Goal: Feedback & Contribution: Contribute content

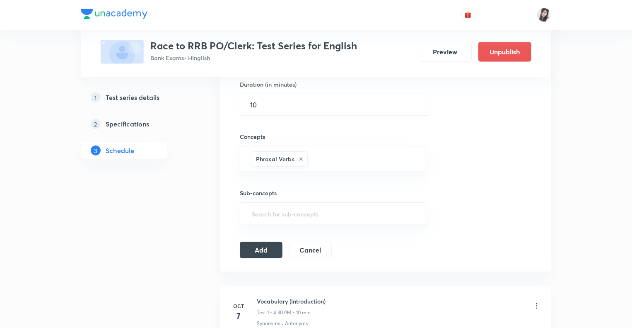
click at [581, 119] on div "Test Series Race to RRB PO/Clerk: Test Series for English Bank Exams • Hinglish…" at bounding box center [316, 213] width 632 height 944
click at [266, 251] on button "Add" at bounding box center [261, 249] width 43 height 17
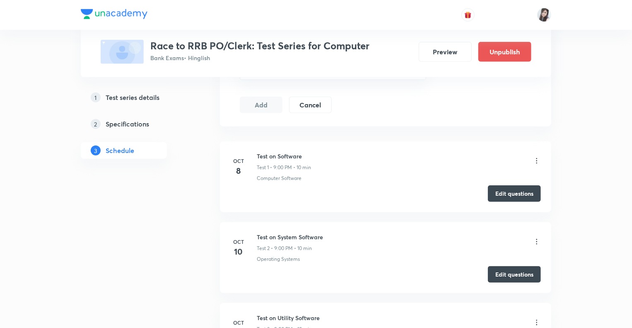
scroll to position [348, 0]
click at [537, 160] on icon at bounding box center [537, 161] width 8 height 8
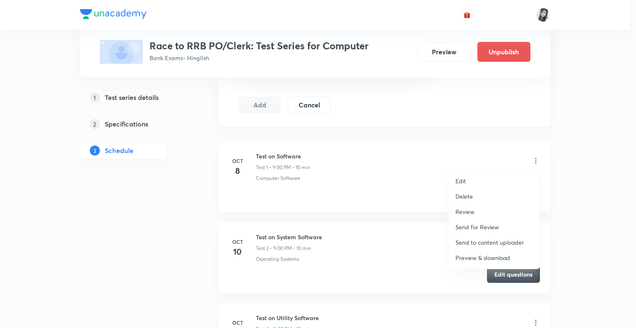
click at [461, 180] on p "Edit" at bounding box center [461, 180] width 10 height 9
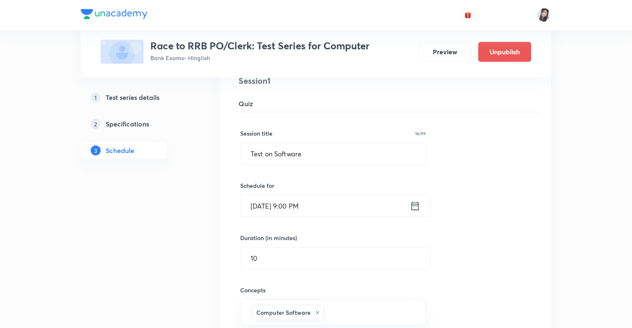
scroll to position [83, 0]
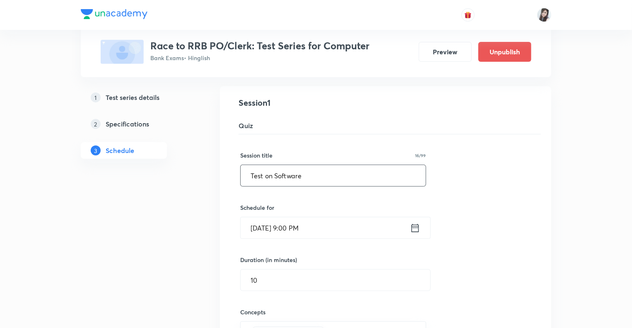
click at [312, 174] on input "Test on Software" at bounding box center [333, 175] width 185 height 21
click at [280, 169] on input "Test-1" at bounding box center [333, 175] width 185 height 21
type input "Test-1"
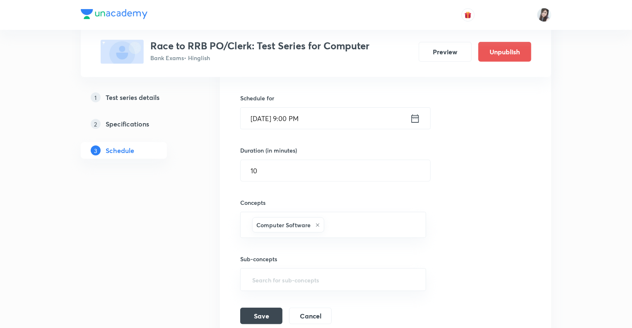
scroll to position [298, 0]
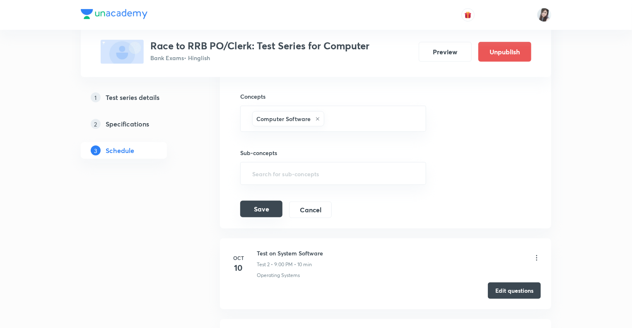
click at [265, 205] on button "Save" at bounding box center [261, 208] width 42 height 17
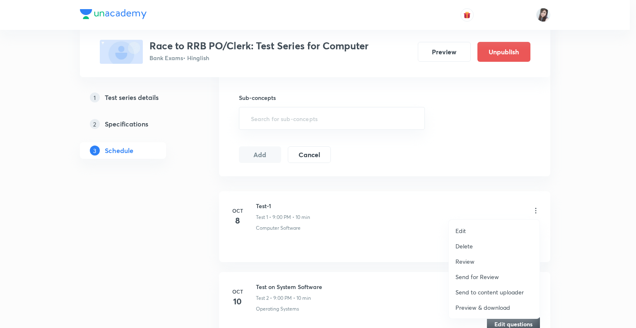
click at [461, 230] on p "Edit" at bounding box center [461, 230] width 10 height 9
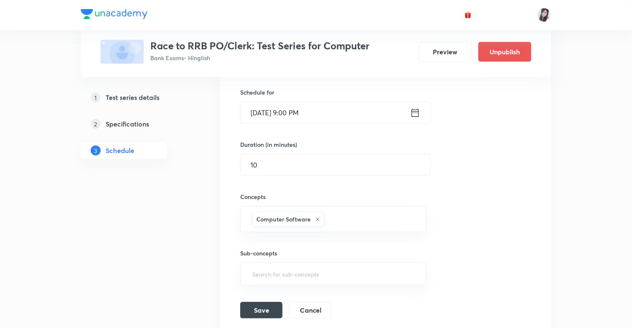
scroll to position [99, 0]
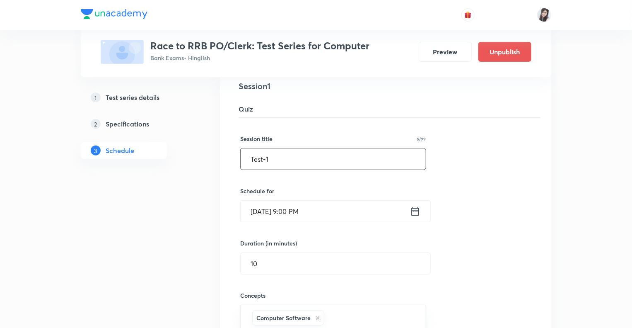
click at [249, 160] on input "Test-1" at bounding box center [333, 158] width 185 height 21
type input "Computer Test-1"
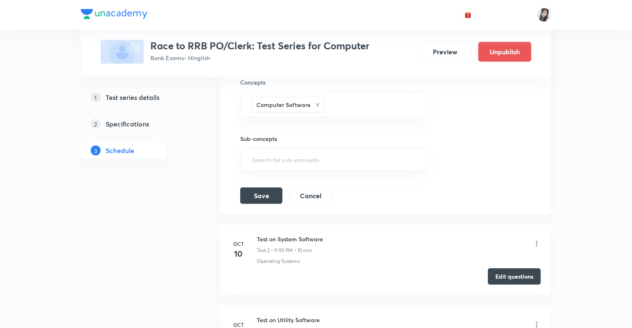
scroll to position [315, 0]
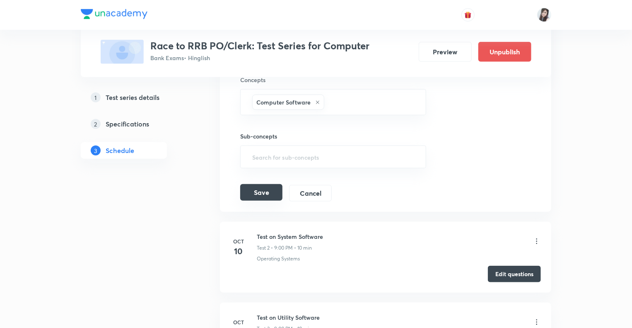
click at [262, 192] on button "Save" at bounding box center [261, 192] width 42 height 17
click at [258, 190] on button "Save" at bounding box center [261, 193] width 42 height 17
click at [257, 193] on button "Save" at bounding box center [261, 192] width 42 height 17
click at [257, 193] on button "Save" at bounding box center [261, 193] width 42 height 17
click at [253, 193] on button "Save" at bounding box center [261, 192] width 42 height 17
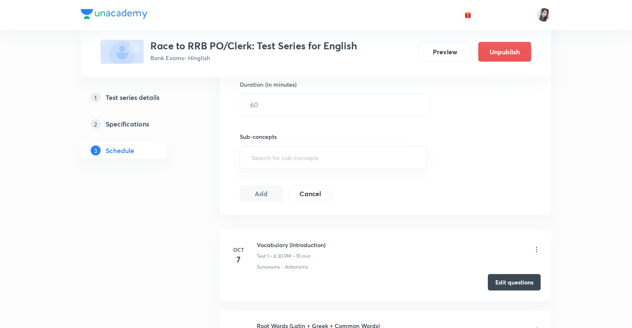
click at [175, 275] on div "1 Test series details 2 Specifications 3 Schedule" at bounding box center [137, 290] width 113 height 818
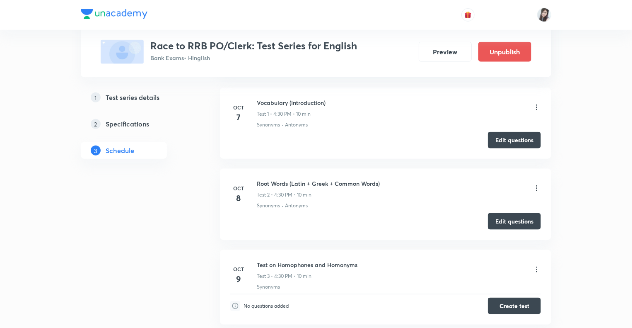
scroll to position [359, 0]
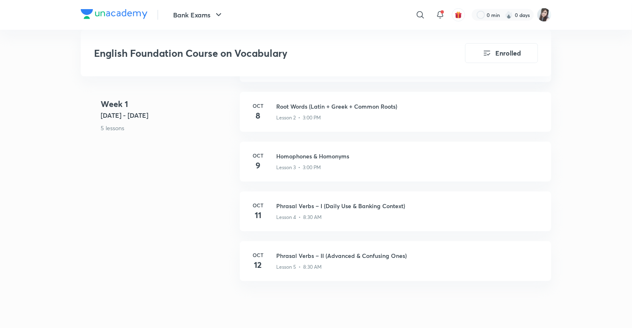
click at [191, 241] on div "Week [DATE] 6 - [DATE] 5 lessons Vocabulary(Introduction) Lesson 1 • [DATE] • 1…" at bounding box center [316, 167] width 471 height 248
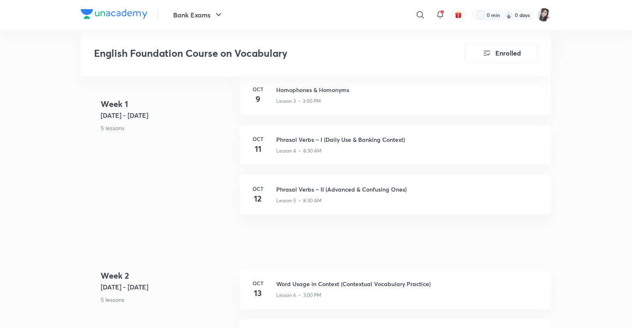
click at [199, 222] on div "Week [DATE] 6 - [DATE] 5 lessons Vocabulary(Introduction) Lesson 1 • [DATE] • 1…" at bounding box center [316, 100] width 471 height 248
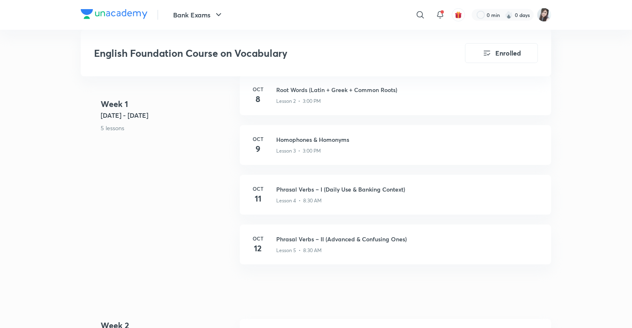
scroll to position [384, 0]
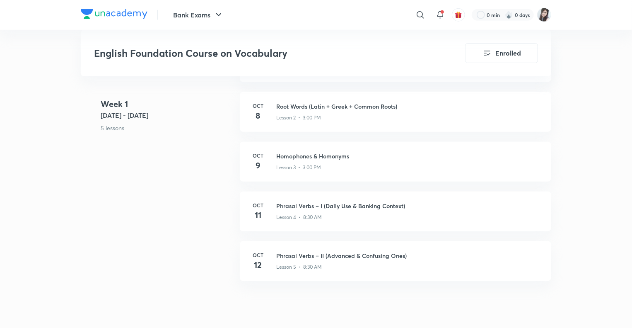
click at [164, 253] on div "Week 1 Oct 6 - 12 5 lessons Vocabulary(Introduction) Lesson 1 • Oct 7 • 1h Oct …" at bounding box center [316, 167] width 471 height 248
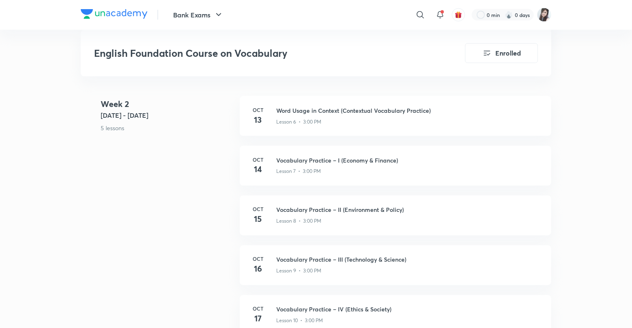
scroll to position [632, 0]
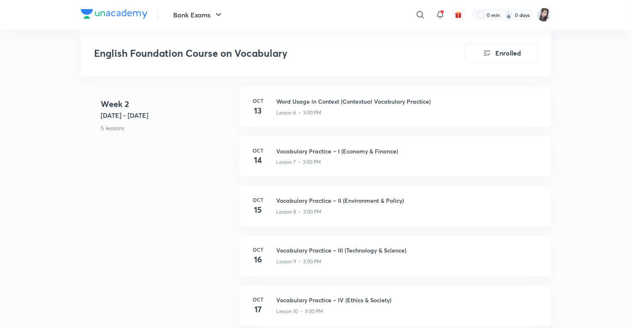
click at [185, 232] on div "Week 2 Oct 13 - 19 5 lessons Oct 13 Word Usage in Context (Contextual Vocabular…" at bounding box center [316, 211] width 471 height 249
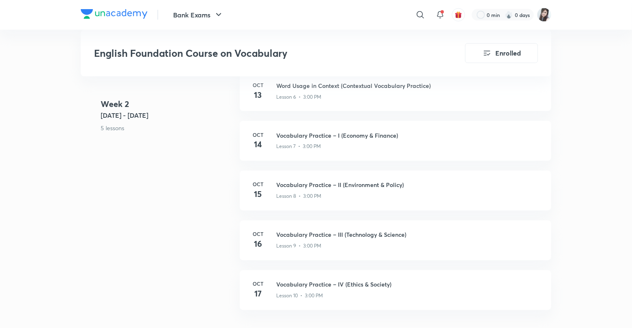
scroll to position [649, 0]
click at [178, 232] on div "Week 2 Oct 13 - 19 5 lessons Oct 13 Word Usage in Context (Contextual Vocabular…" at bounding box center [316, 194] width 471 height 249
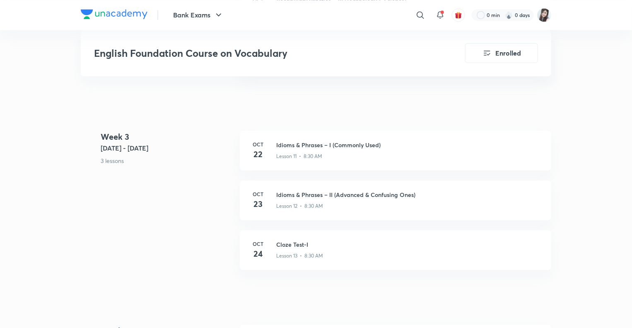
scroll to position [897, 0]
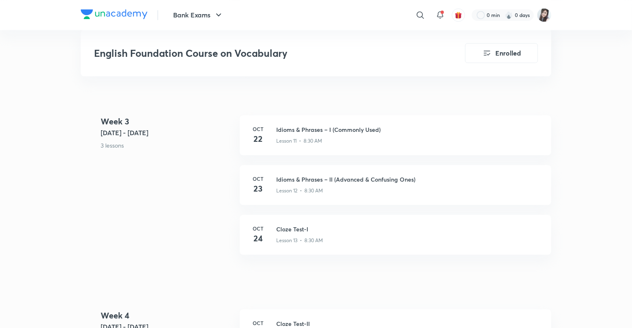
click at [199, 179] on div "Week 3 Oct 20 - 26 3 lessons Oct 22 Idioms & Phrases – I (Commonly Used) Lesson…" at bounding box center [316, 189] width 471 height 149
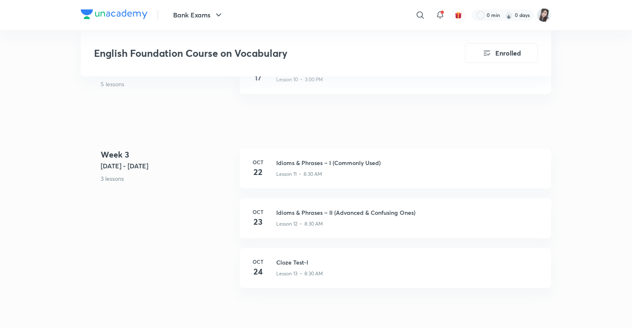
scroll to position [847, 0]
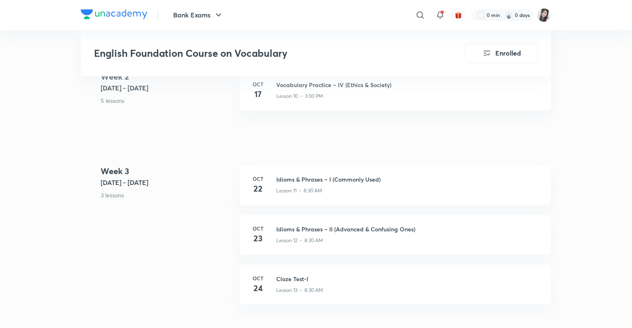
click at [205, 281] on div "Week 3 Oct 20 - 26 3 lessons Oct 22 Idioms & Phrases – I (Commonly Used) Lesson…" at bounding box center [316, 239] width 471 height 149
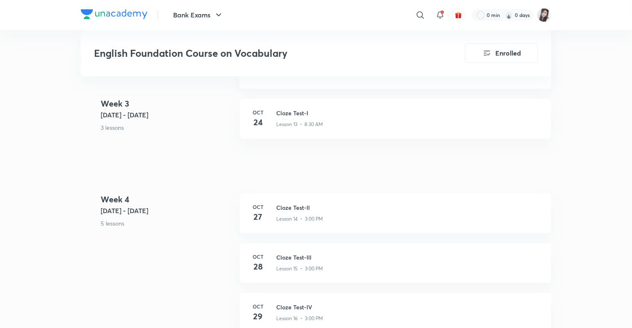
scroll to position [997, 0]
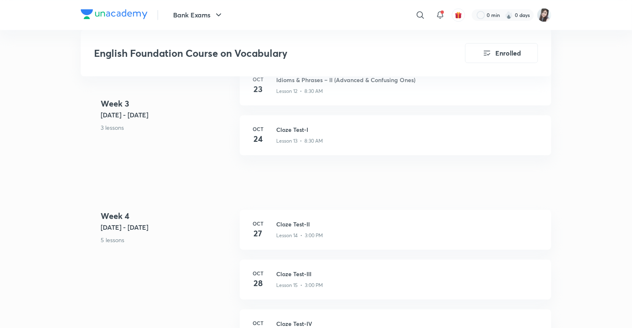
click at [223, 297] on div "Week 4 Oct 27 - Nov 2 5 lessons Oct 27 Cloze Test-II Lesson 14 • 3:00 PM Oct 28…" at bounding box center [316, 334] width 471 height 249
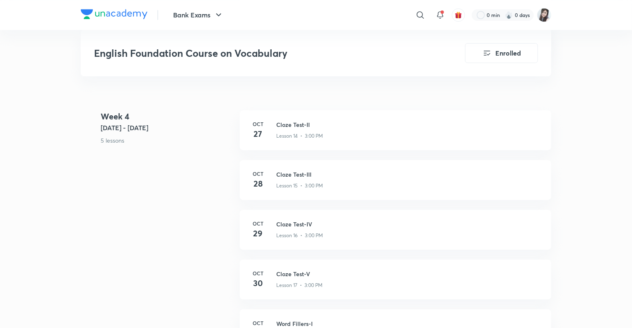
scroll to position [1146, 0]
click at [195, 213] on div "Week 4 Oct 27 - Nov 2 5 lessons Oct 27 Cloze Test-II Lesson 14 • 3:00 PM Oct 28…" at bounding box center [316, 184] width 471 height 249
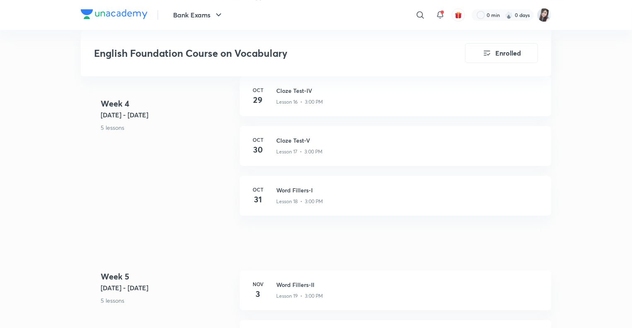
scroll to position [1228, 0]
click at [205, 218] on div "Week 4 Oct 27 - Nov 2 5 lessons Oct 27 Cloze Test-II Lesson 14 • 3:00 PM Oct 28…" at bounding box center [316, 102] width 471 height 249
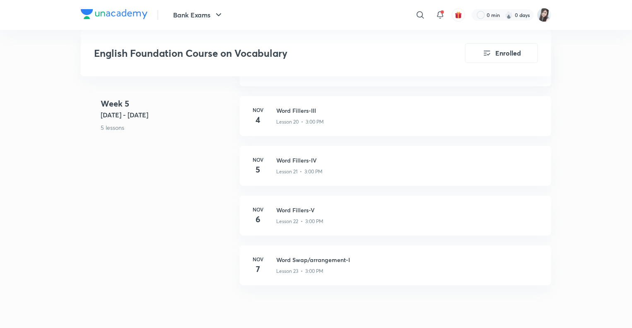
scroll to position [1460, 0]
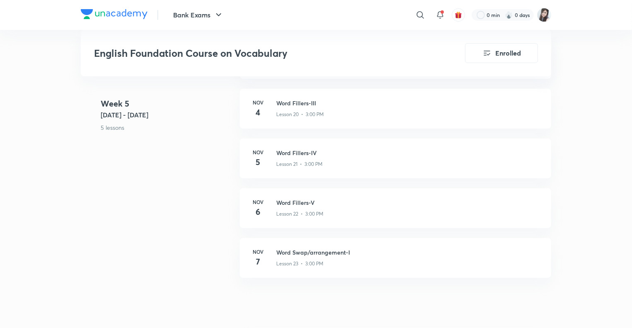
click at [187, 231] on div "Week 5 Nov 3 - 9 5 lessons Nov 3 Word Fillers-II Lesson 19 • 3:00 PM Nov 4 Word…" at bounding box center [316, 163] width 471 height 249
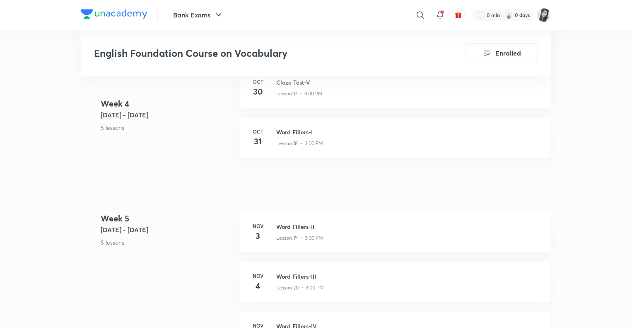
scroll to position [1278, 0]
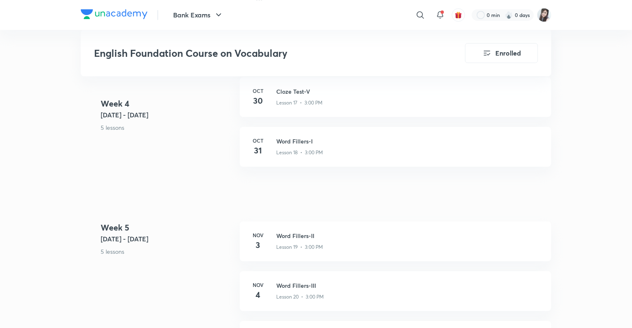
click at [192, 261] on 5 "Week 5 Nov 3 - 9 5 lessons" at bounding box center [167, 246] width 133 height 50
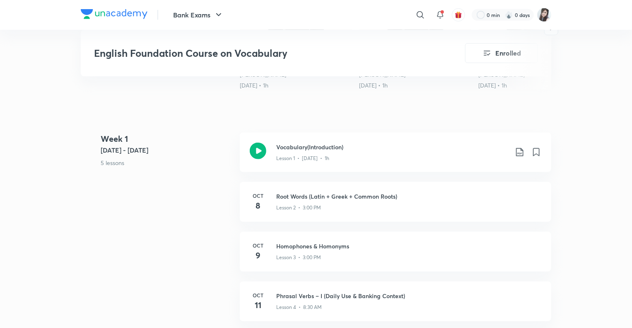
scroll to position [296, 0]
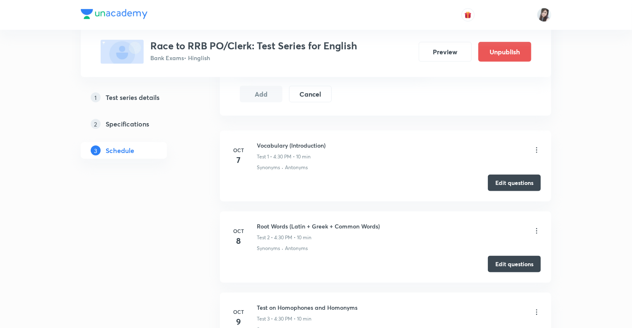
click at [184, 213] on div "1 Test series details 2 Specifications 3 Schedule" at bounding box center [137, 190] width 113 height 818
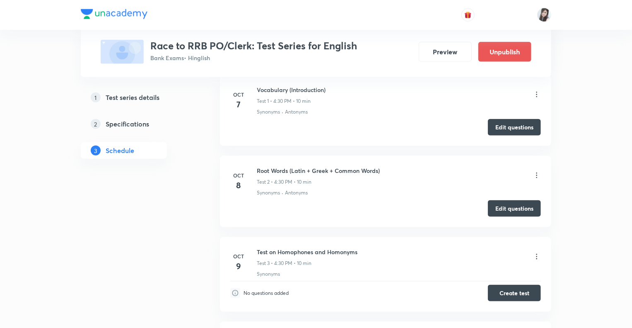
scroll to position [411, 0]
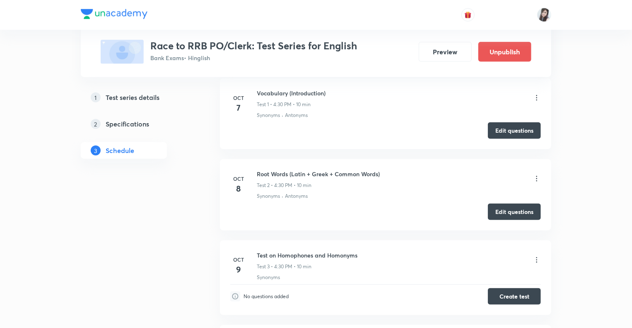
click at [537, 175] on icon at bounding box center [537, 178] width 8 height 8
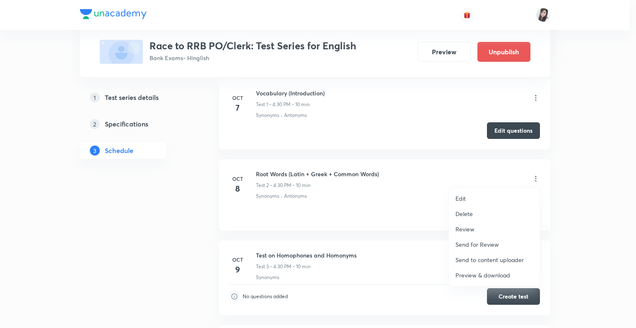
click at [457, 197] on p "Edit" at bounding box center [461, 198] width 10 height 9
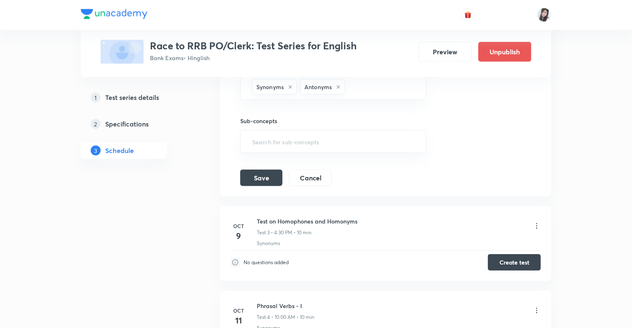
click at [168, 194] on div "1 Test series details 2 Specifications 3 Schedule" at bounding box center [137, 121] width 113 height 784
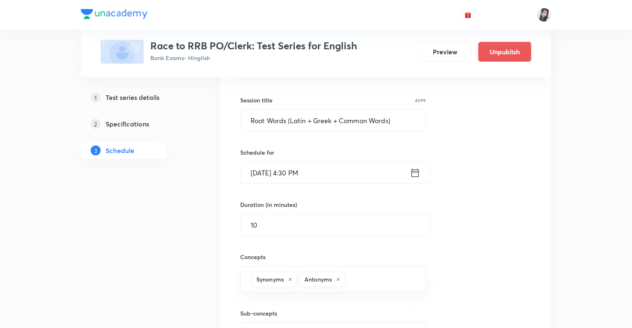
scroll to position [195, 0]
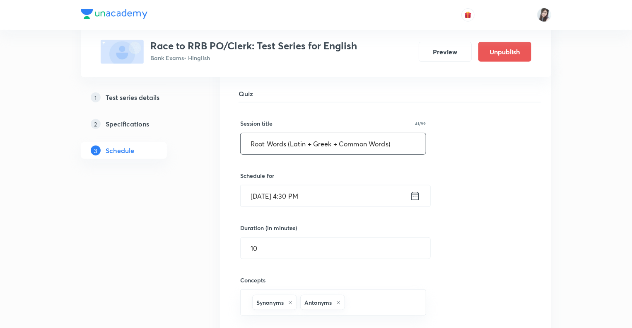
drag, startPoint x: 394, startPoint y: 140, endPoint x: 225, endPoint y: 142, distance: 169.0
click at [225, 142] on li "Root Words (Latin + Greek + Common Words) Test 2 Synonyms · Antonyms Session 2 …" at bounding box center [385, 232] width 331 height 357
type input "Test on Vocabulary"
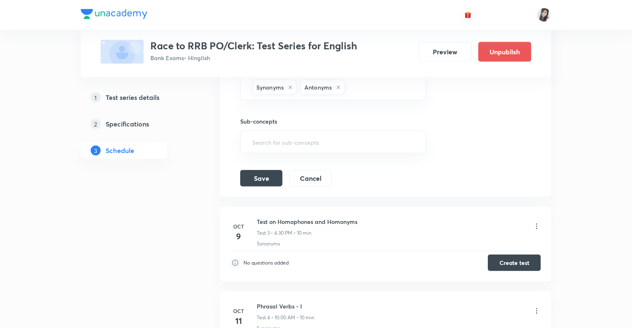
scroll to position [411, 0]
click at [256, 175] on button "Save" at bounding box center [261, 177] width 42 height 17
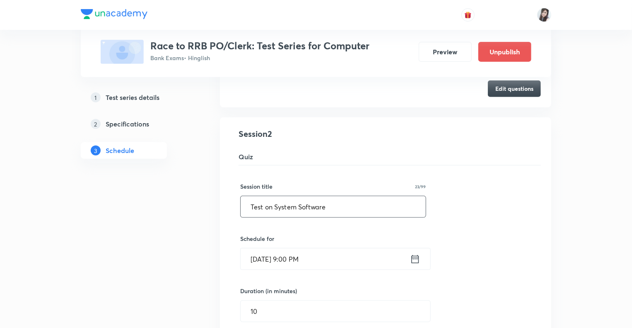
click at [345, 210] on input "Test on System Software" at bounding box center [333, 206] width 185 height 21
type input "Test on System Softwarea"
paste input "Computer Test-1"
type input "Computer Test-2"
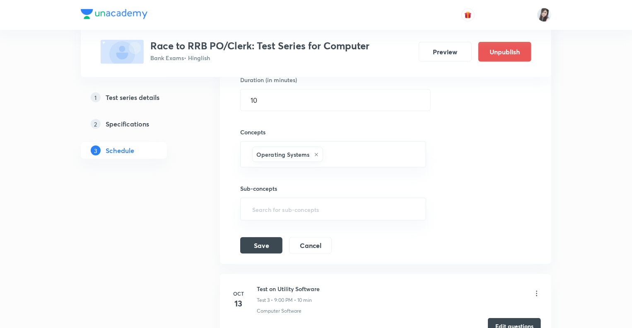
scroll to position [348, 0]
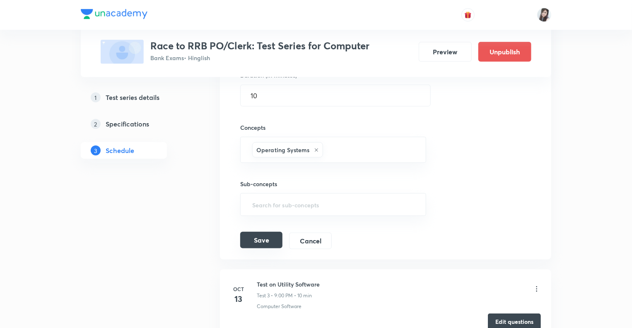
click at [263, 240] on button "Save" at bounding box center [261, 240] width 42 height 17
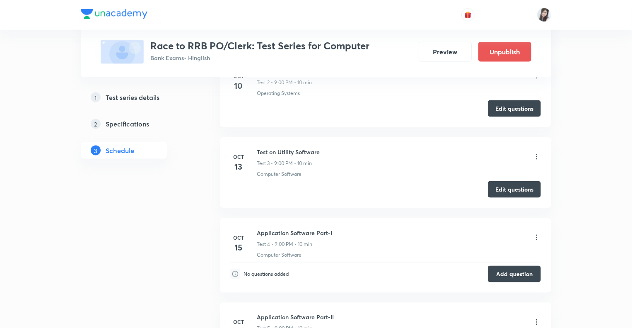
scroll to position [530, 0]
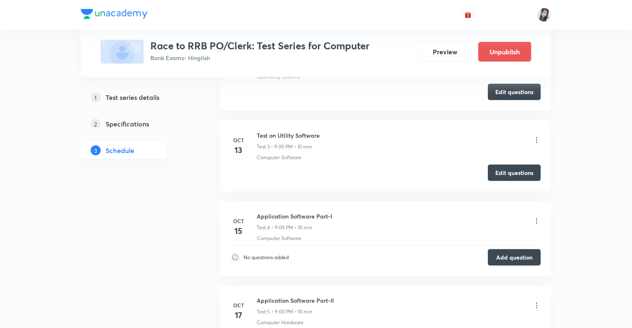
click at [536, 137] on icon at bounding box center [537, 140] width 8 height 8
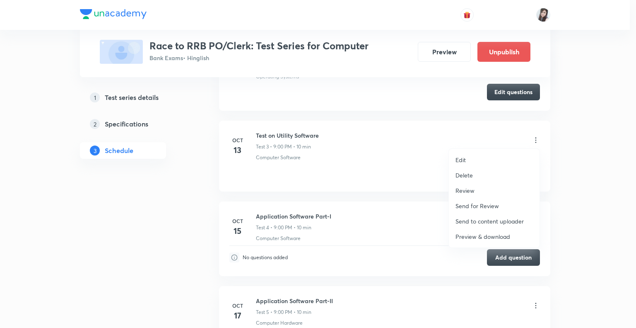
click at [460, 161] on p "Edit" at bounding box center [461, 159] width 10 height 9
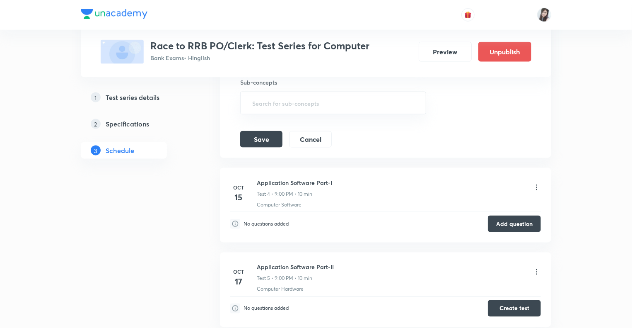
click at [188, 209] on div "1 Test series details 2 Specifications 3 Schedule" at bounding box center [137, 211] width 113 height 1202
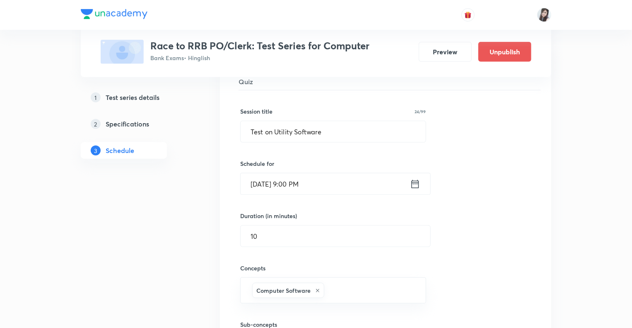
scroll to position [265, 0]
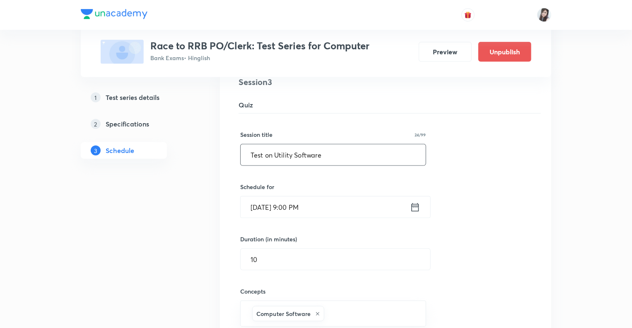
click at [334, 151] on input "Test on Utility Software" at bounding box center [333, 154] width 185 height 21
type input "Test on Utility Softwar"
paste input "Computer Test-1"
type input "Computer Test-3"
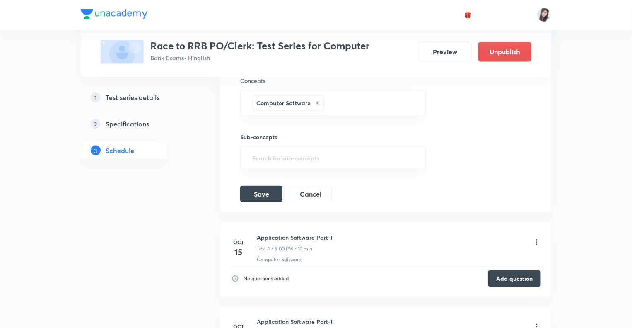
scroll to position [480, 0]
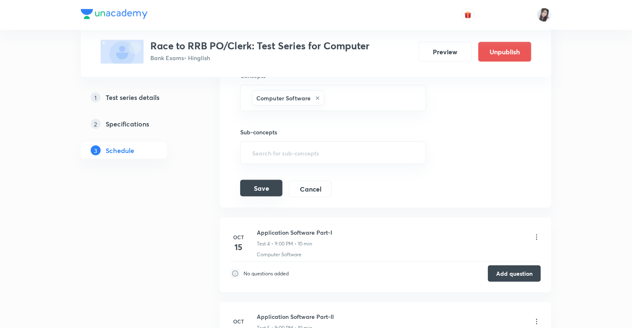
click at [256, 187] on button "Save" at bounding box center [261, 188] width 42 height 17
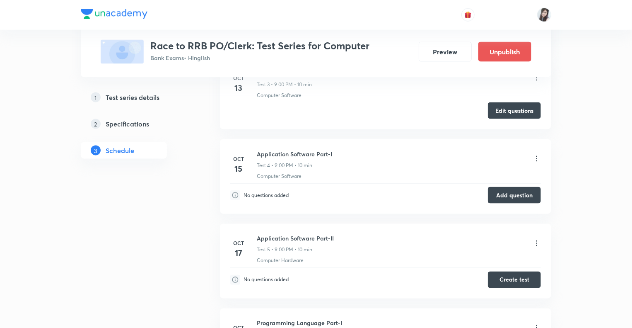
scroll to position [596, 0]
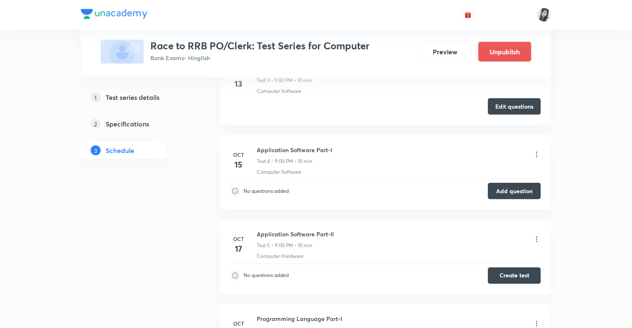
click at [537, 152] on icon at bounding box center [536, 154] width 1 height 5
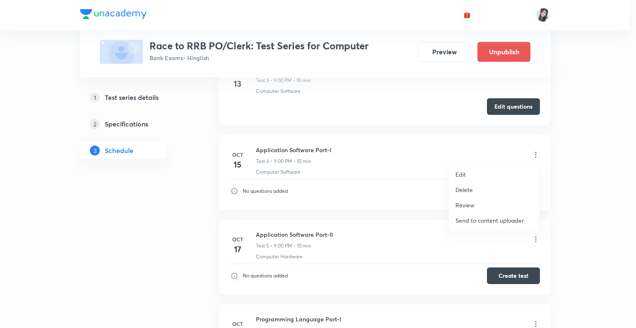
click at [454, 174] on li "Edit" at bounding box center [494, 173] width 91 height 15
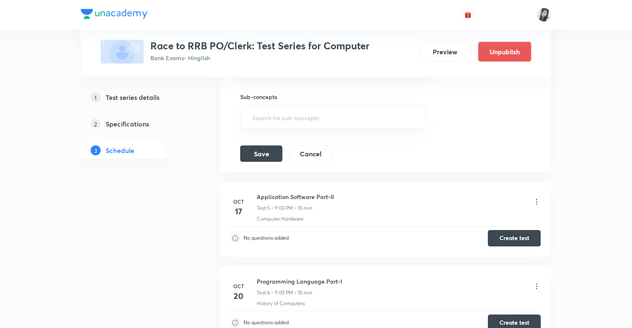
click at [137, 290] on div "1 Test series details 2 Specifications 3 Schedule" at bounding box center [137, 143] width 113 height 1199
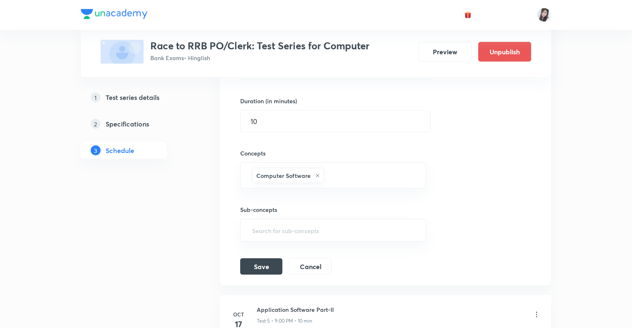
scroll to position [414, 0]
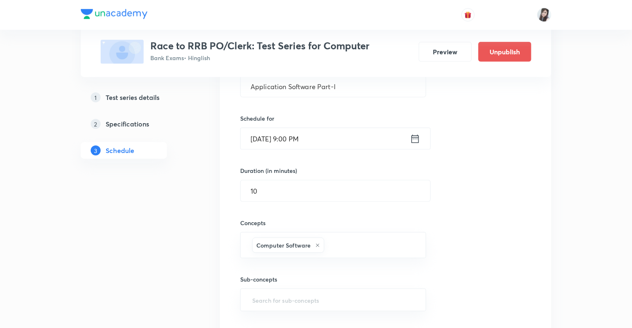
click at [129, 253] on div "1 Test series details 2 Specifications 3 Schedule" at bounding box center [137, 325] width 113 height 1199
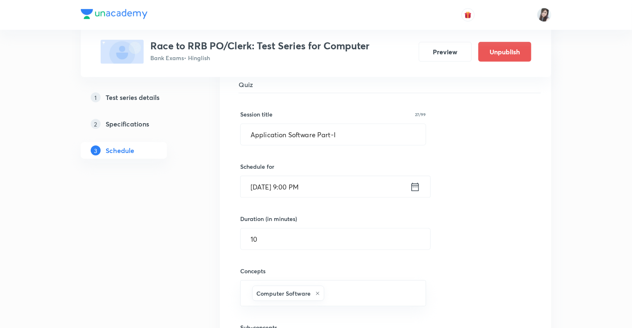
scroll to position [364, 0]
click at [348, 132] on input "Application Software Part-I" at bounding box center [333, 135] width 185 height 21
paste input "Computer Test-1"
type input "Computer Test-4"
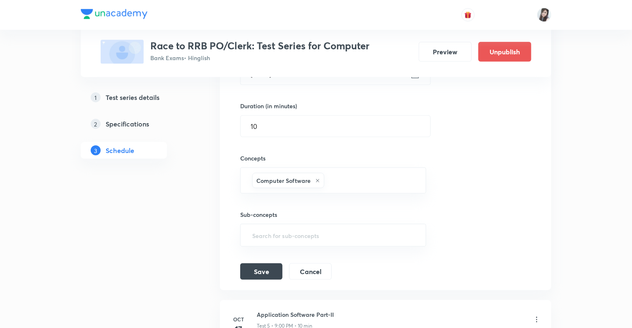
scroll to position [563, 0]
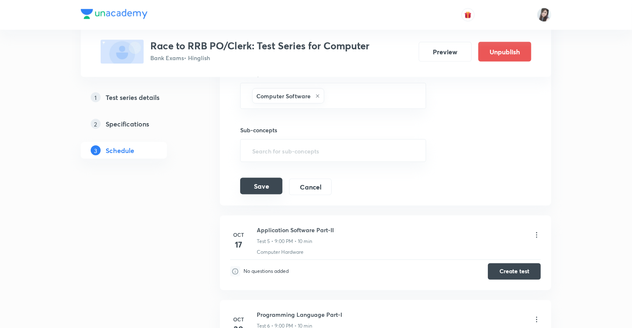
click at [256, 184] on button "Save" at bounding box center [261, 186] width 42 height 17
click at [535, 233] on icon at bounding box center [537, 235] width 8 height 8
click at [537, 233] on icon at bounding box center [537, 235] width 8 height 8
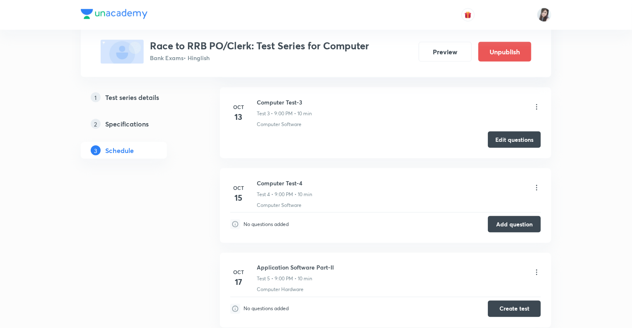
click at [535, 271] on icon at bounding box center [537, 272] width 8 height 8
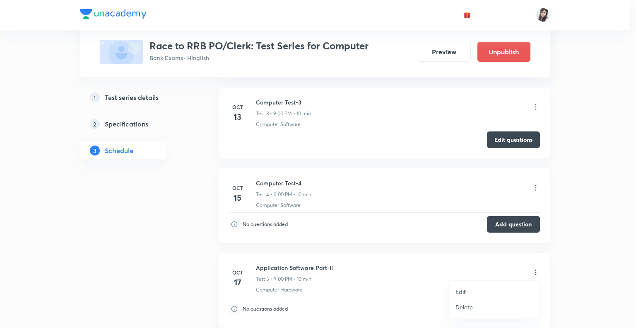
click at [461, 289] on p "Edit" at bounding box center [461, 291] width 10 height 9
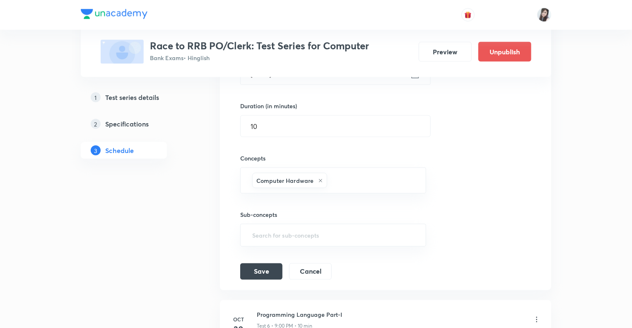
click at [145, 215] on div "1 Test series details 2 Specifications 3 Schedule" at bounding box center [137, 176] width 113 height 1199
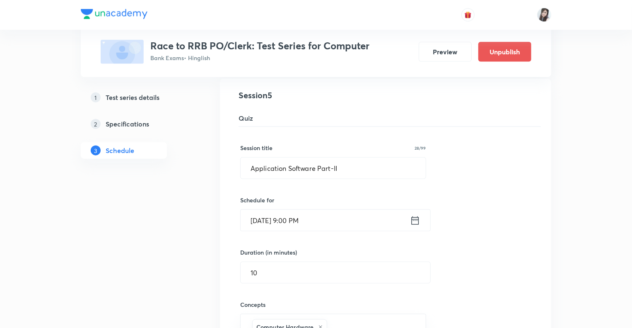
scroll to position [381, 0]
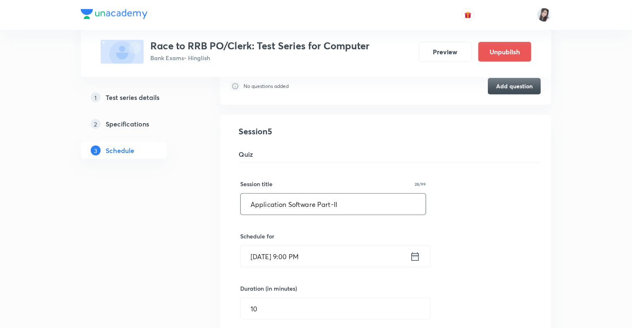
click at [322, 206] on input "Application Software Part-II" at bounding box center [333, 203] width 185 height 21
paste input "Computer Test-1"
type input "Computer Test-5"
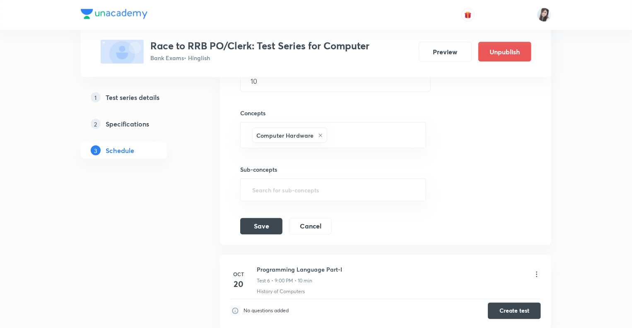
scroll to position [613, 0]
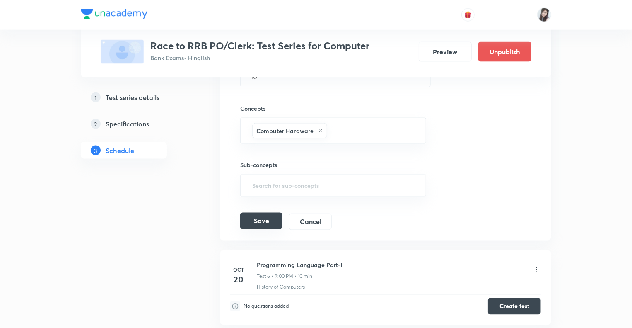
click at [258, 218] on button "Save" at bounding box center [261, 220] width 42 height 17
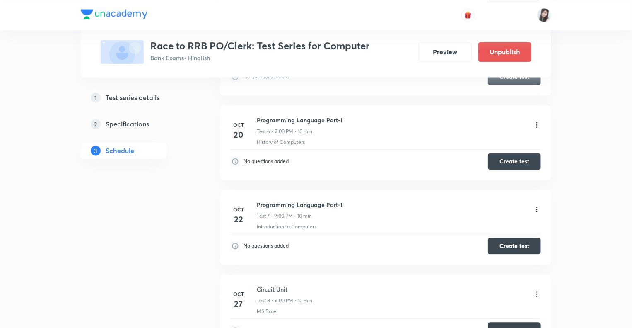
scroll to position [828, 0]
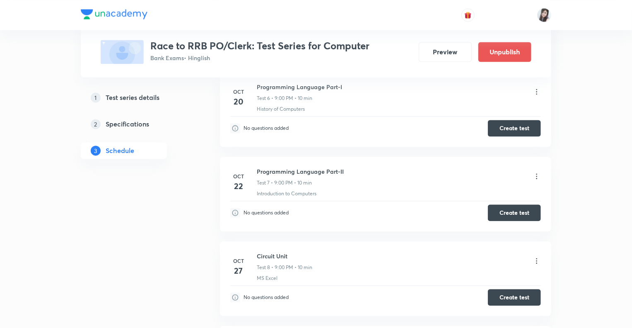
click at [537, 90] on icon at bounding box center [536, 91] width 1 height 5
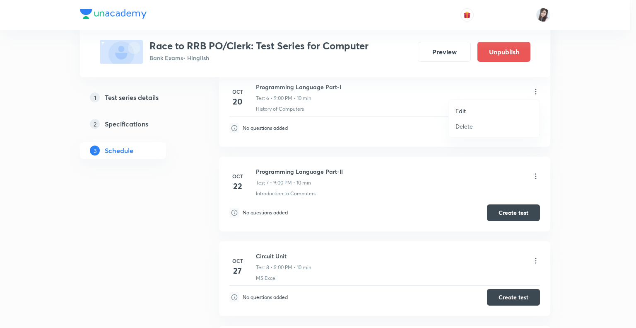
click at [451, 113] on li "Edit" at bounding box center [494, 110] width 91 height 15
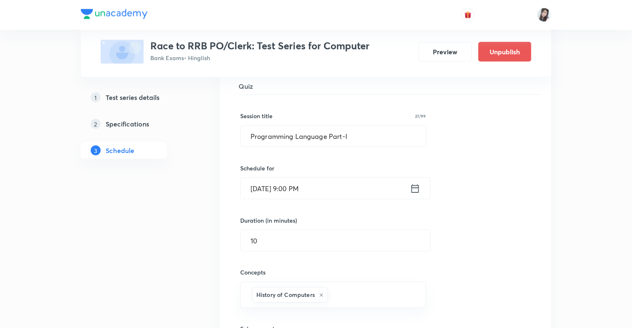
scroll to position [497, 0]
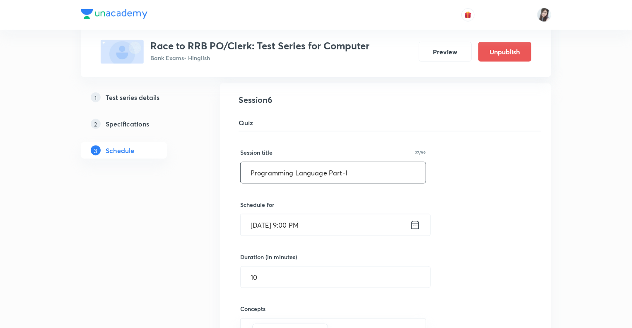
click at [327, 168] on input "Programming Language Part-I" at bounding box center [333, 172] width 185 height 21
paste input "Computer Test-1"
type input "Computer Test-6"
click at [160, 258] on div "1 Test series details 2 Specifications 3 Schedule" at bounding box center [137, 242] width 113 height 1199
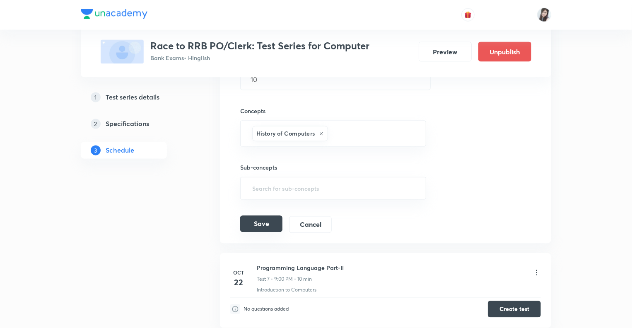
scroll to position [696, 0]
click at [266, 218] on button "Save" at bounding box center [261, 222] width 42 height 17
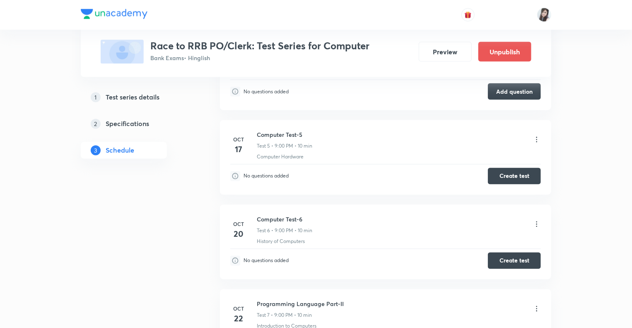
click at [156, 278] on div "1 Test series details 2 Specifications 3 Schedule" at bounding box center [137, 62] width 113 height 1236
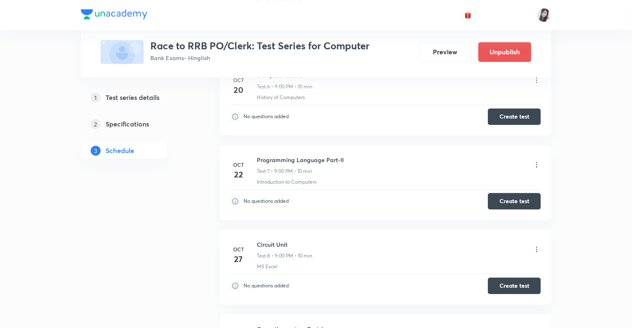
scroll to position [845, 0]
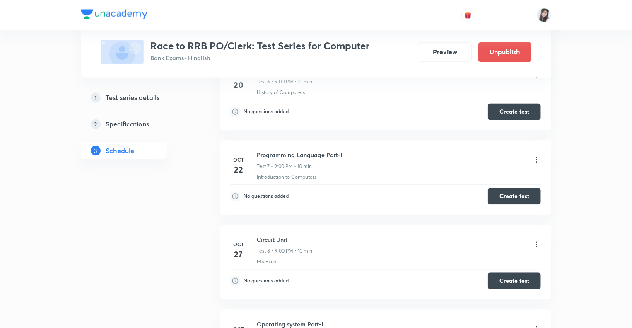
click at [538, 159] on icon at bounding box center [537, 159] width 8 height 8
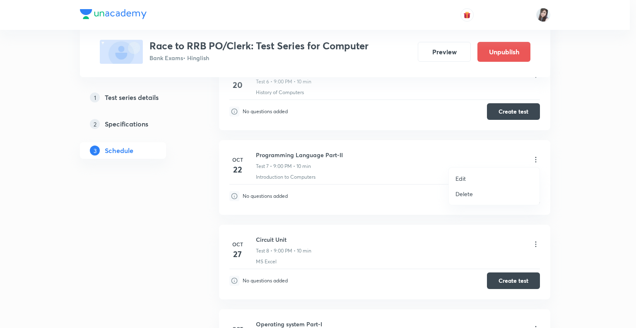
click at [456, 177] on p "Edit" at bounding box center [461, 178] width 10 height 9
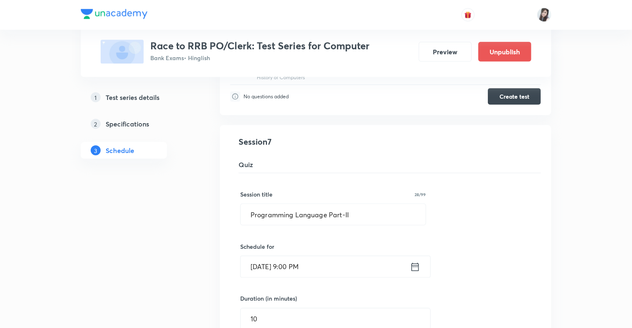
scroll to position [530, 0]
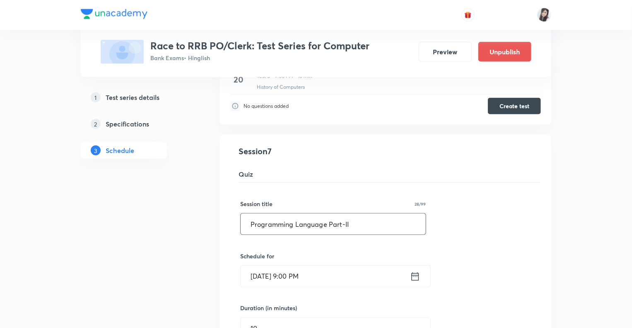
click at [291, 225] on input "Programming Language Part-II" at bounding box center [333, 223] width 185 height 21
paste input "Computer Test-1"
type input "Computer Test-7"
click at [158, 257] on div "1 Test series details 2 Specifications 3 Schedule" at bounding box center [137, 209] width 113 height 1199
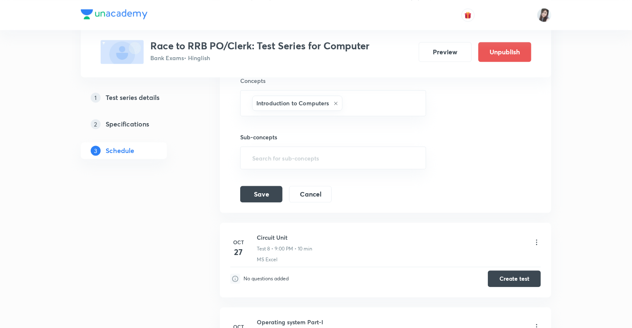
scroll to position [812, 0]
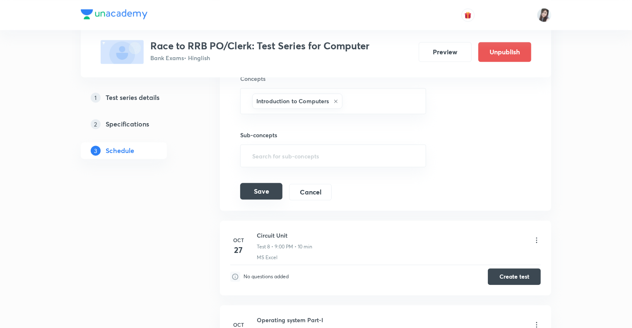
click at [253, 185] on button "Save" at bounding box center [261, 191] width 42 height 17
click at [536, 236] on icon at bounding box center [537, 240] width 8 height 8
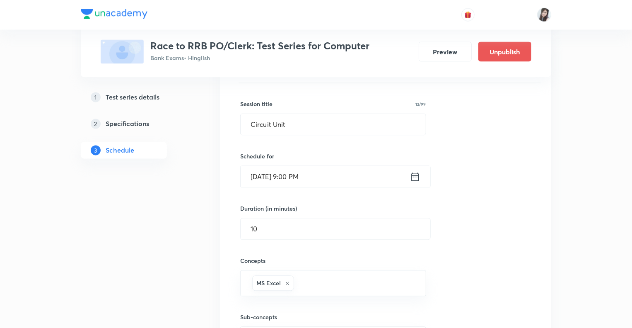
scroll to position [630, 0]
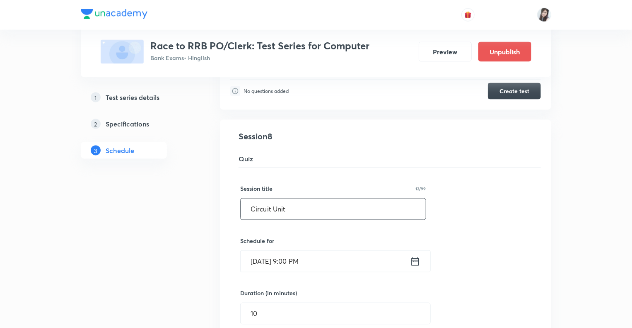
click at [303, 213] on input "Circuit Unit" at bounding box center [333, 208] width 185 height 21
paste input "Computer Test-1"
click at [179, 241] on div "1 Test series details 2 Specifications 3 Schedule" at bounding box center [137, 109] width 113 height 1199
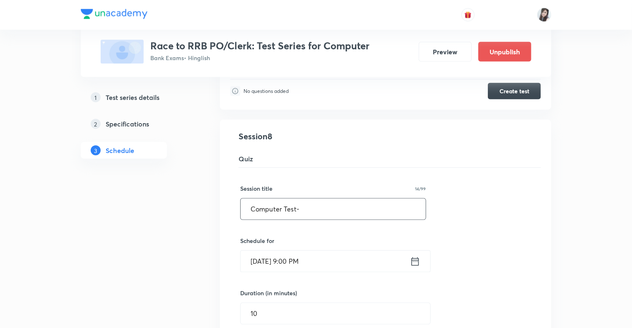
click at [381, 209] on input "Computer Test-" at bounding box center [333, 208] width 185 height 21
type input "Computer Test-8"
click at [174, 260] on div "1 Test series details 2 Specifications 3 Schedule" at bounding box center [137, 109] width 113 height 1199
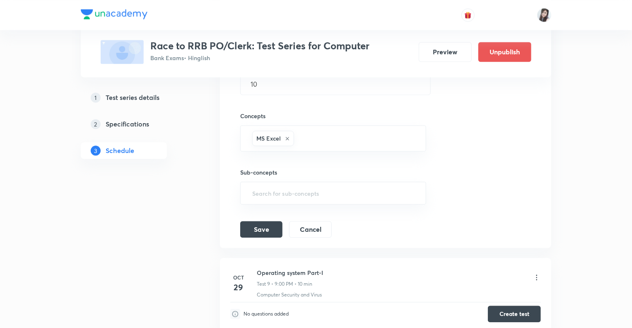
scroll to position [861, 0]
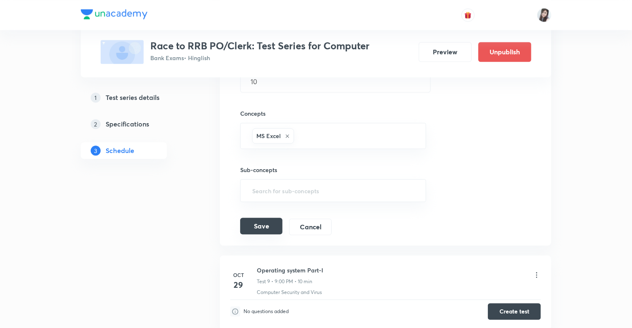
click at [254, 221] on button "Save" at bounding box center [261, 225] width 42 height 17
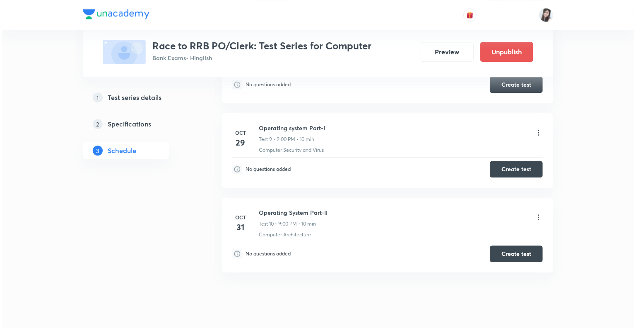
scroll to position [1027, 0]
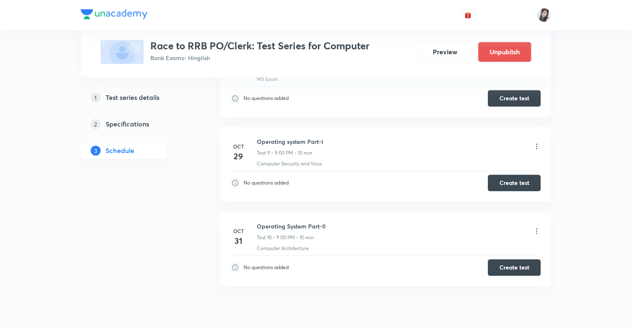
click at [537, 142] on icon at bounding box center [537, 146] width 8 height 8
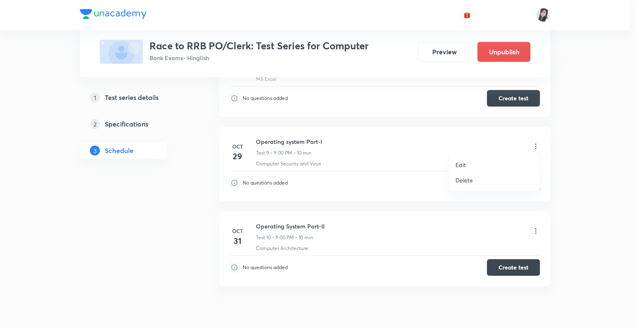
click at [466, 165] on p "Edit" at bounding box center [461, 164] width 10 height 9
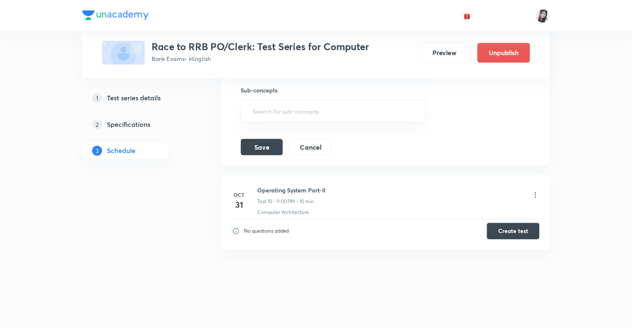
scroll to position [1022, 0]
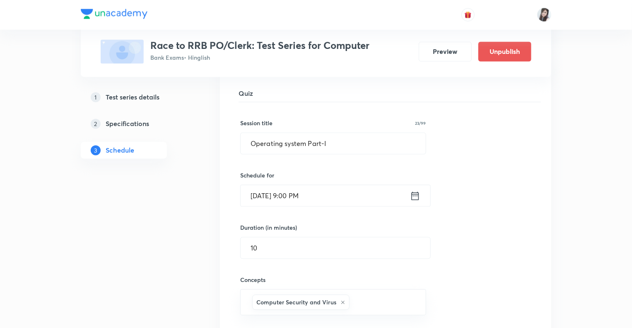
scroll to position [774, 0]
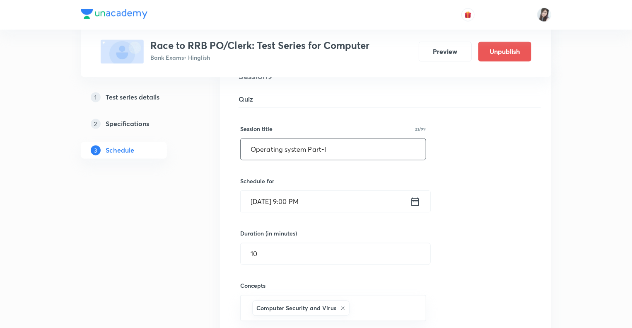
click at [319, 144] on input "Operating system Part-I" at bounding box center [333, 149] width 185 height 21
paste input "Computer Test-1"
type input "Computer Test-9"
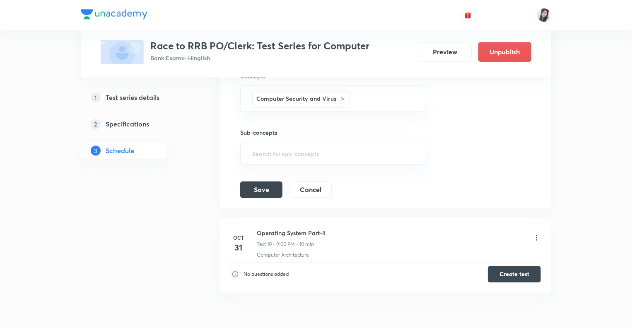
scroll to position [1022, 0]
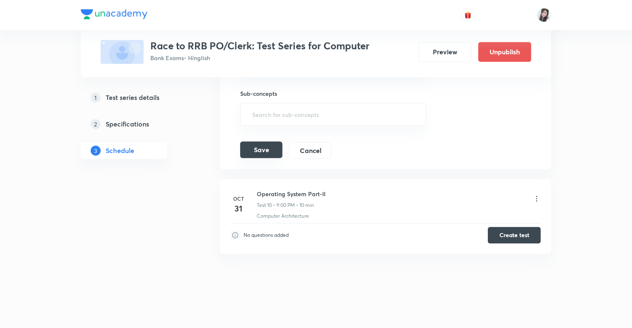
click at [267, 149] on button "Save" at bounding box center [261, 149] width 42 height 17
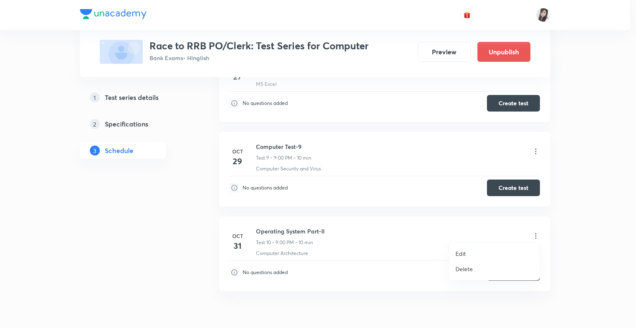
click at [458, 252] on p "Edit" at bounding box center [461, 253] width 10 height 9
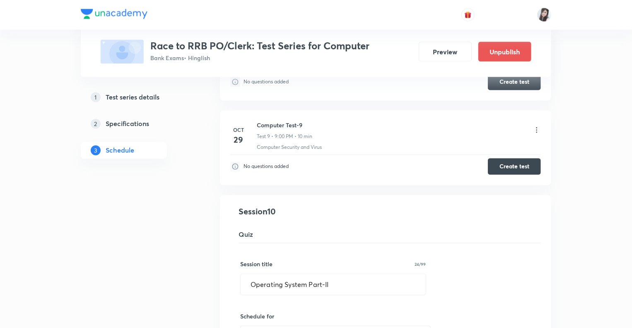
scroll to position [707, 0]
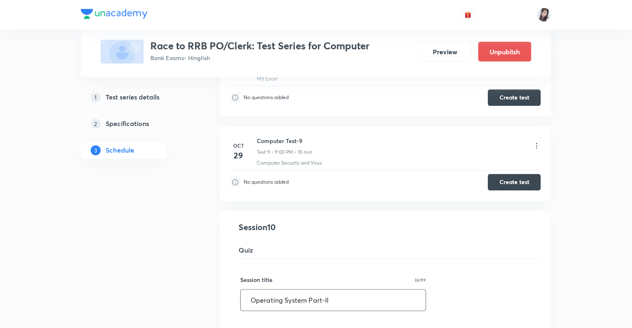
click at [341, 299] on input "Operating System Part-II" at bounding box center [333, 300] width 185 height 21
paste input "Computer Test-1"
type input "Computer Test-10"
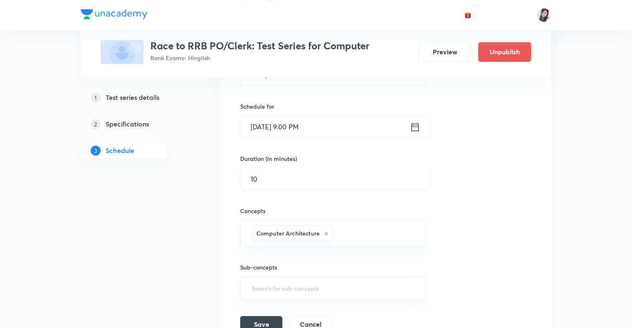
scroll to position [956, 0]
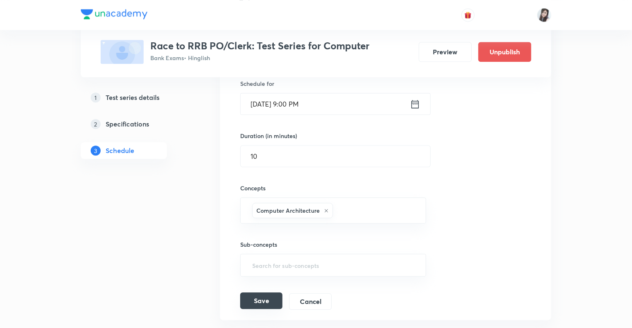
click at [257, 296] on button "Save" at bounding box center [261, 300] width 42 height 17
click at [257, 296] on button "Save" at bounding box center [261, 301] width 42 height 17
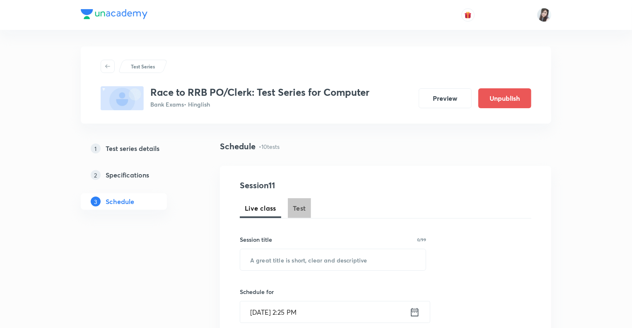
click at [293, 205] on span "Test" at bounding box center [299, 208] width 13 height 10
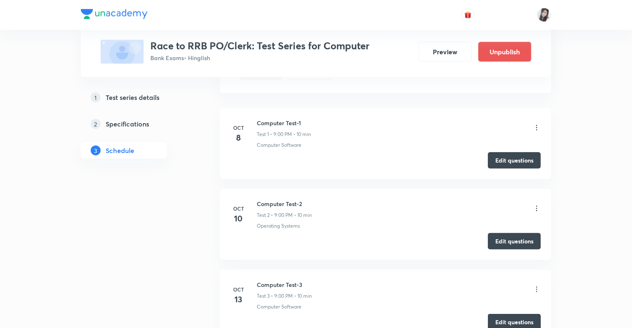
scroll to position [436, 0]
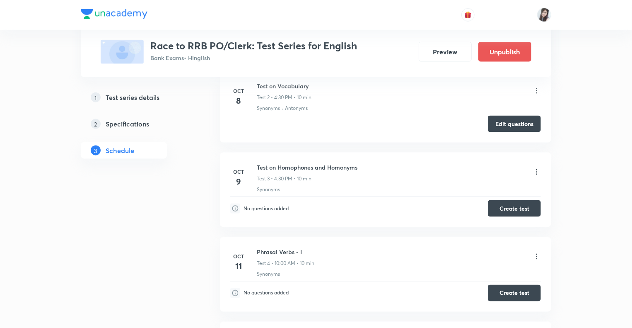
click at [536, 169] on icon at bounding box center [537, 172] width 8 height 8
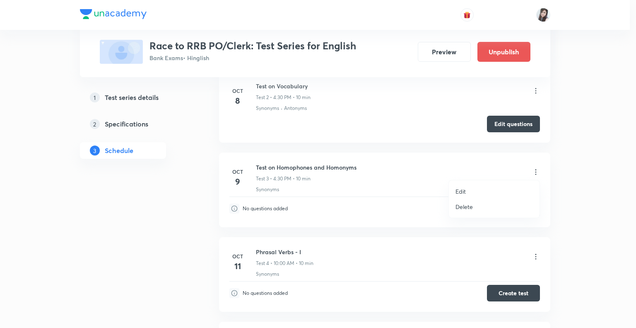
click at [462, 191] on p "Edit" at bounding box center [461, 191] width 10 height 9
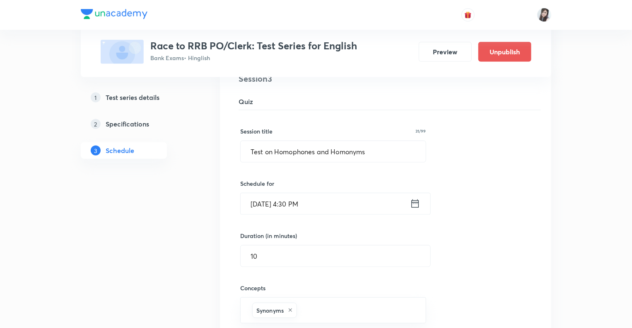
scroll to position [267, 0]
drag, startPoint x: 373, startPoint y: 148, endPoint x: 276, endPoint y: 151, distance: 96.9
click at [276, 151] on input "Test on Homophones and Homonyms" at bounding box center [333, 153] width 185 height 21
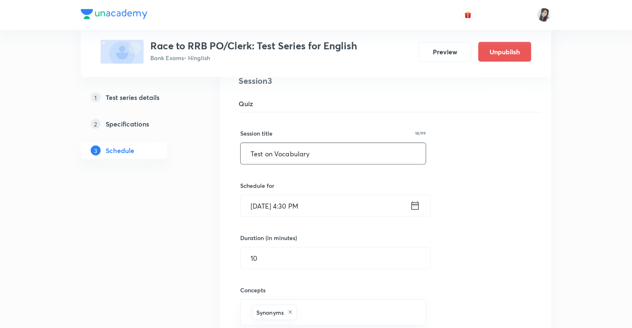
type input "Test on Vocabulary"
click at [155, 249] on div "1 Test series details 2 Specifications 3 Schedule" at bounding box center [137, 263] width 113 height 780
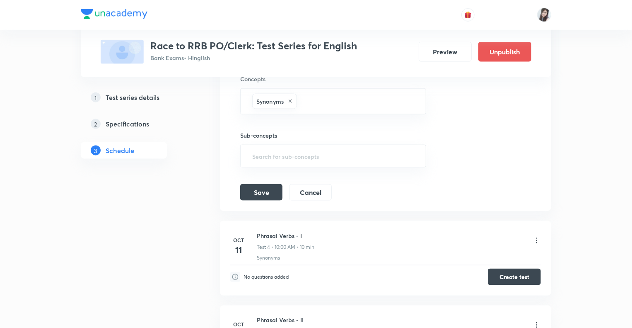
scroll to position [482, 0]
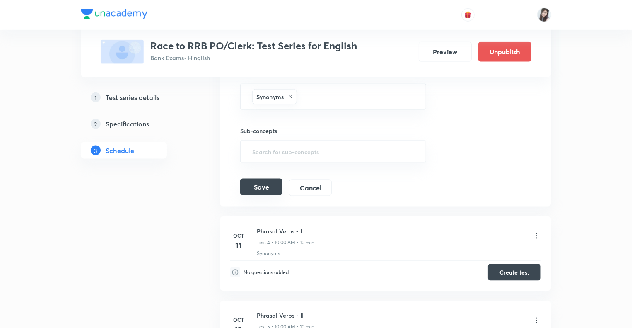
click at [258, 187] on button "Save" at bounding box center [261, 187] width 42 height 17
click at [172, 217] on div "1 Test series details 2 Specifications 3 Schedule" at bounding box center [137, 48] width 113 height 780
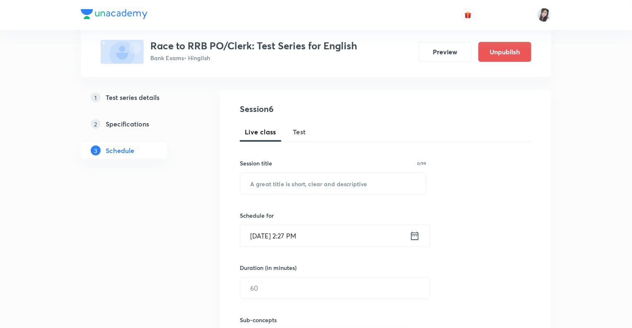
scroll to position [75, 0]
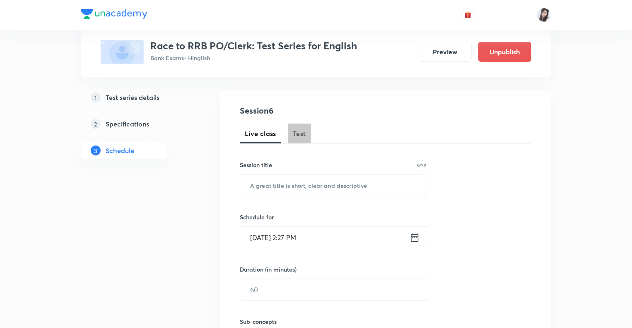
click at [297, 130] on span "Test" at bounding box center [299, 133] width 13 height 10
click at [262, 179] on input "text" at bounding box center [333, 184] width 186 height 21
click at [253, 188] on input "word Usage" at bounding box center [333, 184] width 186 height 21
type input "Word Usage"
click at [416, 237] on icon at bounding box center [415, 238] width 10 height 12
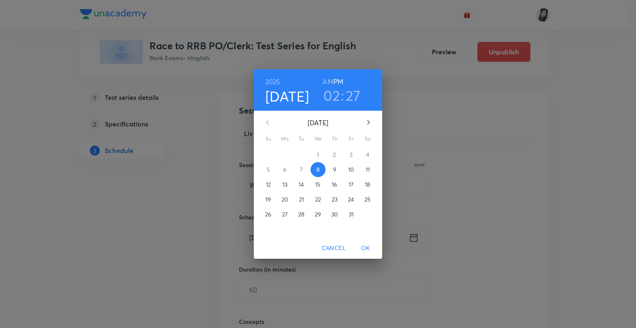
click at [285, 185] on p "13" at bounding box center [284, 184] width 5 height 8
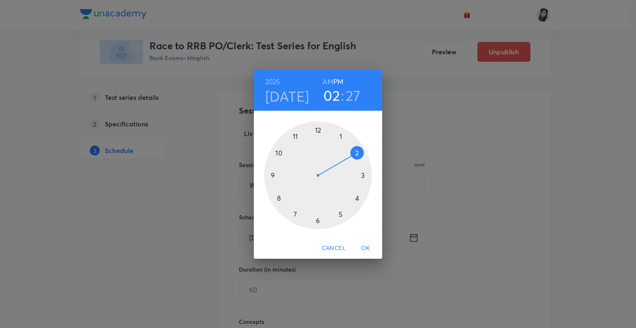
click at [356, 198] on div at bounding box center [318, 175] width 108 height 108
click at [316, 220] on div at bounding box center [318, 175] width 108 height 108
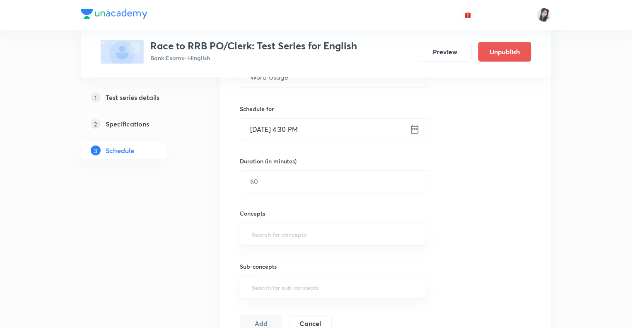
scroll to position [191, 0]
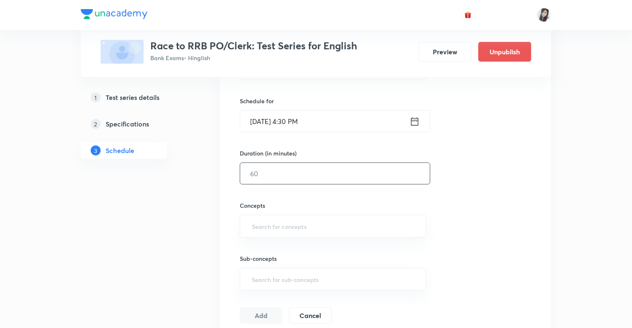
click at [255, 167] on input "text" at bounding box center [335, 173] width 190 height 21
type input "10"
click at [264, 223] on input "text" at bounding box center [333, 225] width 166 height 15
type input "Synon"
type input "Word"
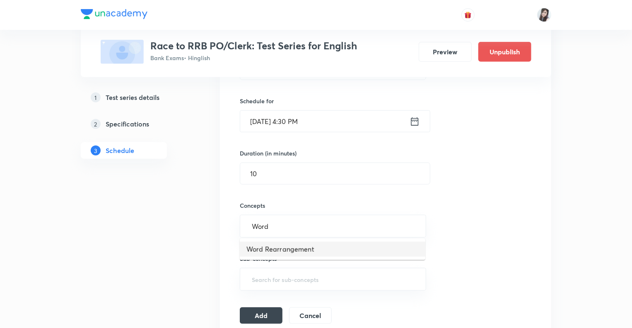
click at [265, 246] on li "Word Rearrangement" at bounding box center [333, 248] width 186 height 15
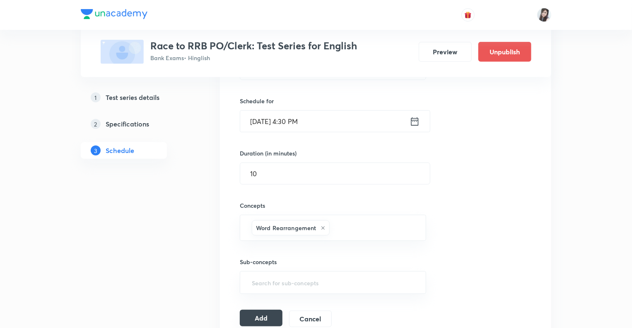
click at [263, 316] on button "Add" at bounding box center [261, 317] width 43 height 17
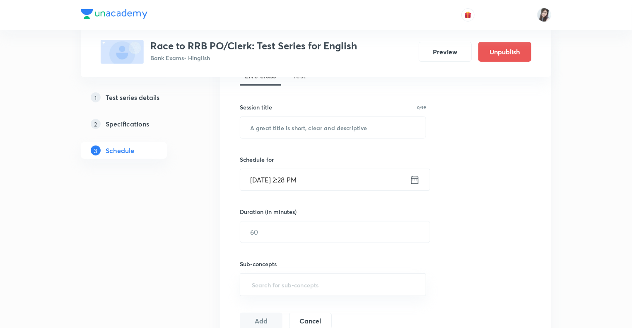
scroll to position [100, 0]
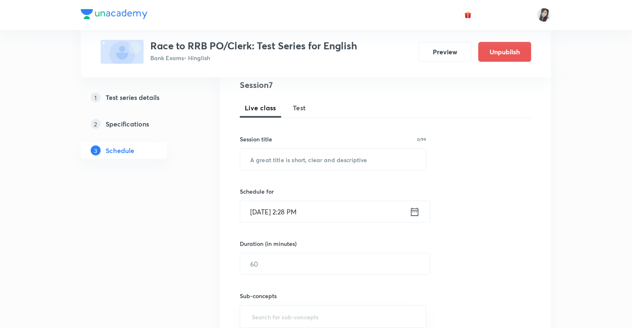
click at [298, 107] on span "Test" at bounding box center [299, 108] width 13 height 10
click at [276, 160] on input "text" at bounding box center [333, 159] width 186 height 21
type input "Vocabulary Practice -I"
click at [413, 210] on icon at bounding box center [415, 212] width 10 height 12
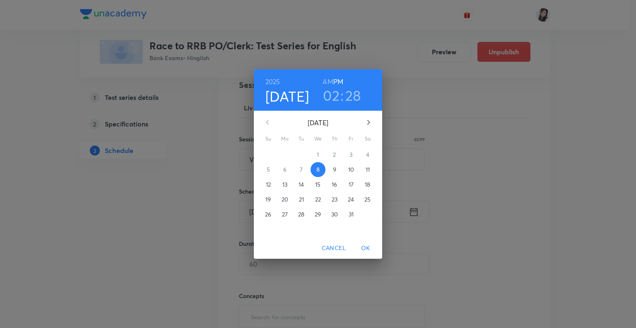
click at [302, 185] on p "14" at bounding box center [301, 184] width 5 height 8
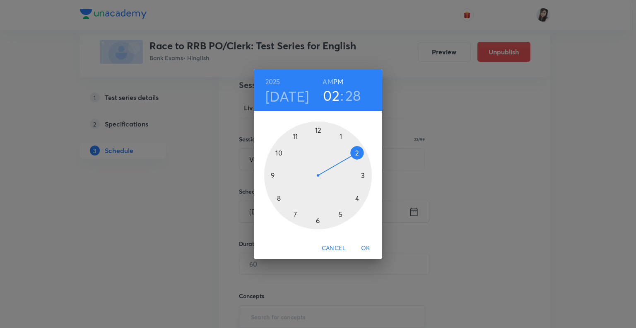
click at [357, 197] on div at bounding box center [318, 175] width 108 height 108
click at [318, 220] on div at bounding box center [318, 175] width 108 height 108
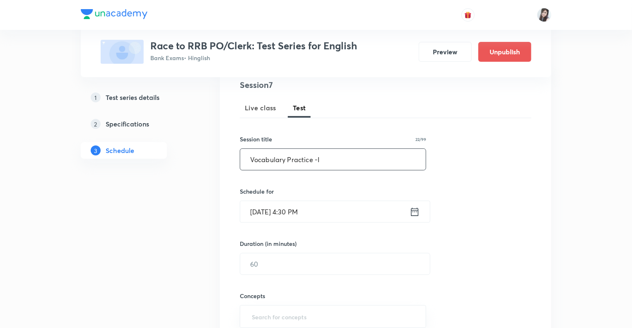
click at [321, 158] on input "Vocabulary Practice -I" at bounding box center [333, 159] width 186 height 21
click at [264, 263] on input "text" at bounding box center [335, 263] width 190 height 21
type input "10"
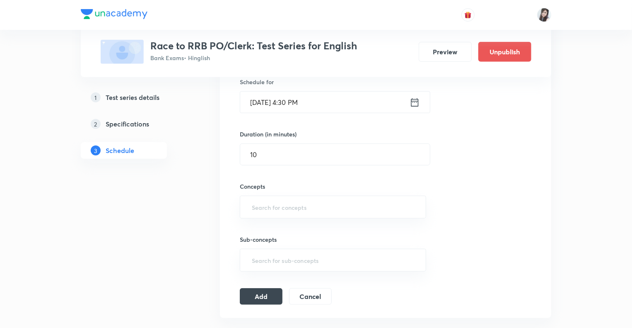
scroll to position [233, 0]
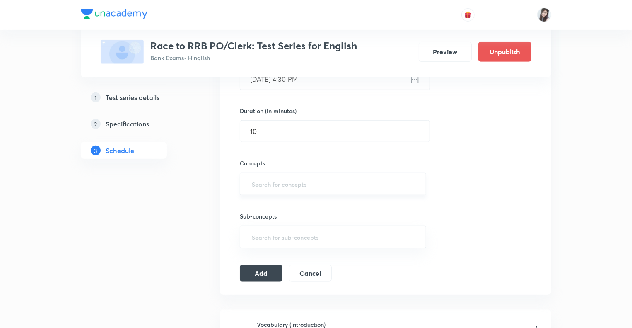
click at [264, 187] on input "text" at bounding box center [333, 183] width 166 height 15
type input "Syn"
click at [263, 205] on li "Synonyms" at bounding box center [333, 206] width 186 height 15
click at [258, 276] on button "Add" at bounding box center [261, 275] width 43 height 17
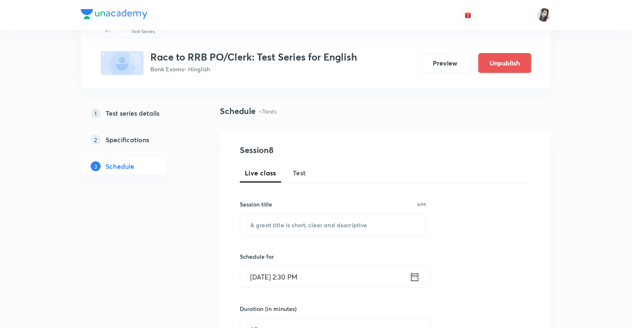
scroll to position [17, 0]
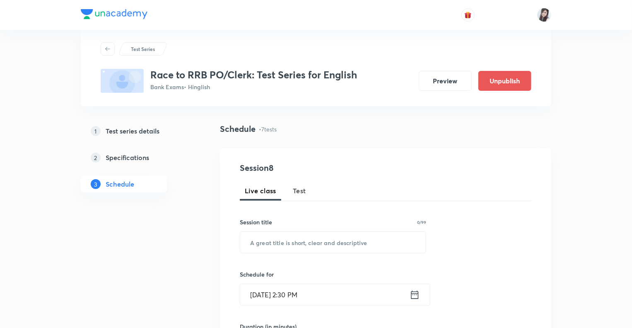
click at [298, 190] on span "Test" at bounding box center [299, 191] width 13 height 10
click at [265, 242] on input "text" at bounding box center [333, 242] width 186 height 21
paste input "Vocabulary Practice -I"
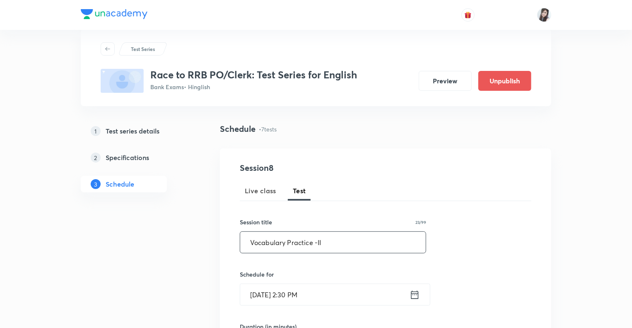
type input "Vocabulary Practice -II"
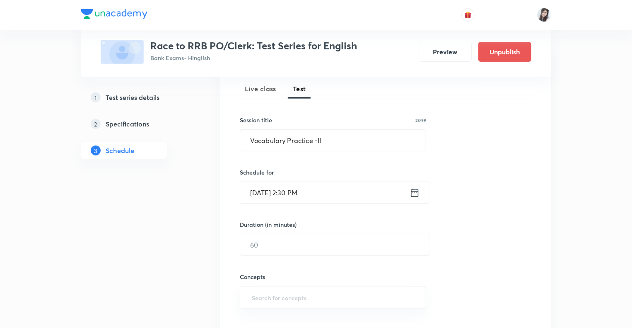
scroll to position [150, 0]
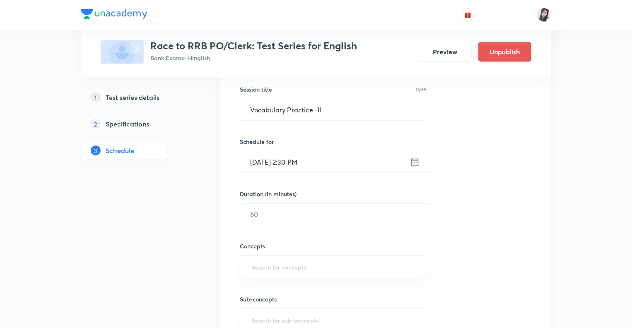
click at [416, 162] on icon at bounding box center [415, 162] width 10 height 12
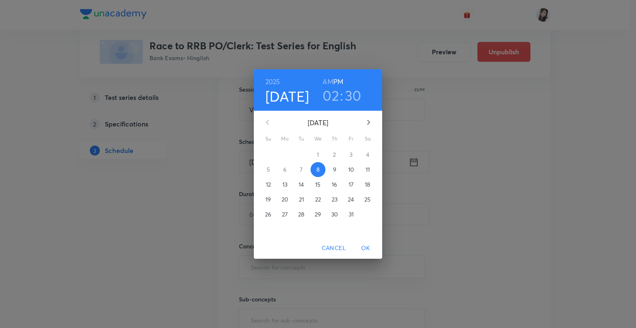
click at [318, 183] on p "15" at bounding box center [317, 184] width 5 height 8
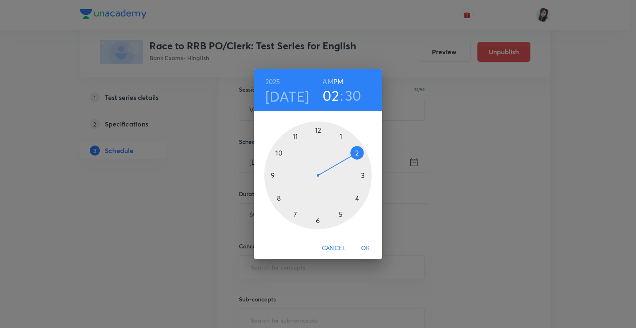
click at [357, 198] on div at bounding box center [318, 175] width 108 height 108
click at [363, 248] on span "OK" at bounding box center [366, 248] width 20 height 10
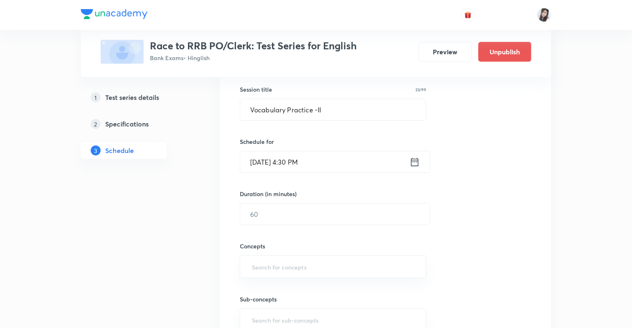
click at [262, 201] on div "Duration (in minutes) ​" at bounding box center [315, 207] width 151 height 36
click at [263, 210] on input "text" at bounding box center [335, 213] width 190 height 21
type input "10"
click at [263, 268] on input "text" at bounding box center [333, 266] width 166 height 15
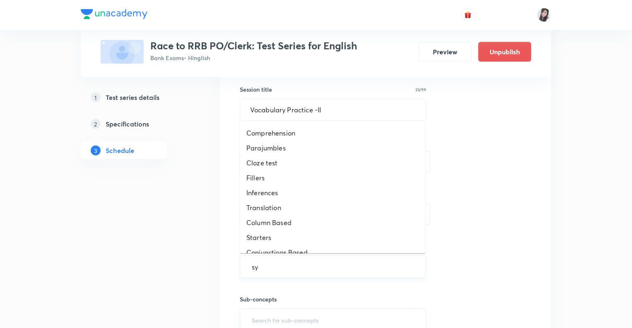
type input "syn"
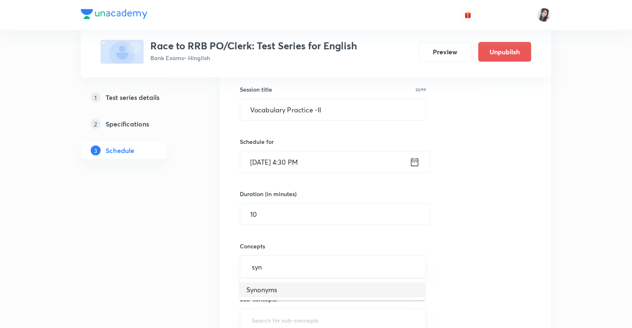
click at [263, 290] on li "Synonyms" at bounding box center [333, 289] width 186 height 15
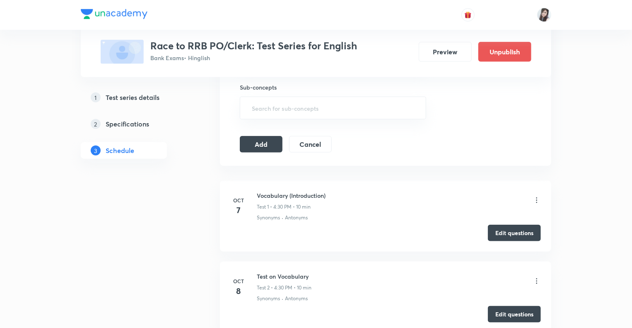
scroll to position [365, 0]
click at [261, 139] on button "Add" at bounding box center [261, 143] width 43 height 17
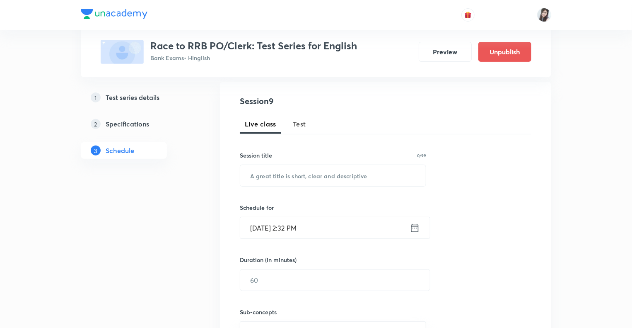
scroll to position [70, 0]
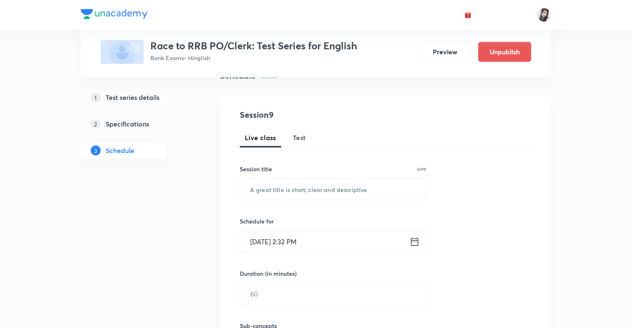
click at [298, 134] on span "Test" at bounding box center [299, 138] width 13 height 10
click at [283, 187] on input "text" at bounding box center [333, 189] width 186 height 21
paste input "Vocabulary Practice -II"
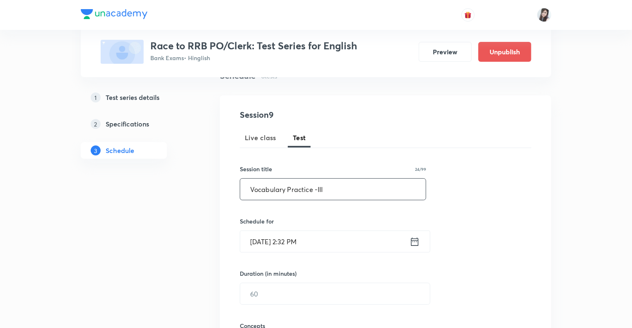
type input "Vocabulary Practice -III"
click at [415, 244] on icon at bounding box center [415, 242] width 10 height 12
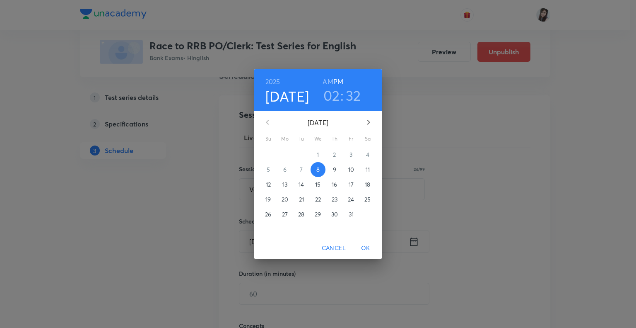
click at [336, 183] on p "16" at bounding box center [334, 184] width 5 height 8
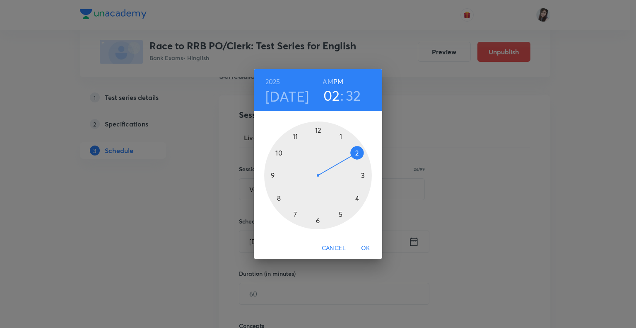
click at [356, 198] on div at bounding box center [318, 175] width 108 height 108
click at [318, 220] on div at bounding box center [318, 175] width 108 height 108
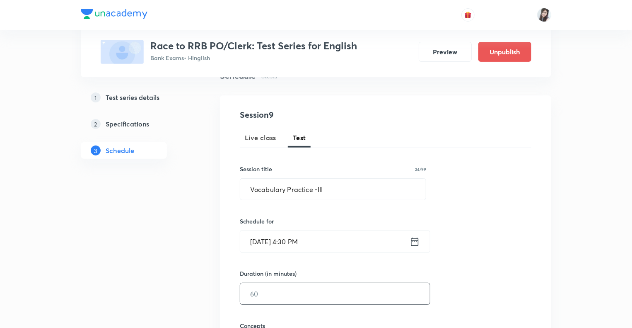
click at [276, 299] on input "text" at bounding box center [335, 293] width 190 height 21
type input "10"
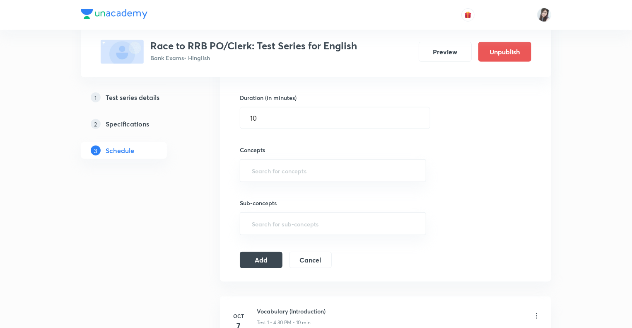
scroll to position [269, 0]
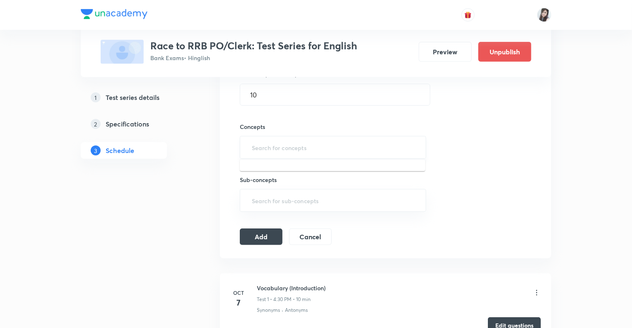
click at [262, 143] on input "text" at bounding box center [333, 147] width 166 height 15
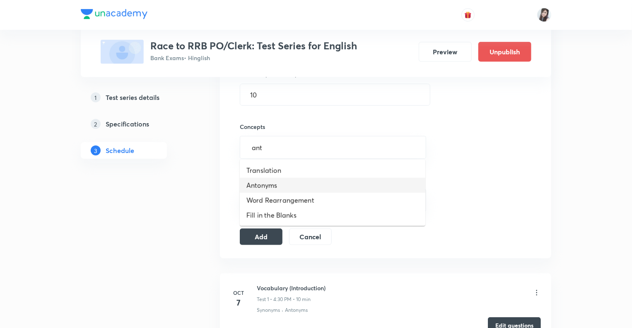
type input "ant"
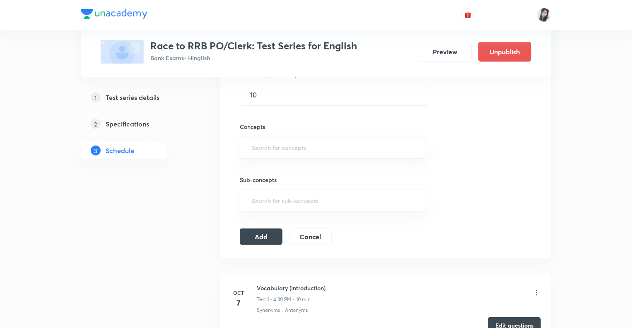
click at [268, 184] on div "Sub-concepts ​" at bounding box center [333, 193] width 186 height 36
click at [265, 132] on div "Concepts ​" at bounding box center [333, 140] width 186 height 36
click at [263, 138] on div "​" at bounding box center [333, 147] width 186 height 23
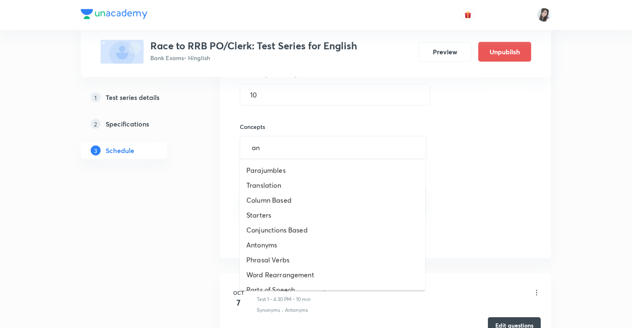
type input "ant"
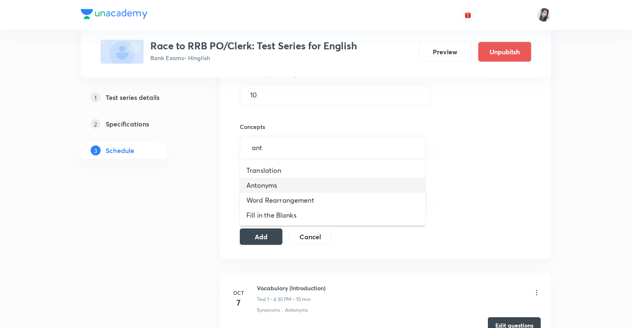
click at [261, 186] on li "Antonyms" at bounding box center [333, 185] width 186 height 15
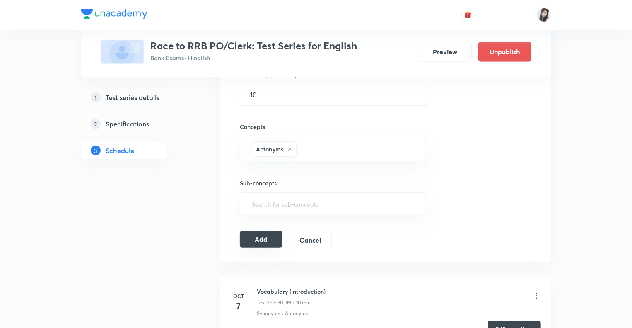
click at [258, 241] on button "Add" at bounding box center [261, 239] width 43 height 17
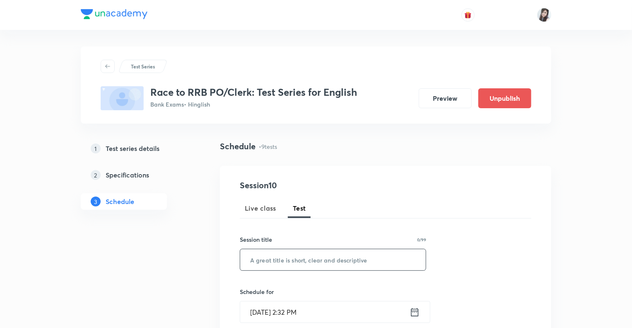
click at [273, 256] on input "text" at bounding box center [333, 259] width 186 height 21
paste input "Vocabulary Practice -II"
type input "Vocabulary Practice -IV"
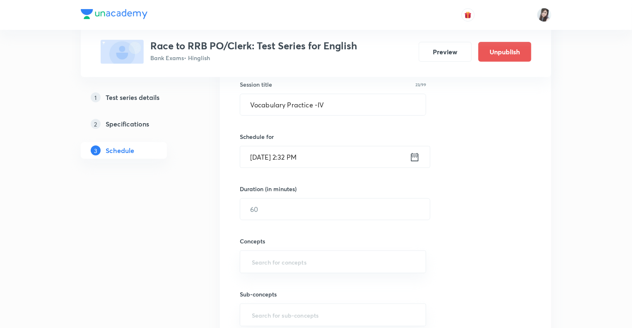
scroll to position [182, 0]
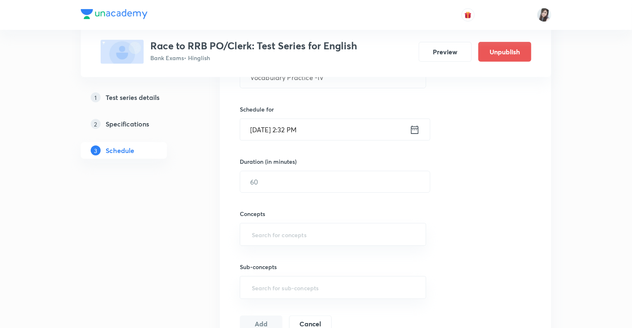
click at [416, 132] on icon at bounding box center [415, 130] width 10 height 12
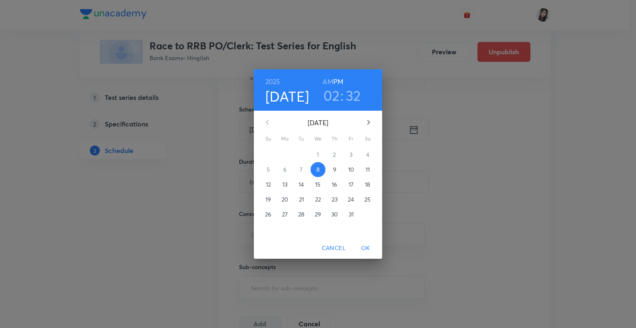
click at [351, 184] on p "17" at bounding box center [351, 184] width 5 height 8
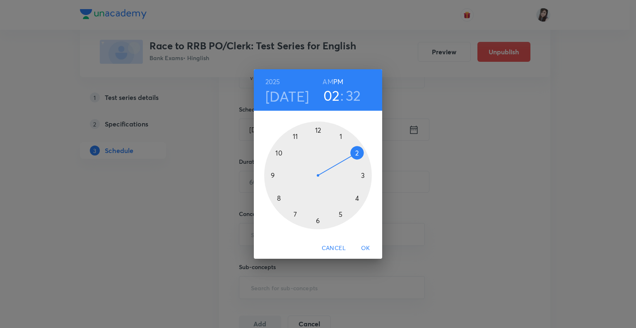
click at [357, 197] on div at bounding box center [318, 175] width 108 height 108
click at [318, 222] on div at bounding box center [318, 175] width 108 height 108
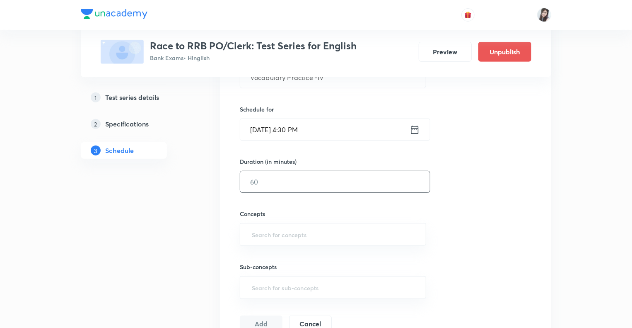
click at [288, 186] on input "text" at bounding box center [335, 181] width 190 height 21
type input "10"
click at [271, 234] on input "text" at bounding box center [333, 234] width 166 height 15
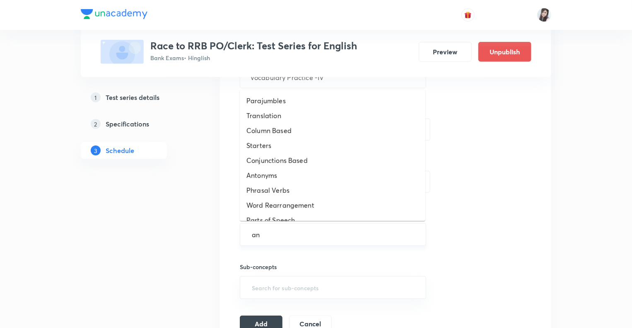
type input "ant"
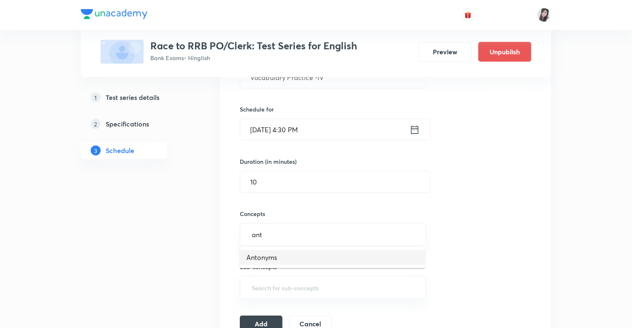
click at [270, 256] on li "Antonyms" at bounding box center [333, 257] width 186 height 15
click at [255, 320] on button "Add" at bounding box center [261, 326] width 43 height 17
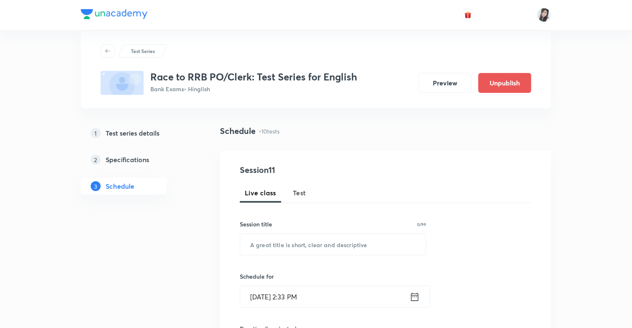
scroll to position [1, 0]
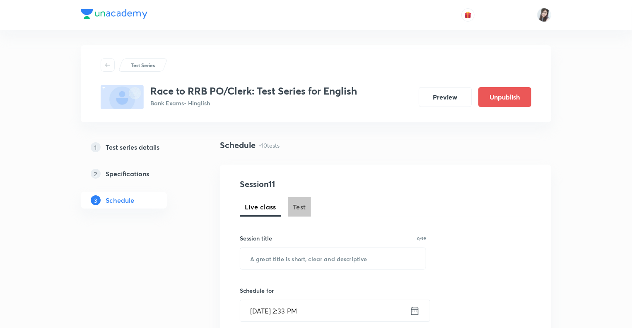
click at [297, 209] on span "Test" at bounding box center [299, 207] width 13 height 10
click at [268, 263] on input "text" at bounding box center [333, 258] width 186 height 21
type input "Idioms & Phrases -I"
click at [317, 254] on input "Idioms & Phrases -I" at bounding box center [333, 258] width 186 height 21
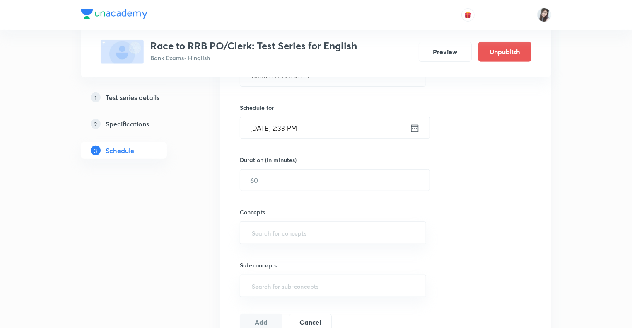
scroll to position [200, 0]
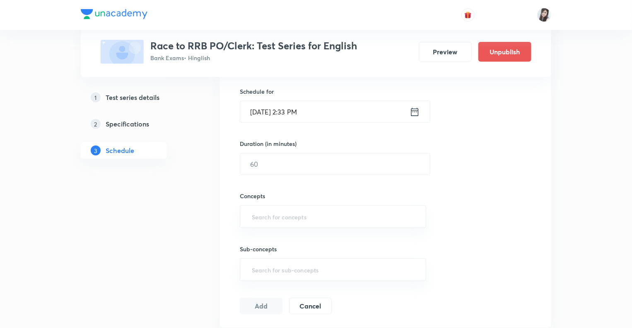
click at [417, 110] on icon at bounding box center [414, 111] width 7 height 8
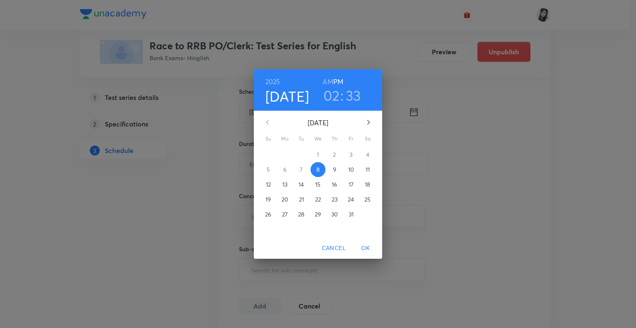
click at [318, 198] on p "22" at bounding box center [318, 199] width 6 height 8
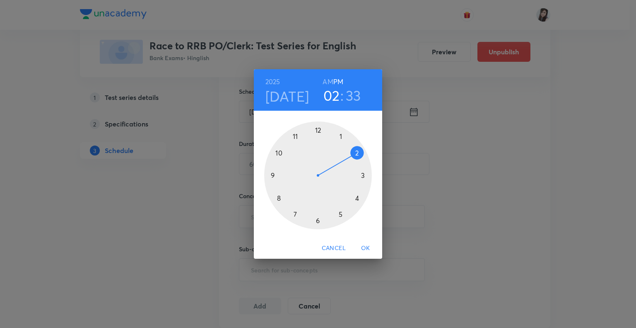
click at [280, 150] on div at bounding box center [318, 175] width 108 height 108
click at [329, 80] on h6 "AM" at bounding box center [328, 82] width 10 height 12
click at [319, 128] on div at bounding box center [318, 175] width 108 height 108
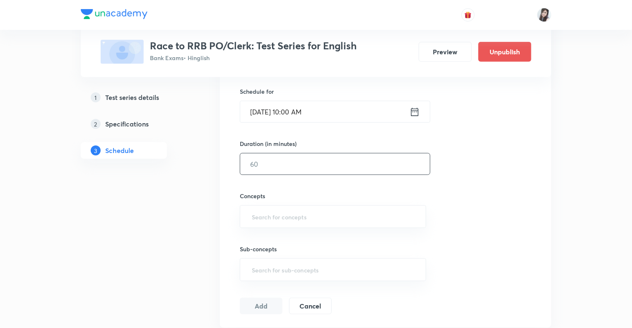
click at [287, 164] on input "text" at bounding box center [335, 163] width 190 height 21
type input "10"
click at [270, 210] on input "text" at bounding box center [333, 216] width 166 height 15
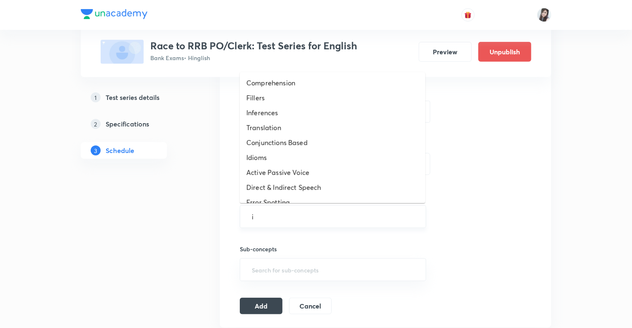
type input "id"
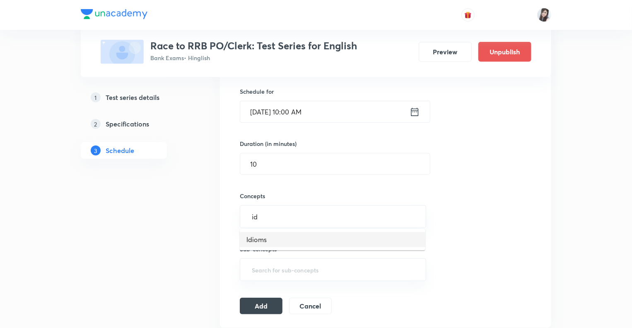
click at [265, 234] on li "Idioms" at bounding box center [333, 239] width 186 height 15
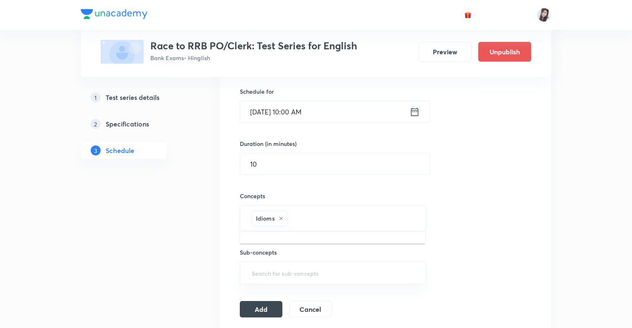
click at [313, 216] on input "text" at bounding box center [353, 217] width 126 height 15
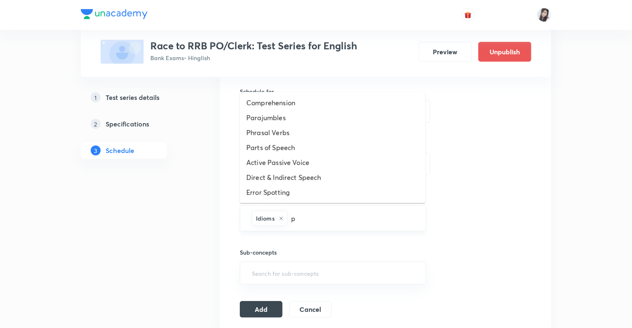
type input "ph"
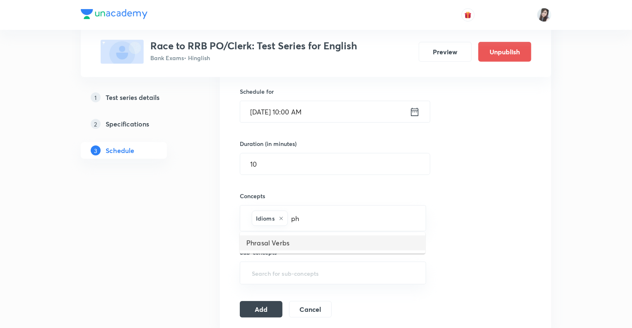
click at [285, 240] on li "Phrasal Verbs" at bounding box center [333, 242] width 186 height 15
click at [264, 306] on button "Add" at bounding box center [261, 308] width 43 height 17
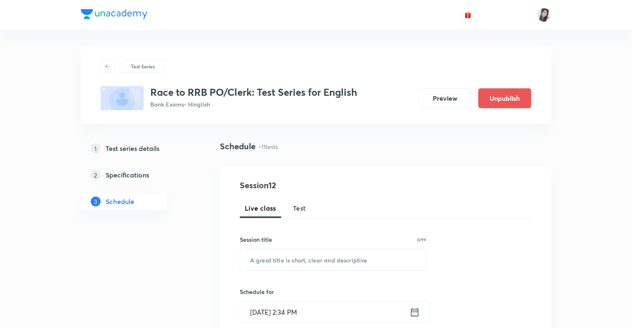
click at [303, 207] on span "Test" at bounding box center [299, 208] width 13 height 10
click at [275, 265] on input "text" at bounding box center [333, 259] width 186 height 21
paste input "Idioms & Phrases -I"
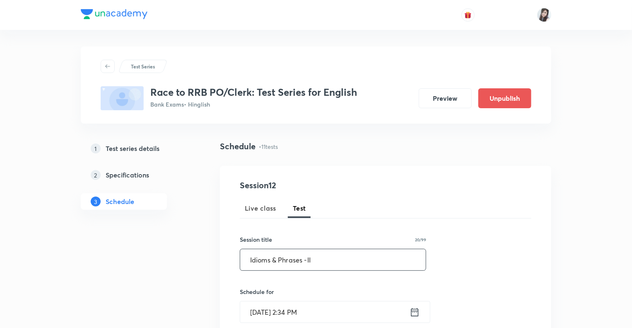
type input "Idioms & Phrases -II"
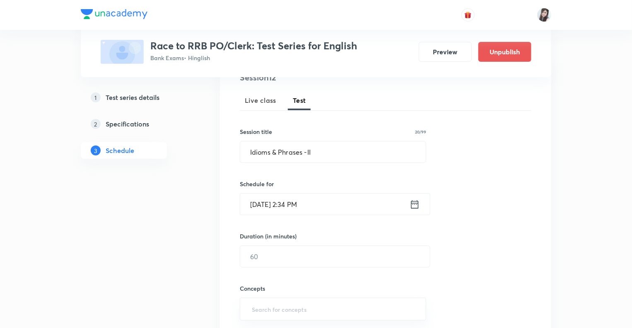
scroll to position [215, 0]
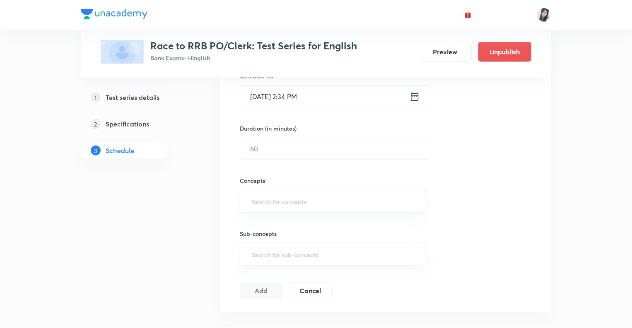
click at [419, 97] on icon at bounding box center [415, 97] width 10 height 12
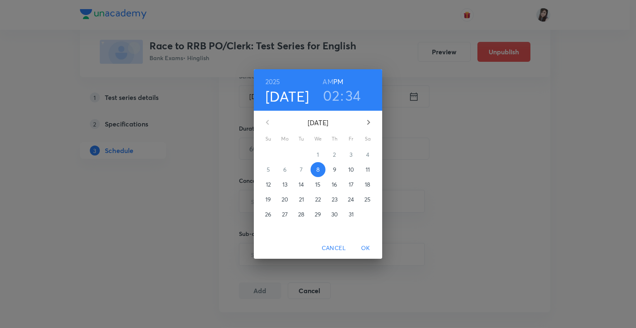
click at [335, 200] on p "23" at bounding box center [335, 199] width 6 height 8
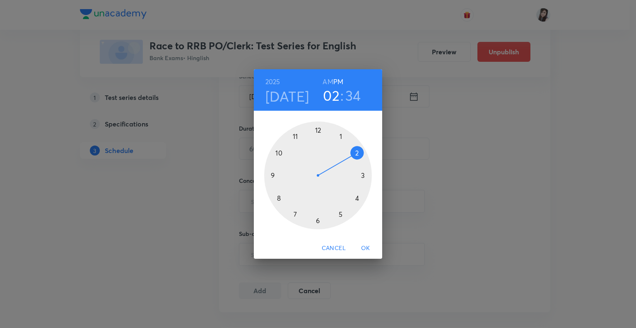
click at [279, 153] on div at bounding box center [318, 175] width 108 height 108
click at [318, 128] on div at bounding box center [318, 175] width 108 height 108
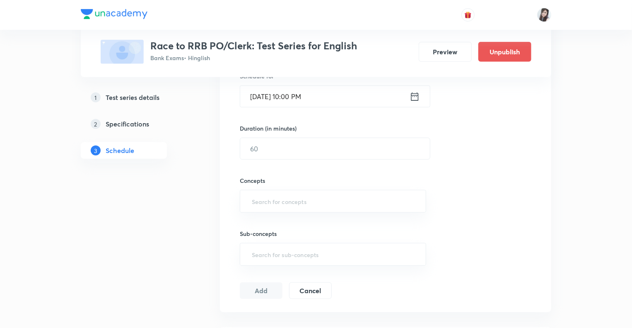
click at [325, 95] on input "Oct 23, 2025, 10:00 PM" at bounding box center [324, 96] width 169 height 21
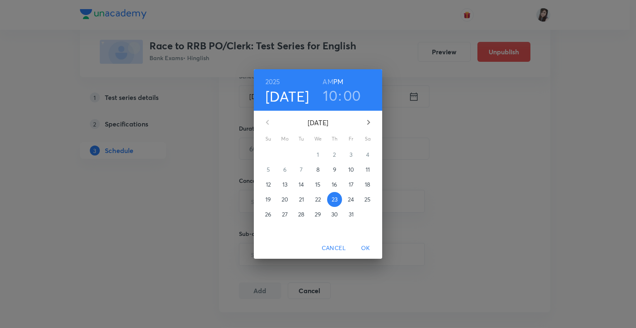
click at [331, 79] on h6 "AM" at bounding box center [328, 82] width 10 height 12
click at [364, 246] on span "OK" at bounding box center [366, 248] width 20 height 10
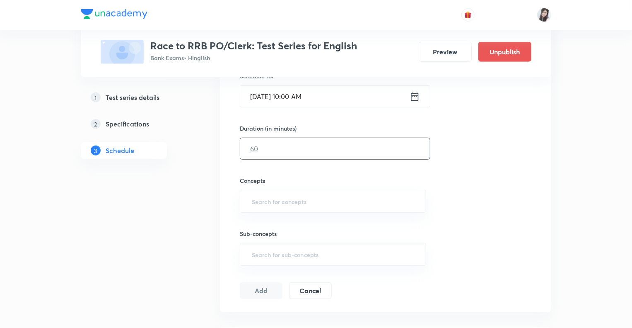
click at [261, 149] on input "text" at bounding box center [335, 148] width 190 height 21
type input "1"
type input "0"
type input "10"
click at [253, 199] on input "text" at bounding box center [333, 200] width 166 height 15
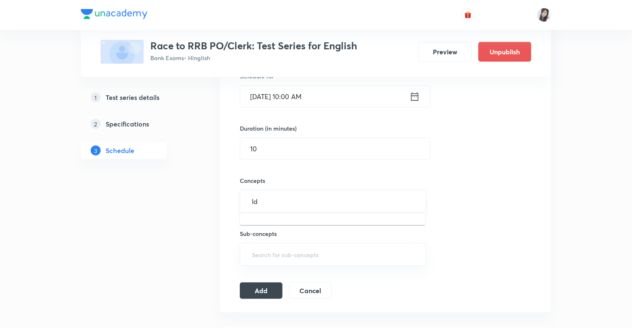
type input "Idi"
click at [256, 220] on li "Idioms" at bounding box center [333, 224] width 186 height 15
type input "Ph"
click at [282, 229] on li "Phrasal Verbs" at bounding box center [333, 227] width 186 height 15
click at [261, 293] on button "Add" at bounding box center [261, 293] width 43 height 17
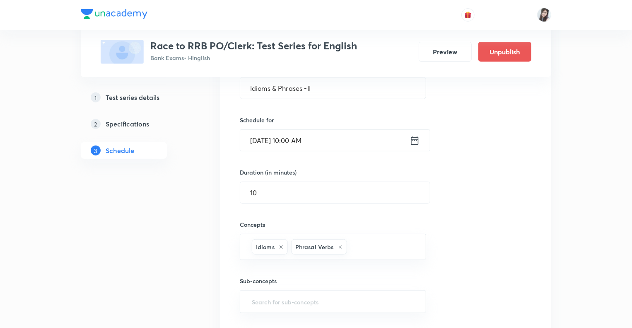
scroll to position [149, 0]
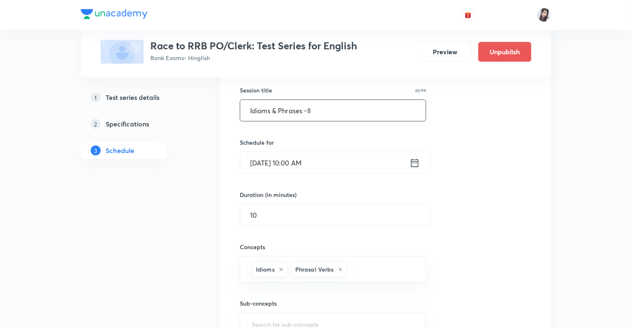
click at [330, 111] on input "Idioms & Phrases -II" at bounding box center [333, 110] width 186 height 21
click at [306, 111] on input "Cloze Test-" at bounding box center [333, 110] width 186 height 21
type input "Cloze Test-I"
click at [416, 164] on icon at bounding box center [415, 163] width 10 height 12
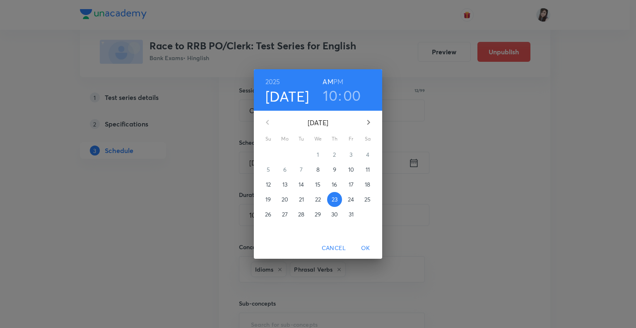
click at [352, 198] on p "24" at bounding box center [351, 199] width 6 height 8
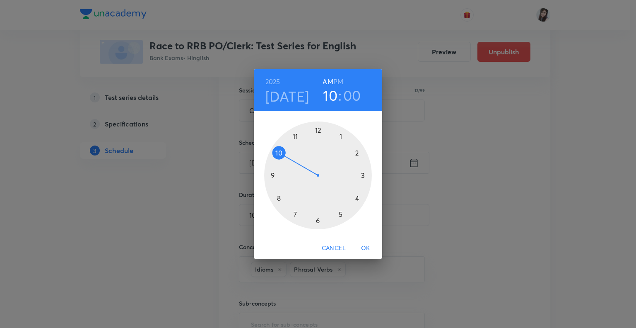
click at [366, 249] on span "OK" at bounding box center [366, 248] width 20 height 10
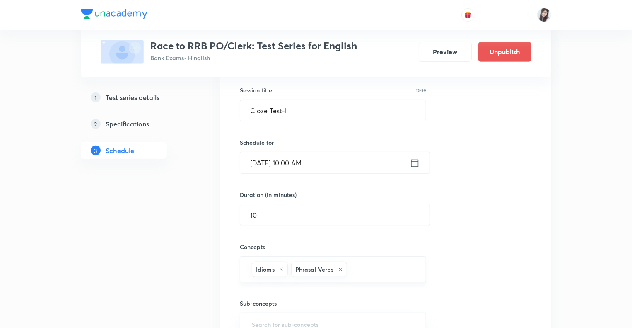
click at [279, 269] on icon at bounding box center [281, 269] width 5 height 5
click at [301, 270] on icon at bounding box center [301, 269] width 5 height 5
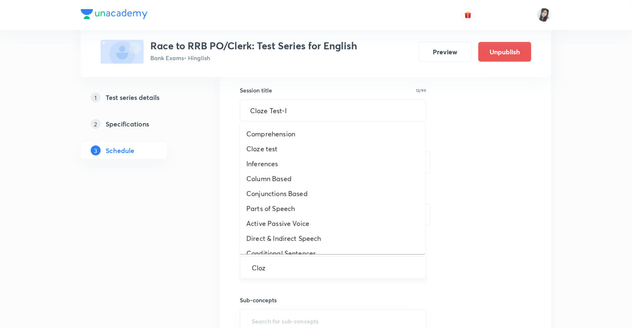
type input "Cloze"
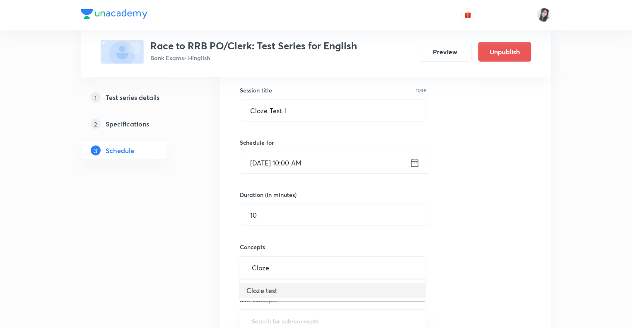
click at [272, 286] on li "Cloze test" at bounding box center [333, 290] width 186 height 15
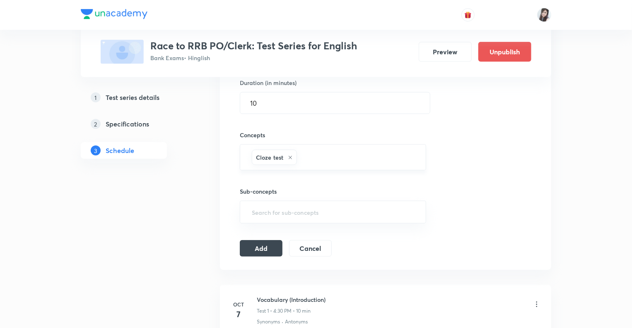
scroll to position [364, 0]
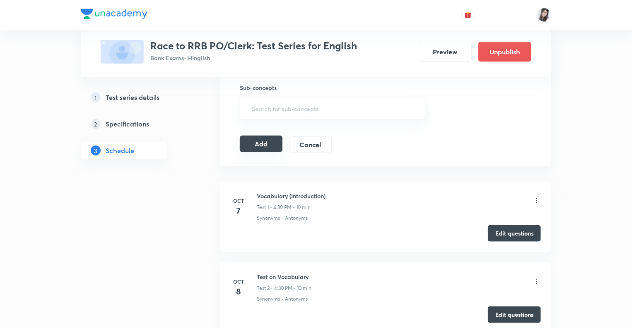
click at [256, 145] on button "Add" at bounding box center [261, 143] width 43 height 17
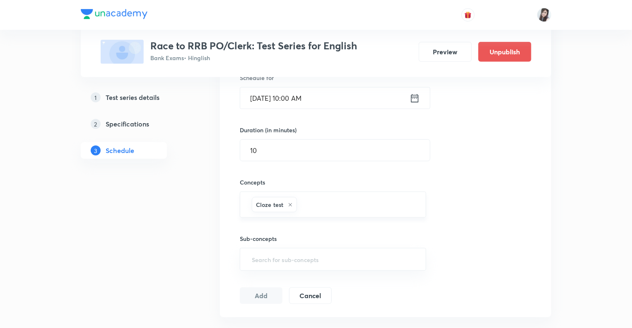
scroll to position [215, 0]
click at [224, 178] on div "Session 12 Live class Test Session title 12/99 Cloze Test-I ​ Schedule for Oct …" at bounding box center [385, 132] width 331 height 365
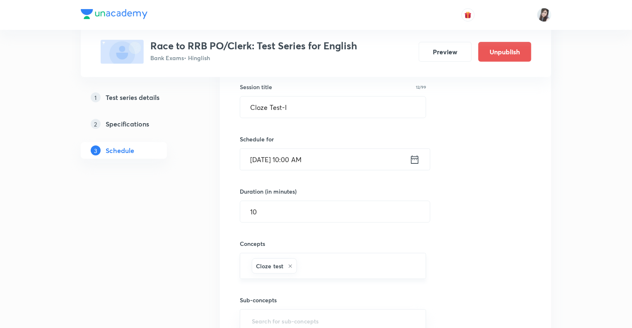
scroll to position [149, 0]
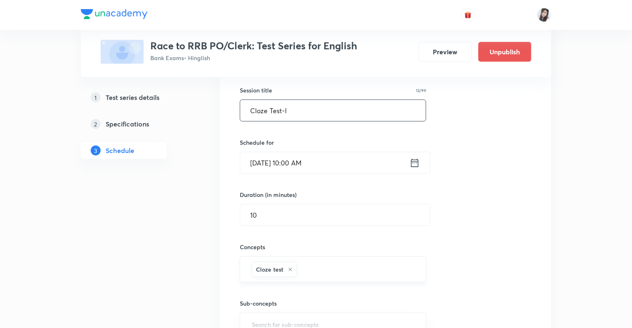
click at [301, 111] on input "Cloze Test-I" at bounding box center [333, 110] width 186 height 21
click at [413, 161] on icon at bounding box center [414, 162] width 7 height 8
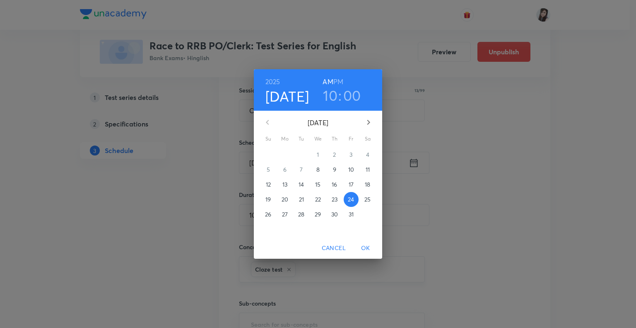
click at [282, 214] on p "27" at bounding box center [285, 214] width 6 height 8
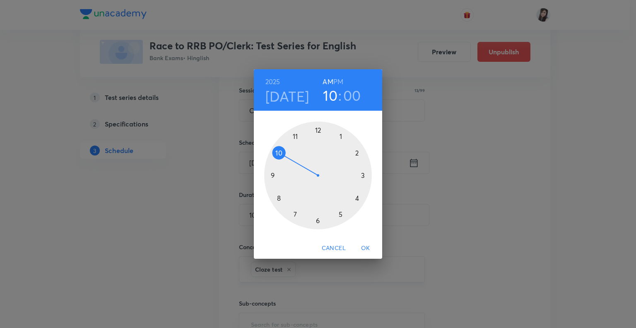
click at [340, 82] on h6 "PM" at bounding box center [338, 82] width 10 height 12
click at [358, 199] on div at bounding box center [318, 175] width 108 height 108
click at [319, 219] on div at bounding box center [318, 175] width 108 height 108
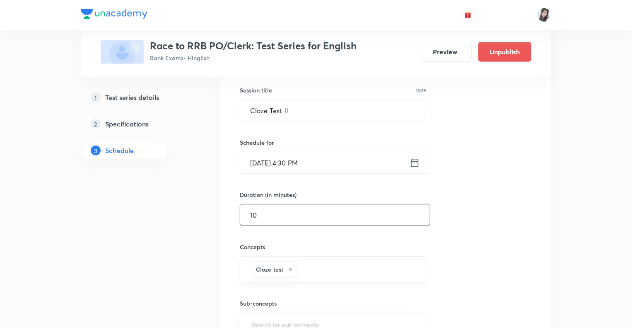
click at [282, 215] on input "10" at bounding box center [335, 214] width 190 height 21
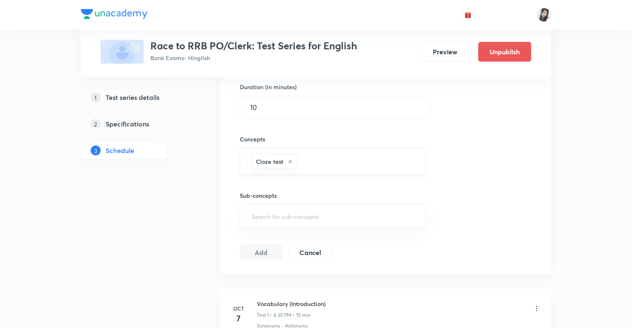
scroll to position [298, 0]
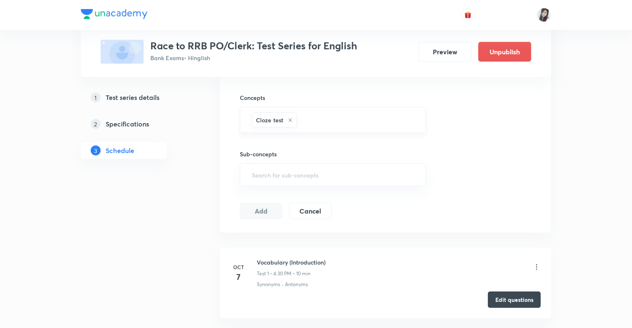
click at [260, 210] on button "Add" at bounding box center [261, 211] width 43 height 17
click at [258, 207] on button "Add" at bounding box center [261, 210] width 43 height 17
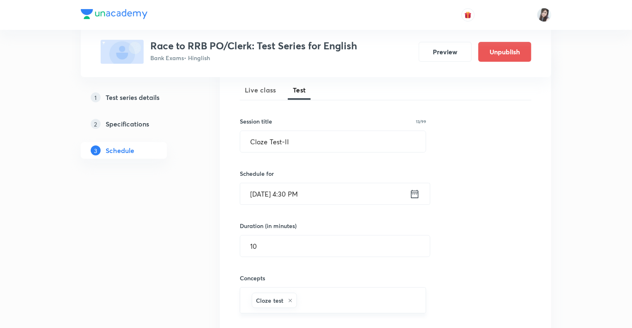
scroll to position [83, 0]
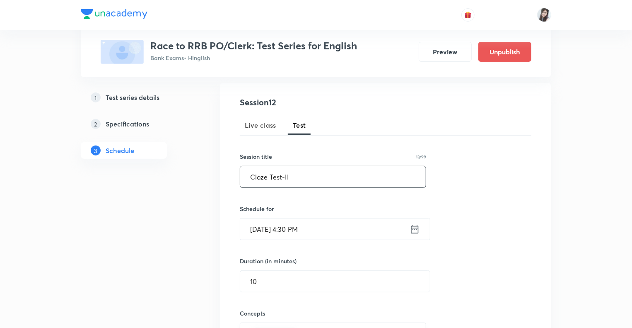
click at [293, 177] on input "Cloze Test-II" at bounding box center [333, 176] width 186 height 21
click at [414, 230] on icon at bounding box center [415, 229] width 10 height 12
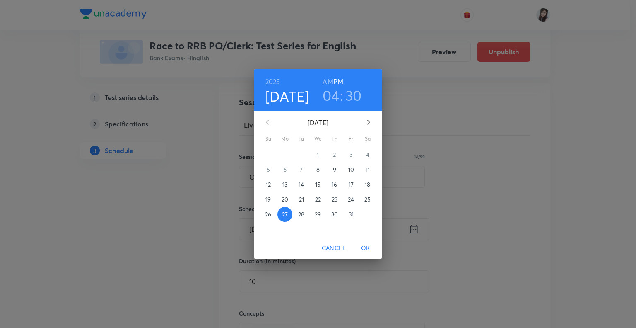
click at [302, 214] on p "28" at bounding box center [301, 214] width 6 height 8
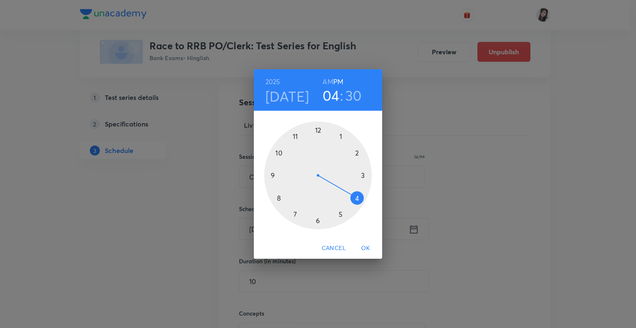
click at [366, 249] on span "OK" at bounding box center [366, 248] width 20 height 10
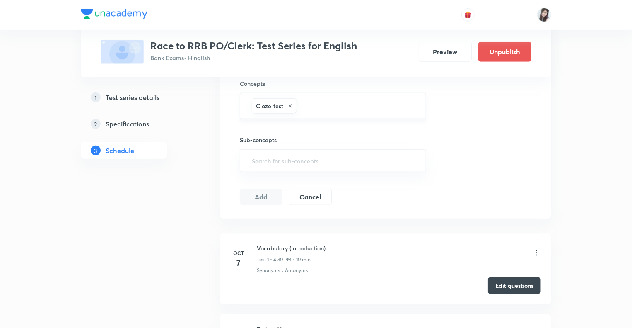
scroll to position [381, 0]
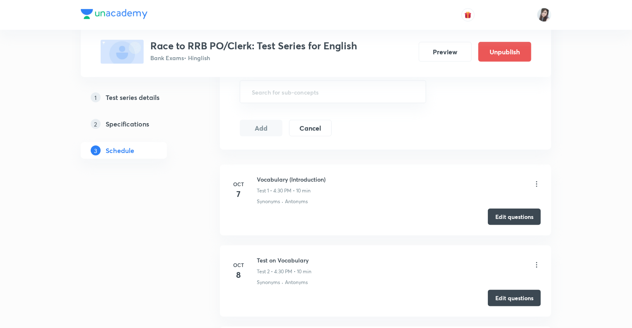
click at [257, 132] on button "Add" at bounding box center [261, 128] width 43 height 17
click at [265, 96] on input "text" at bounding box center [333, 91] width 166 height 15
click at [258, 129] on button "Add" at bounding box center [261, 128] width 43 height 17
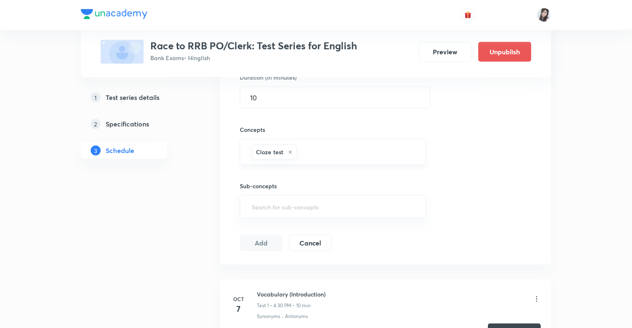
scroll to position [265, 0]
click at [258, 244] on button "Add" at bounding box center [261, 244] width 43 height 17
click at [306, 155] on input "text" at bounding box center [357, 152] width 117 height 15
click at [268, 244] on button "Add" at bounding box center [261, 243] width 43 height 17
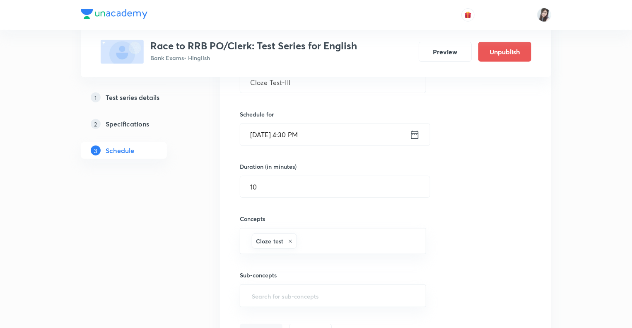
scroll to position [83, 0]
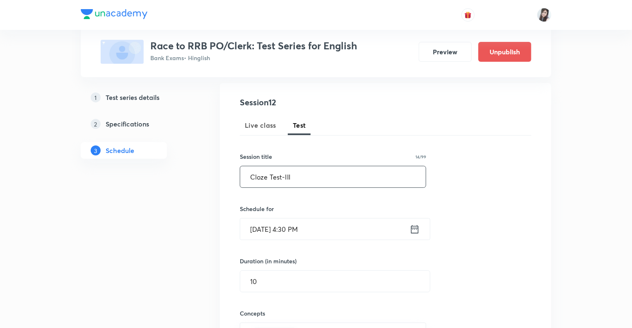
click at [296, 175] on input "Cloze Test-III" at bounding box center [333, 176] width 186 height 21
click at [414, 232] on icon at bounding box center [414, 228] width 7 height 8
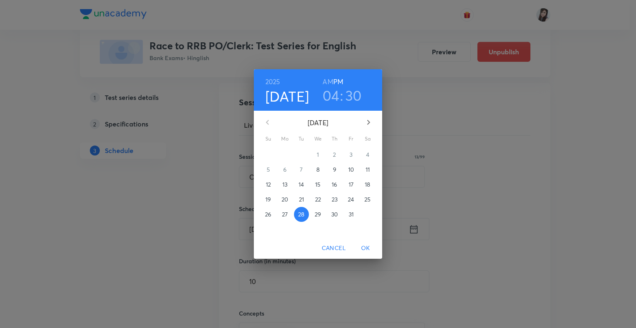
click at [319, 214] on p "29" at bounding box center [318, 214] width 6 height 8
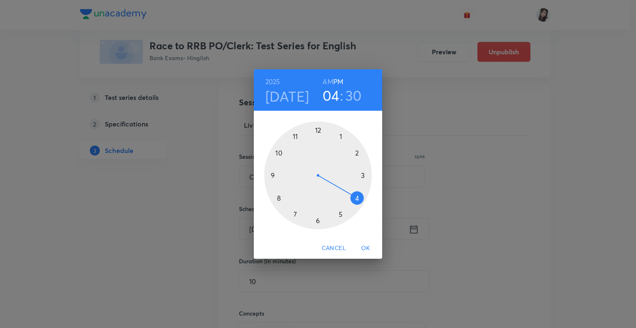
click at [366, 247] on span "OK" at bounding box center [366, 248] width 20 height 10
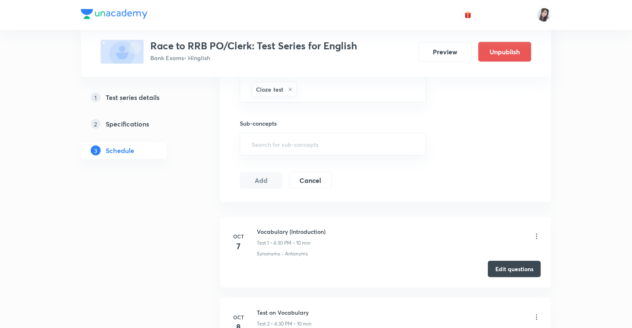
scroll to position [381, 0]
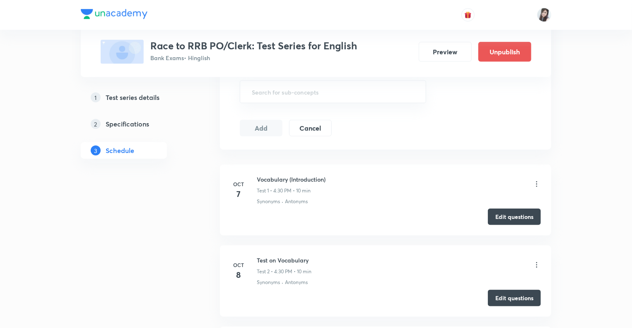
click at [255, 126] on button "Add" at bounding box center [261, 128] width 43 height 17
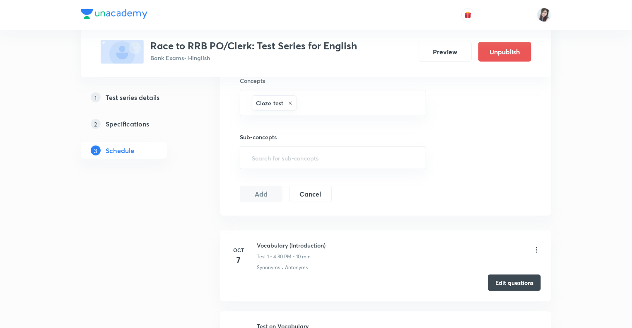
scroll to position [298, 0]
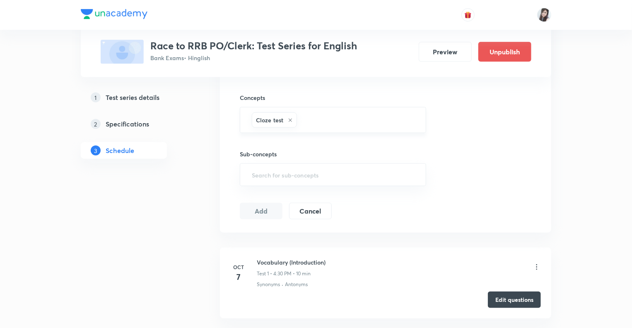
click at [313, 119] on input "text" at bounding box center [357, 119] width 117 height 15
click at [259, 204] on button "Add" at bounding box center [261, 211] width 43 height 17
click at [265, 210] on button "Add" at bounding box center [261, 211] width 43 height 17
click at [290, 164] on div "​" at bounding box center [333, 174] width 186 height 23
click at [309, 115] on input "text" at bounding box center [357, 119] width 117 height 15
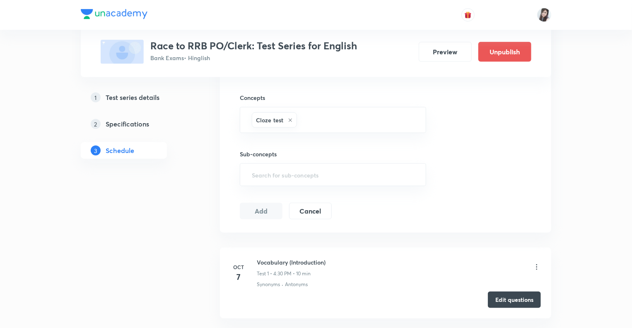
click at [265, 210] on button "Add" at bounding box center [261, 211] width 43 height 17
click at [261, 211] on button "Add" at bounding box center [261, 210] width 43 height 17
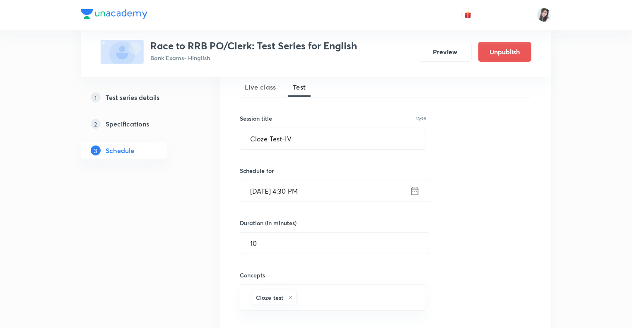
scroll to position [83, 0]
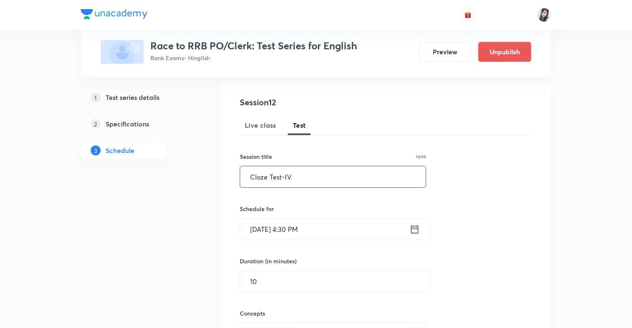
click at [293, 184] on input "Cloze Test-IV" at bounding box center [333, 176] width 186 height 21
type input "Cloze Test-V"
click at [415, 230] on icon at bounding box center [415, 229] width 10 height 12
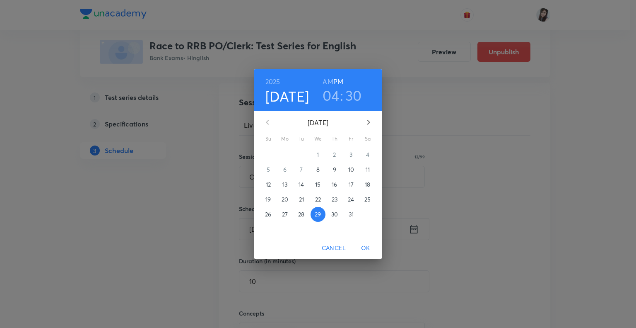
click at [336, 215] on p "30" at bounding box center [334, 214] width 7 height 8
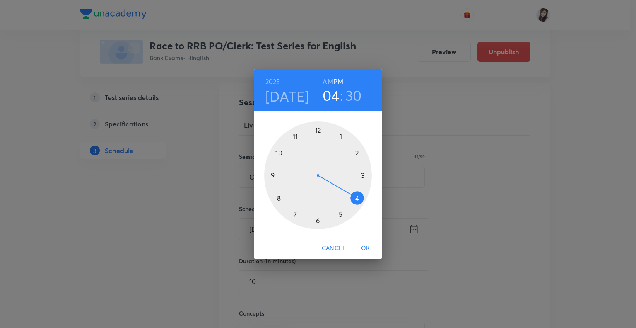
click at [364, 249] on span "OK" at bounding box center [366, 248] width 20 height 10
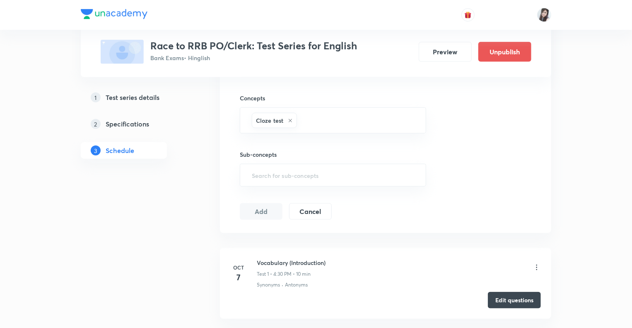
scroll to position [298, 0]
click at [301, 112] on input "text" at bounding box center [357, 119] width 117 height 15
click at [260, 211] on button "Add" at bounding box center [261, 211] width 43 height 17
click at [291, 174] on input "text" at bounding box center [333, 174] width 166 height 15
click at [311, 116] on input "text" at bounding box center [357, 119] width 117 height 15
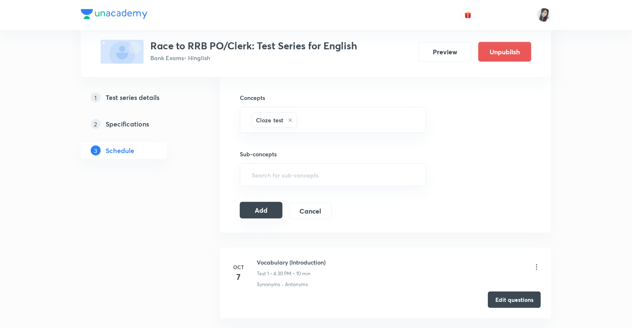
click at [265, 210] on button "Add" at bounding box center [261, 210] width 43 height 17
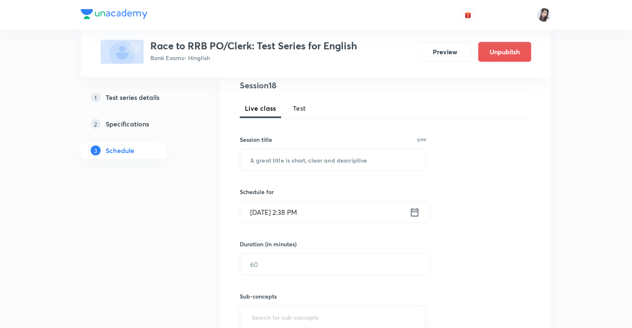
scroll to position [72, 0]
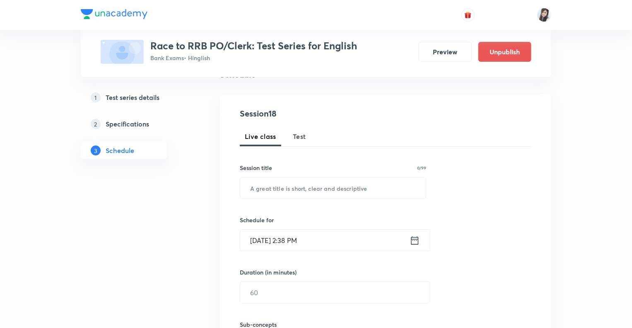
click at [293, 134] on span "Test" at bounding box center [299, 136] width 13 height 10
click at [273, 190] on input "text" at bounding box center [333, 187] width 186 height 21
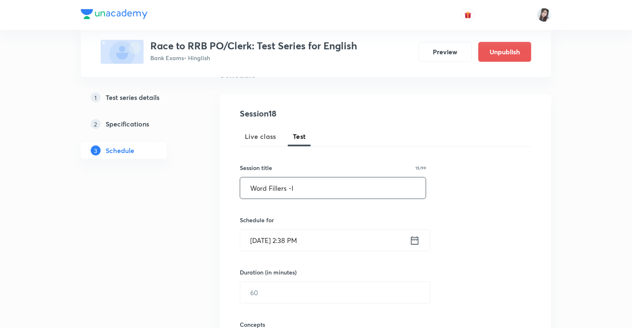
type input "Word Fillers -I"
click at [415, 241] on icon at bounding box center [415, 240] width 10 height 12
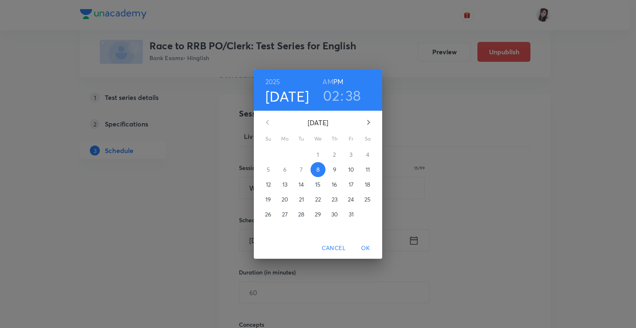
click at [196, 245] on div "2025 Oct 8 02 : 38 AM PM October 2025 Su Mo Tu We Th Fr Sa 28 29 30 1 2 3 4 5 6…" at bounding box center [318, 164] width 636 height 328
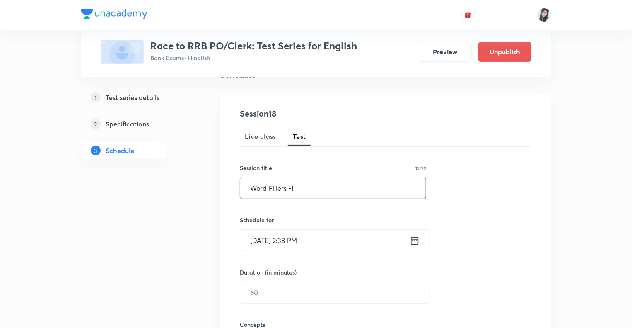
click at [325, 178] on input "Word Fillers -I" at bounding box center [333, 187] width 186 height 21
click at [420, 243] on div "Oct 8, 2025, 2:38 PM ​" at bounding box center [335, 240] width 191 height 22
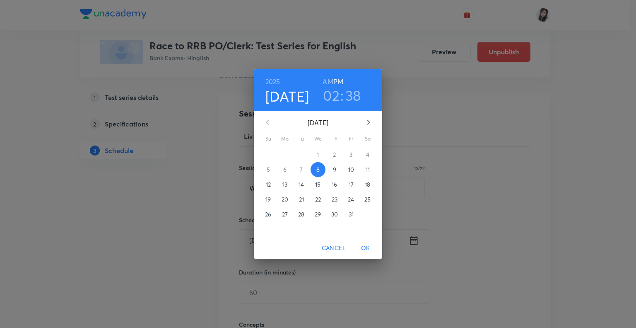
click at [346, 210] on span "31" at bounding box center [351, 214] width 15 height 8
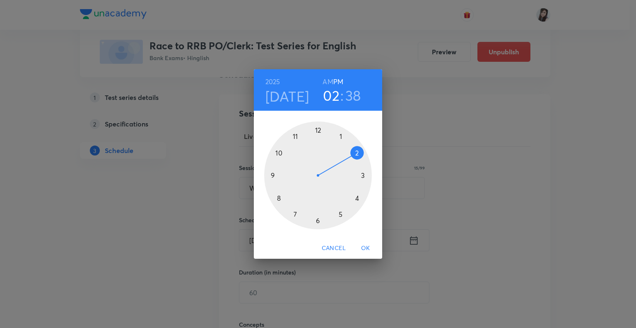
click at [357, 198] on div at bounding box center [318, 175] width 108 height 108
click at [319, 219] on div at bounding box center [318, 175] width 108 height 108
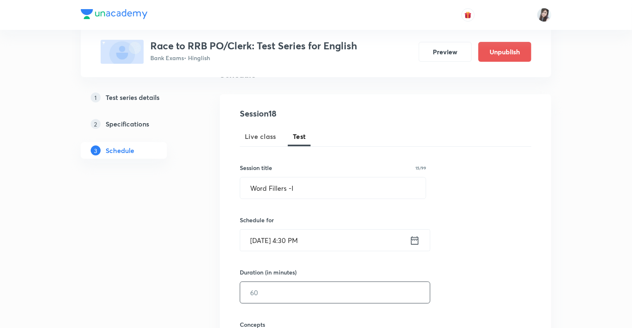
click at [255, 300] on input "text" at bounding box center [335, 292] width 190 height 21
type input "10"
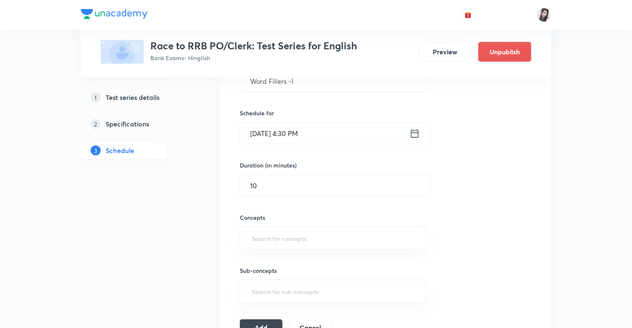
scroll to position [204, 0]
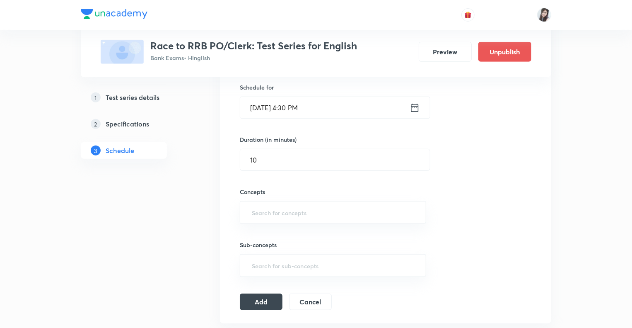
click at [250, 224] on div "Sub-concepts ​" at bounding box center [333, 250] width 186 height 53
click at [252, 218] on input "text" at bounding box center [333, 212] width 166 height 15
type input "fill"
click at [254, 232] on li "Fillers" at bounding box center [333, 235] width 186 height 15
click at [256, 302] on button "Add" at bounding box center [261, 304] width 43 height 17
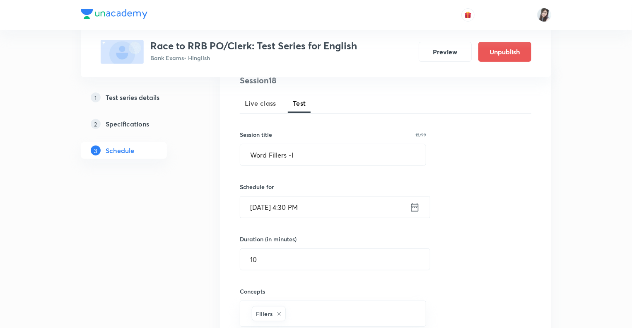
scroll to position [39, 0]
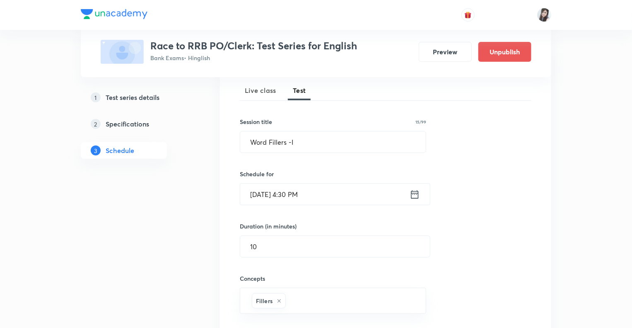
scroll to position [121, 0]
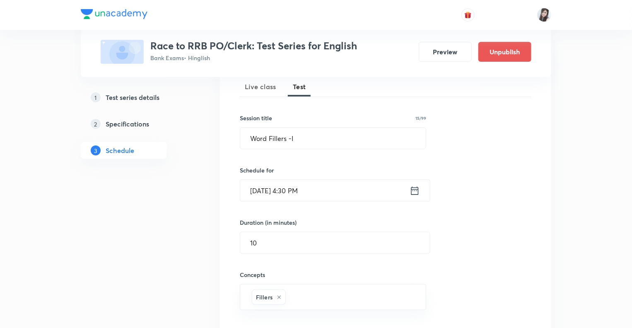
click at [416, 191] on icon at bounding box center [415, 191] width 10 height 12
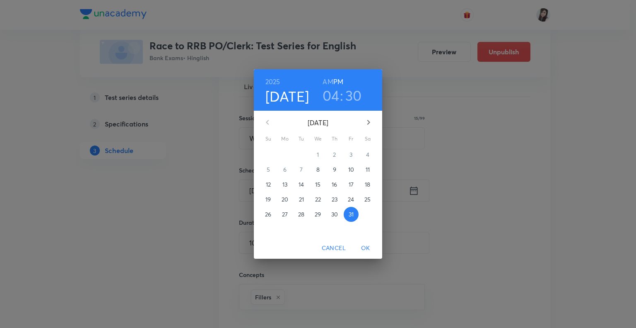
click at [368, 118] on icon "button" at bounding box center [369, 122] width 10 height 10
click at [283, 169] on span "3" at bounding box center [284, 169] width 15 height 8
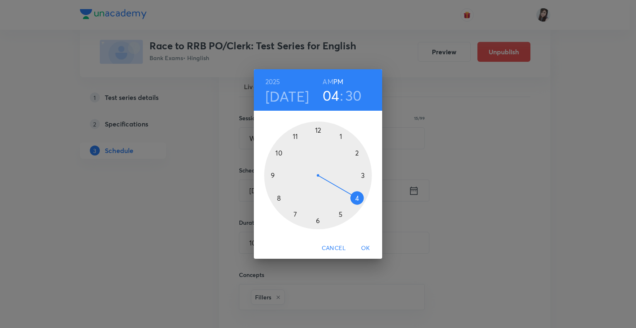
click at [366, 244] on span "OK" at bounding box center [366, 248] width 20 height 10
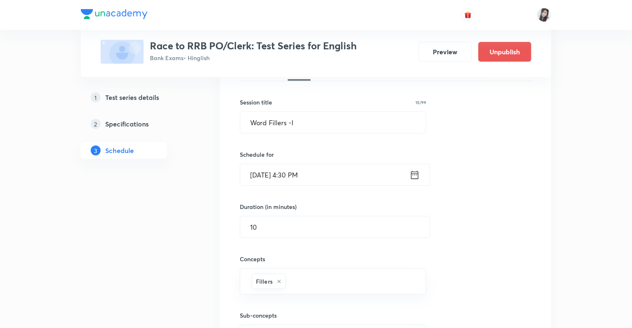
scroll to position [138, 0]
click at [303, 116] on input "Word Fillers -I" at bounding box center [333, 121] width 186 height 21
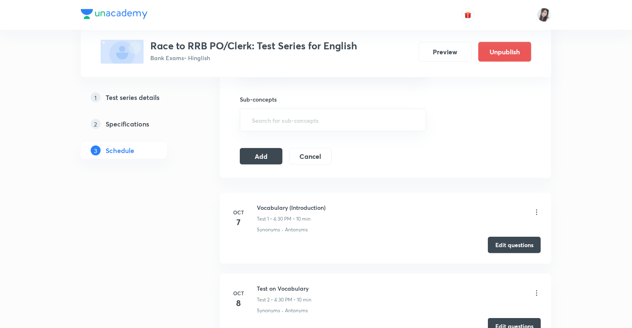
scroll to position [353, 0]
click at [264, 152] on button "Add" at bounding box center [261, 155] width 43 height 17
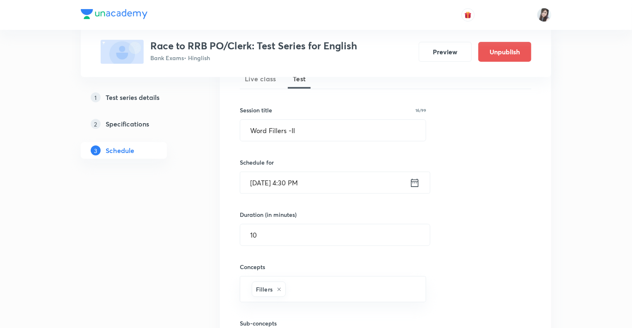
scroll to position [105, 0]
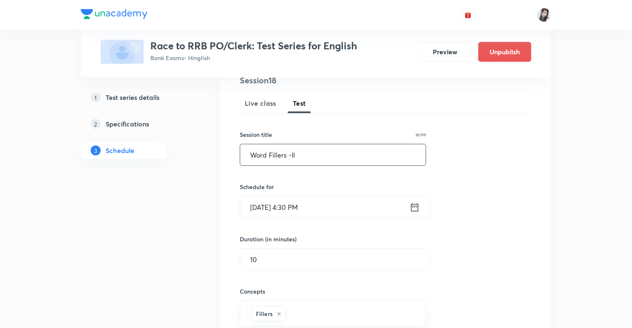
click at [304, 154] on input "Word Fillers -II" at bounding box center [333, 154] width 186 height 21
click at [416, 208] on icon at bounding box center [415, 207] width 10 height 12
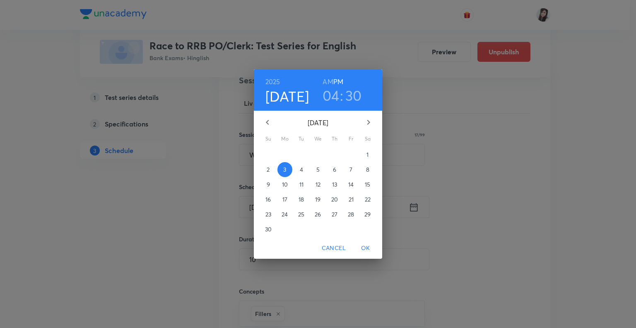
click at [304, 169] on span "4" at bounding box center [301, 169] width 15 height 8
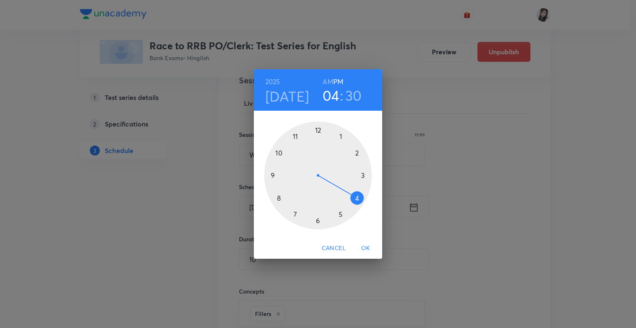
click at [366, 249] on span "OK" at bounding box center [366, 248] width 20 height 10
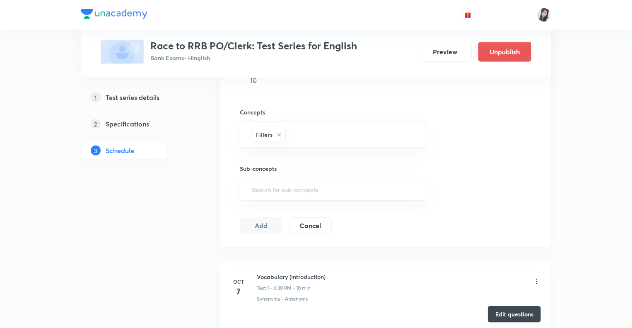
scroll to position [304, 0]
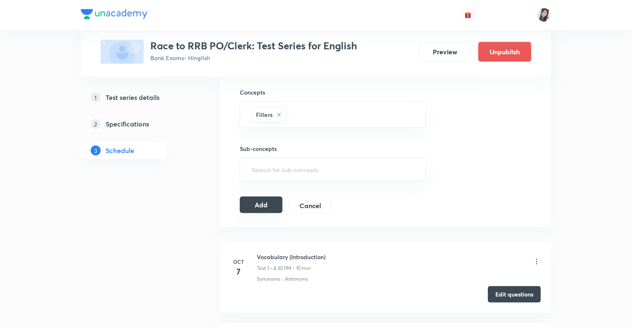
click at [255, 202] on button "Add" at bounding box center [261, 204] width 43 height 17
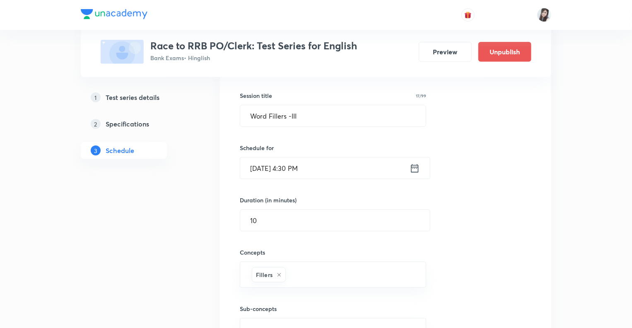
scroll to position [138, 0]
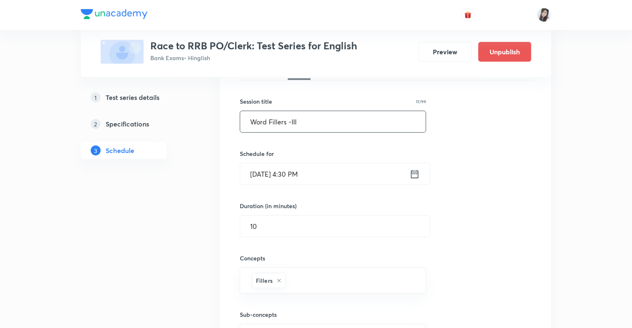
click at [307, 121] on input "Word Fillers -III" at bounding box center [333, 121] width 186 height 21
click at [414, 174] on icon at bounding box center [415, 174] width 10 height 12
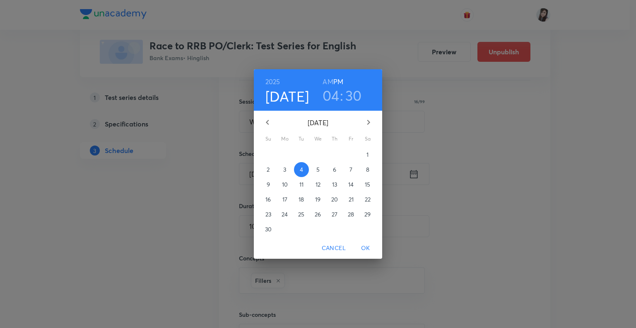
click at [315, 169] on span "5" at bounding box center [318, 169] width 15 height 8
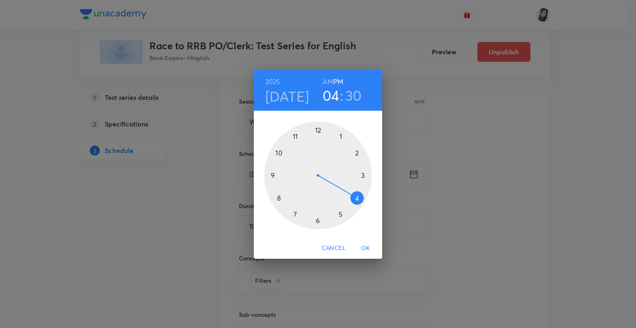
click at [364, 246] on span "OK" at bounding box center [366, 248] width 20 height 10
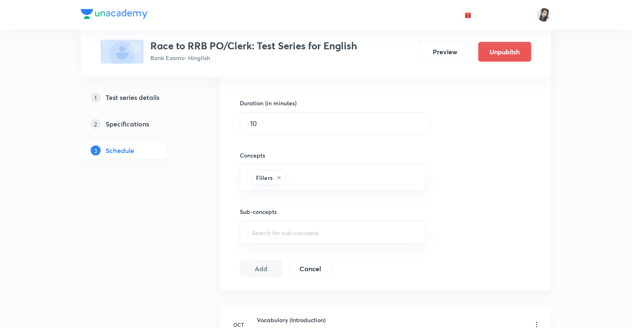
scroll to position [304, 0]
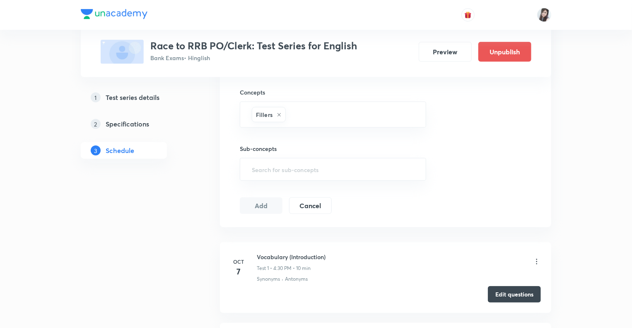
click at [265, 206] on button "Add" at bounding box center [261, 205] width 43 height 17
click at [295, 116] on input "text" at bounding box center [351, 114] width 128 height 15
click at [265, 204] on button "Add" at bounding box center [261, 205] width 43 height 17
click at [265, 170] on input "text" at bounding box center [333, 169] width 166 height 15
click at [263, 206] on button "Add" at bounding box center [261, 205] width 43 height 17
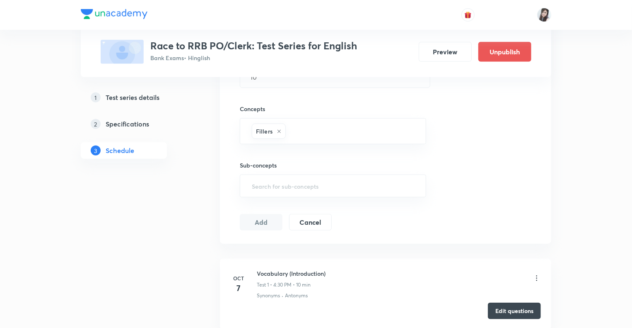
scroll to position [270, 0]
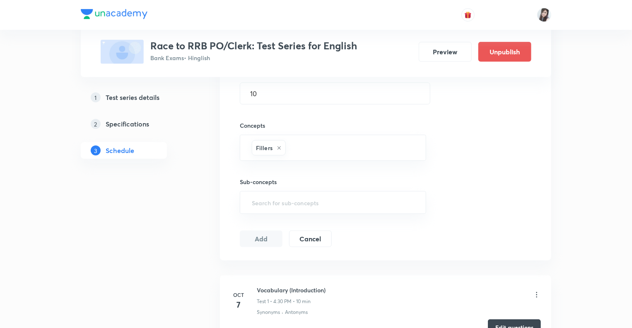
click at [265, 238] on button "Add" at bounding box center [261, 238] width 43 height 17
click at [256, 238] on button "Add" at bounding box center [261, 237] width 43 height 17
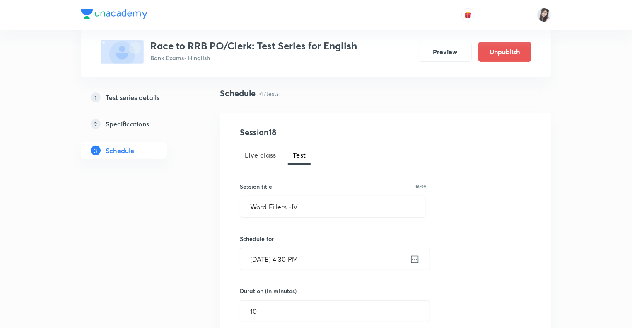
scroll to position [39, 0]
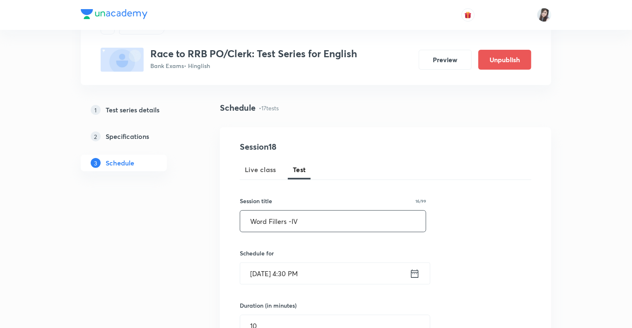
click at [306, 221] on input "Word Fillers -IV" at bounding box center [333, 220] width 186 height 21
click at [414, 273] on icon at bounding box center [415, 274] width 10 height 12
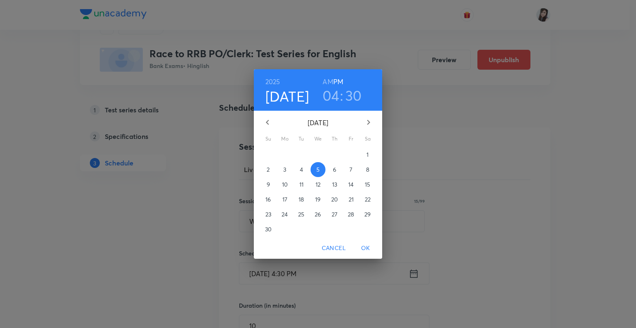
click at [336, 170] on p "6" at bounding box center [334, 169] width 3 height 8
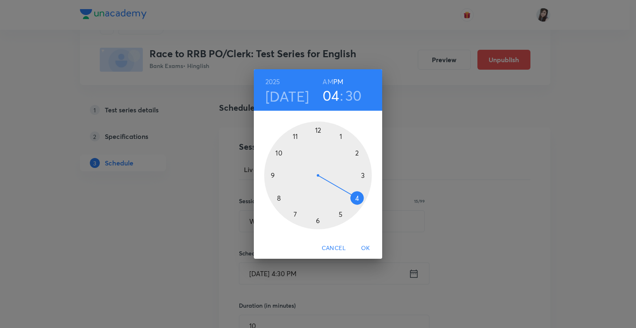
click at [368, 247] on span "OK" at bounding box center [366, 248] width 20 height 10
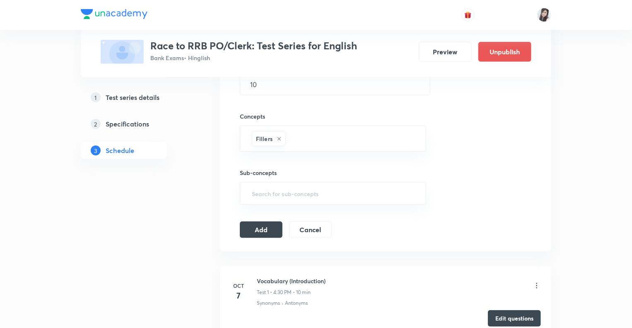
scroll to position [304, 0]
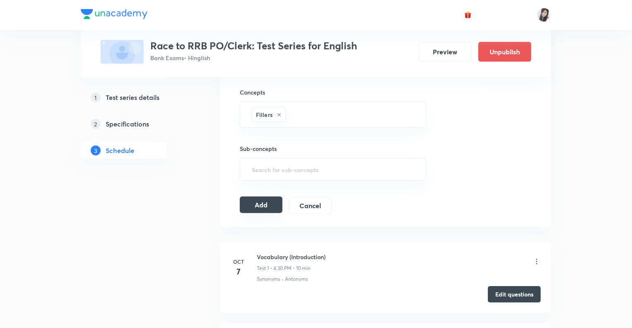
click at [268, 205] on button "Add" at bounding box center [261, 204] width 43 height 17
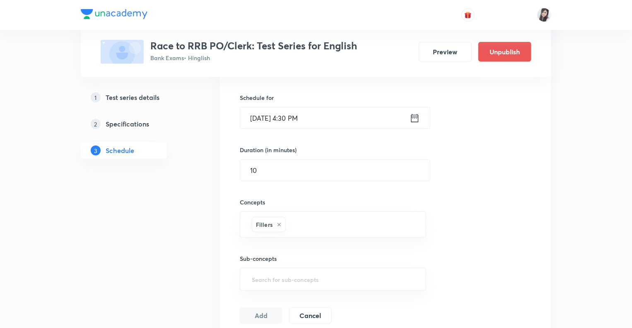
scroll to position [88, 0]
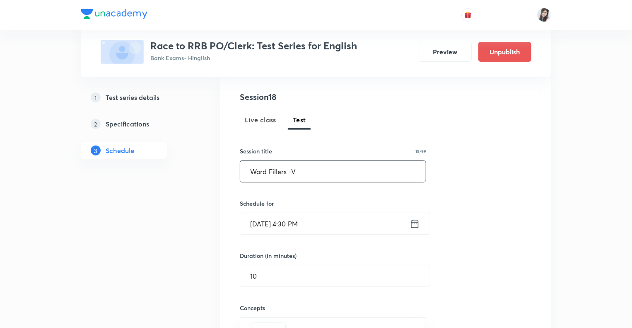
click at [310, 169] on input "Word Fillers -V" at bounding box center [333, 171] width 186 height 21
click at [287, 172] on input "Word Swap arrangement -I" at bounding box center [333, 171] width 186 height 21
click at [346, 174] on input "Word Swap/Arrangement -I" at bounding box center [333, 171] width 186 height 21
type input "Word Swap/Arrangement -I"
click at [415, 224] on icon at bounding box center [415, 224] width 10 height 12
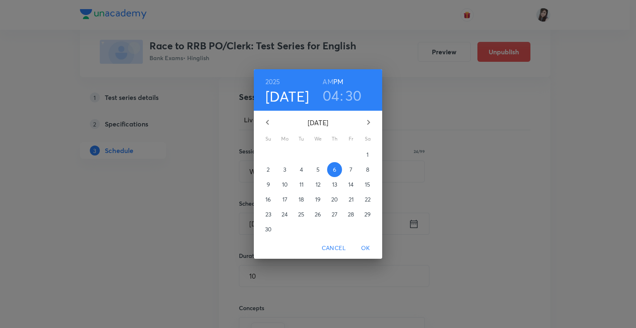
click at [350, 170] on p "7" at bounding box center [351, 169] width 3 height 8
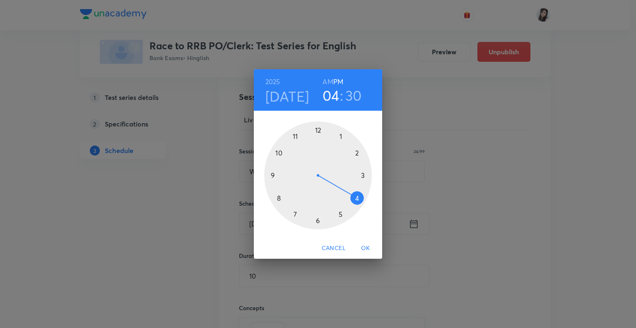
click at [367, 248] on span "OK" at bounding box center [366, 248] width 20 height 10
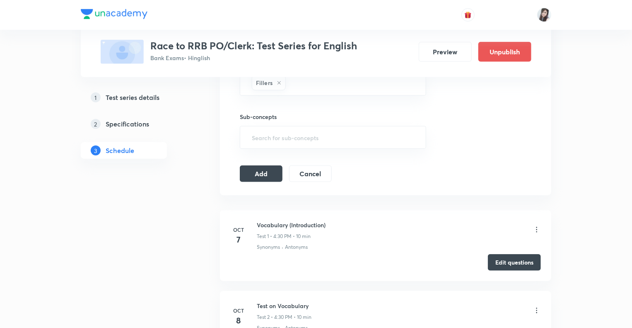
scroll to position [353, 0]
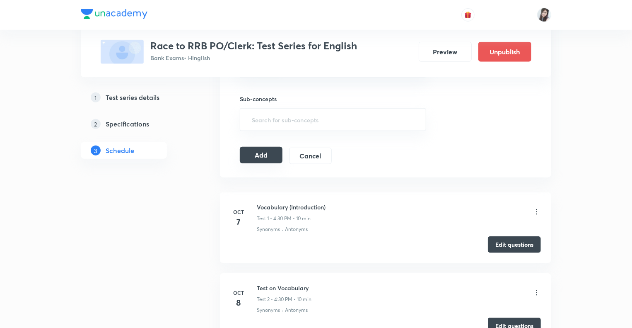
click at [258, 152] on button "Add" at bounding box center [261, 155] width 43 height 17
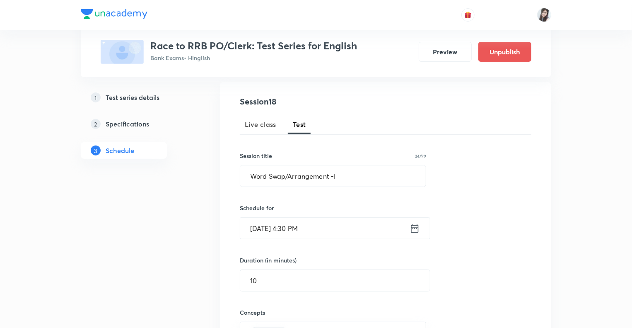
scroll to position [72, 0]
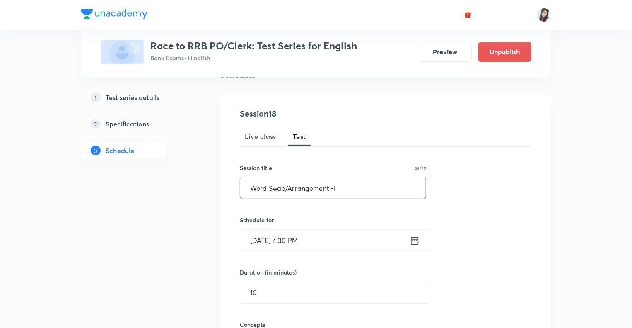
click at [349, 191] on input "Word Swap/Arrangement -I" at bounding box center [333, 187] width 186 height 21
type input "Word Swap/Arrangement -II"
click at [415, 240] on icon at bounding box center [415, 240] width 10 height 12
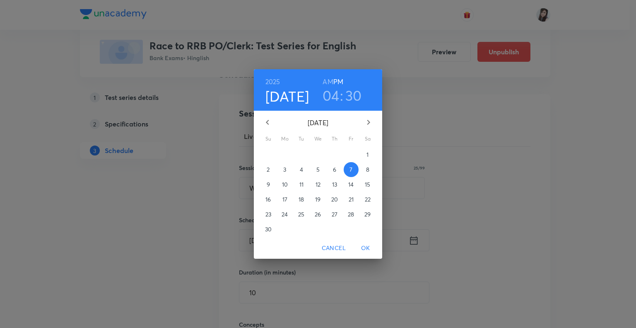
click at [284, 183] on p "10" at bounding box center [285, 184] width 6 height 8
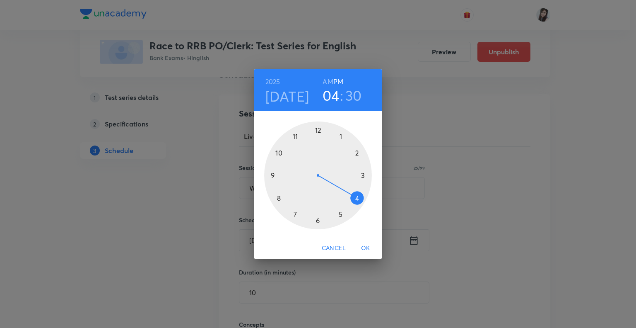
click at [364, 246] on span "OK" at bounding box center [366, 248] width 20 height 10
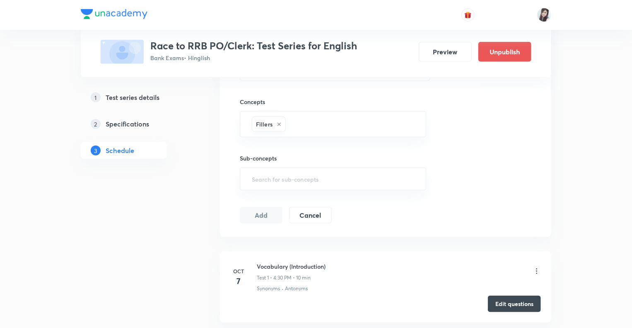
scroll to position [353, 0]
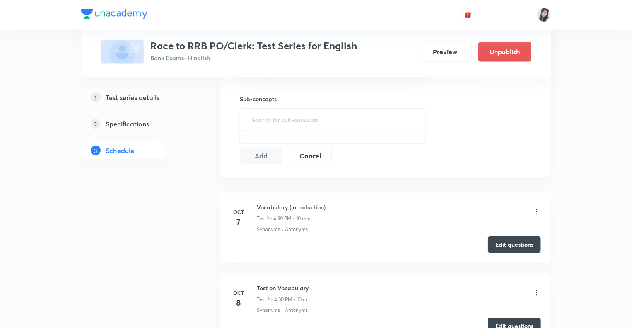
click at [263, 124] on input "text" at bounding box center [333, 119] width 166 height 15
click at [273, 113] on input "text" at bounding box center [333, 119] width 166 height 15
click at [261, 154] on button "Add" at bounding box center [261, 155] width 43 height 17
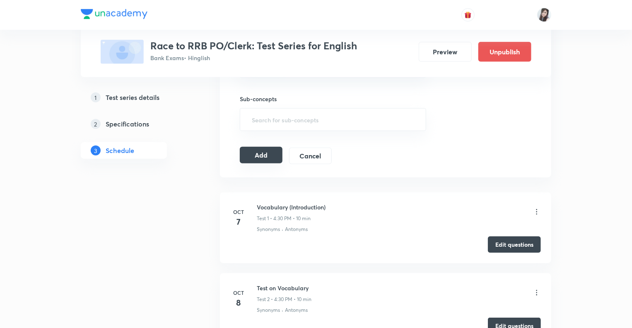
click at [261, 154] on button "Add" at bounding box center [261, 155] width 43 height 17
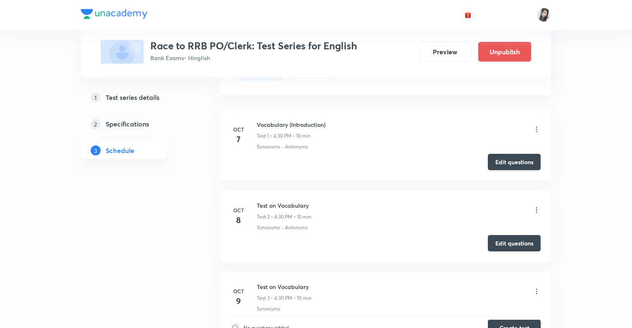
scroll to position [405, 0]
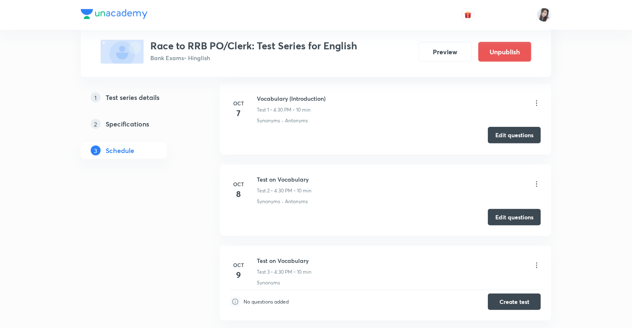
click at [504, 132] on button "Edit questions" at bounding box center [514, 135] width 53 height 17
click at [510, 215] on button "Edit questions" at bounding box center [514, 216] width 53 height 17
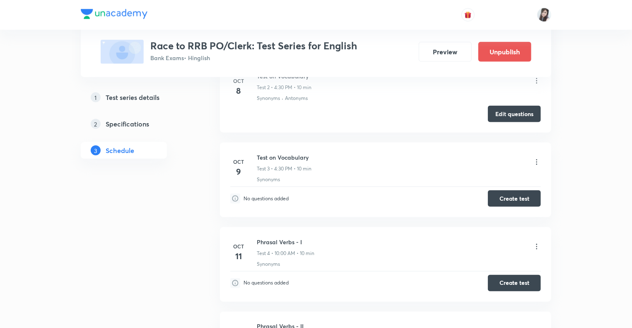
scroll to position [521, 0]
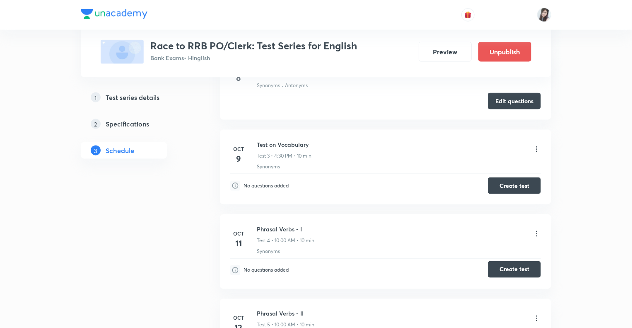
click at [502, 265] on button "Create test" at bounding box center [514, 269] width 53 height 17
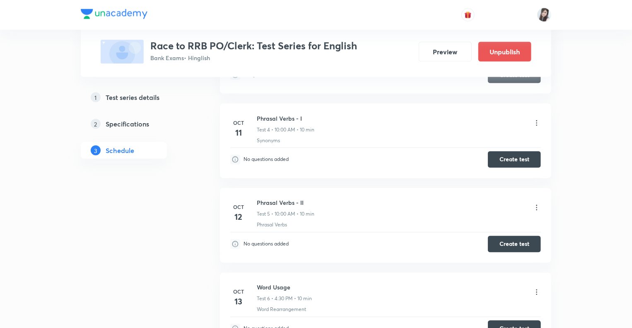
scroll to position [671, 0]
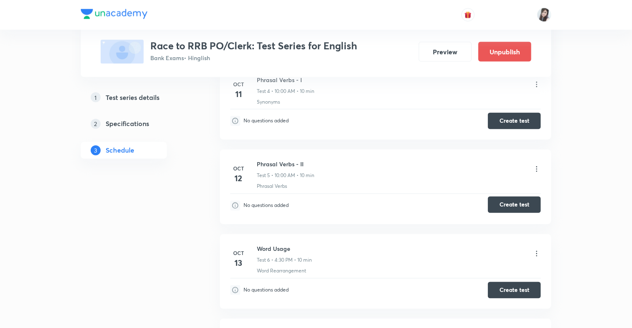
click at [507, 204] on button "Create test" at bounding box center [514, 204] width 53 height 17
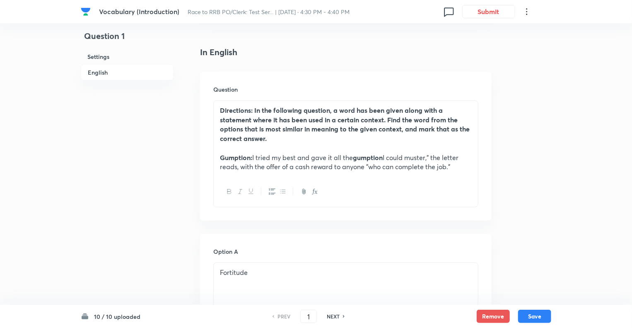
scroll to position [232, 0]
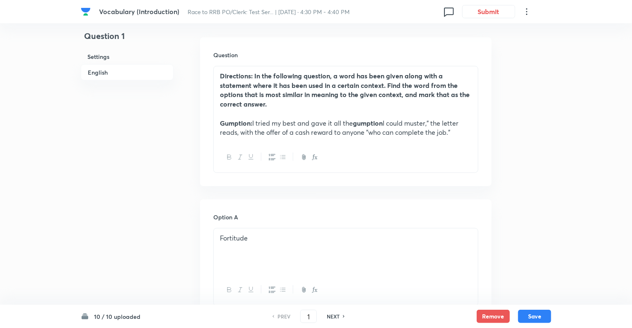
click at [328, 314] on h6 "NEXT" at bounding box center [333, 315] width 13 height 7
type input "2"
checkbox input "true"
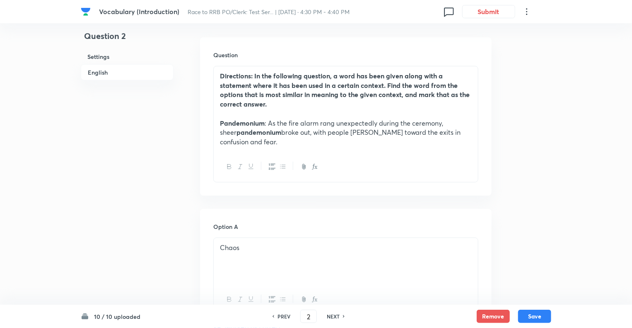
click at [328, 314] on h6 "NEXT" at bounding box center [333, 315] width 13 height 7
type input "3"
checkbox input "false"
checkbox input "true"
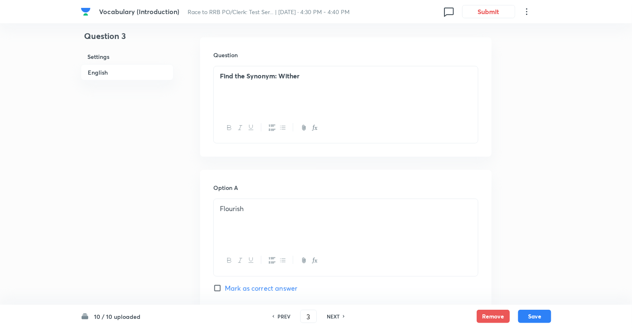
click at [328, 314] on h6 "NEXT" at bounding box center [333, 315] width 13 height 7
type input "4"
checkbox input "true"
click at [282, 316] on h6 "PREV" at bounding box center [283, 315] width 13 height 7
type input "3"
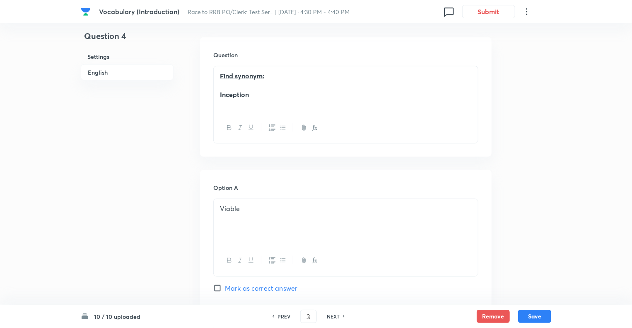
checkbox input "true"
click at [335, 314] on h6 "NEXT" at bounding box center [333, 315] width 13 height 7
type input "4"
checkbox input "true"
click at [335, 314] on h6 "NEXT" at bounding box center [333, 315] width 13 height 7
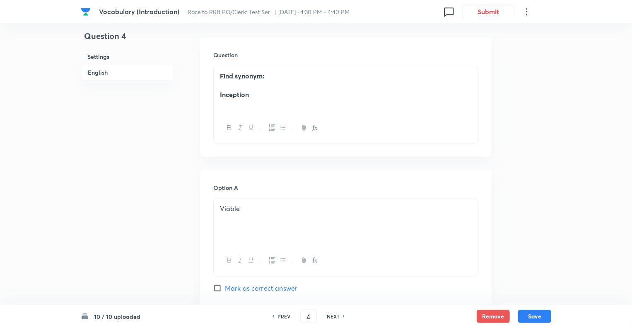
type input "5"
checkbox input "false"
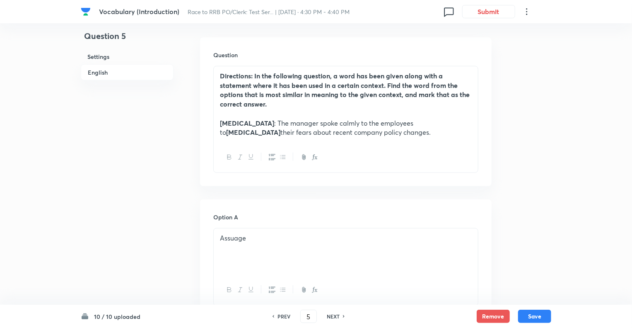
checkbox input "true"
click at [335, 314] on h6 "NEXT" at bounding box center [333, 315] width 13 height 7
type input "6"
checkbox input "false"
checkbox input "true"
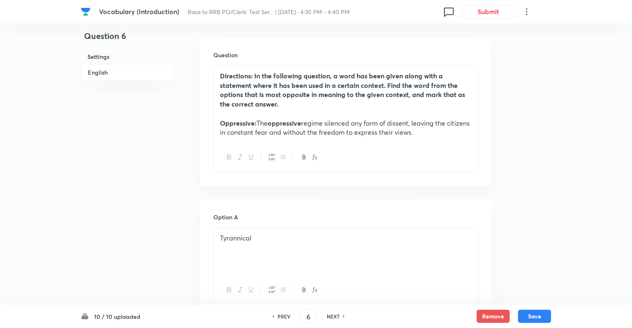
click at [280, 312] on h6 "PREV" at bounding box center [283, 315] width 13 height 7
type input "5"
checkbox input "false"
checkbox input "true"
click at [334, 316] on h6 "NEXT" at bounding box center [333, 315] width 13 height 7
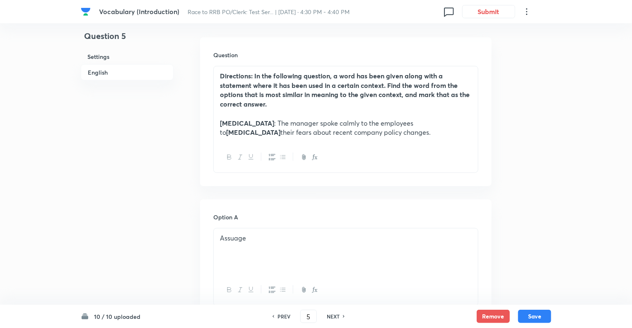
type input "6"
checkbox input "false"
checkbox input "true"
click at [334, 316] on h6 "NEXT" at bounding box center [333, 315] width 13 height 7
type input "7"
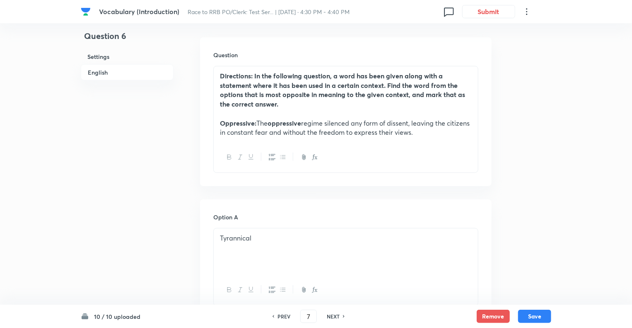
checkbox input "true"
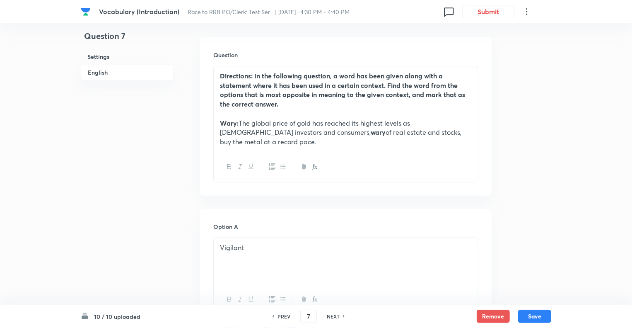
click at [334, 316] on h6 "NEXT" at bounding box center [333, 315] width 13 height 7
type input "8"
checkbox input "false"
checkbox input "true"
click at [334, 316] on h6 "NEXT" at bounding box center [333, 315] width 13 height 7
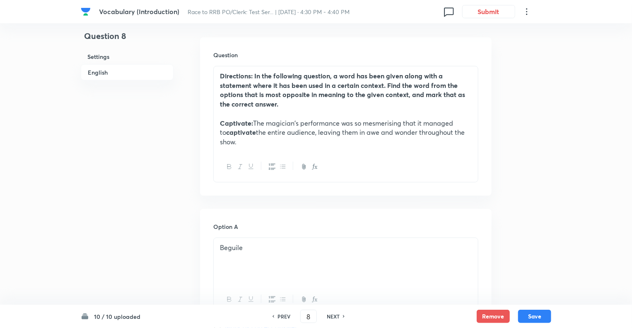
type input "9"
checkbox input "false"
checkbox input "true"
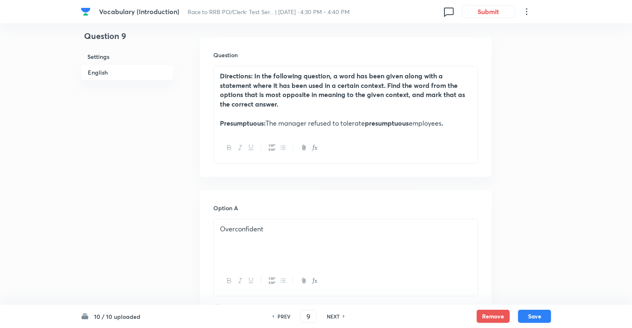
click at [334, 316] on h6 "NEXT" at bounding box center [333, 315] width 13 height 7
type input "10"
checkbox input "false"
checkbox input "true"
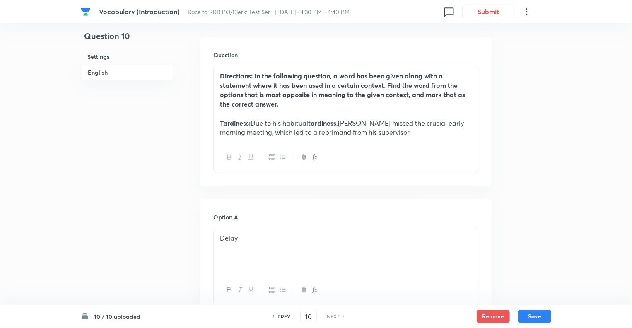
click at [334, 316] on h6 "NEXT" at bounding box center [333, 315] width 13 height 7
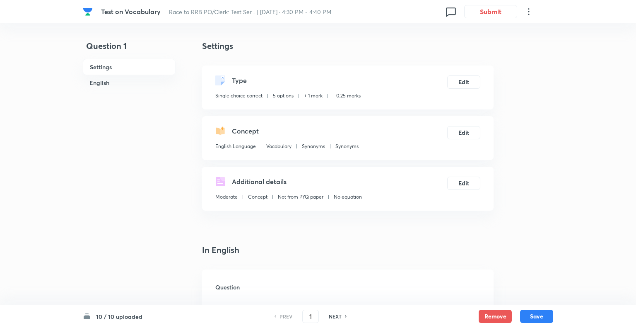
checkbox input "true"
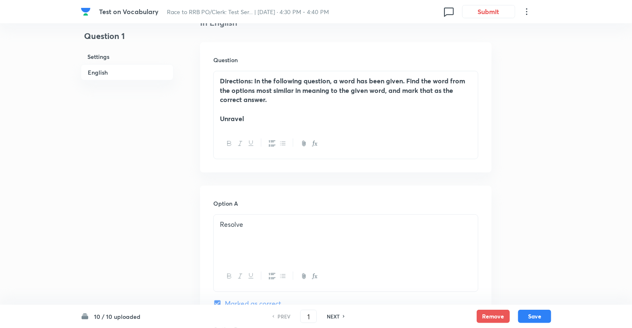
scroll to position [232, 0]
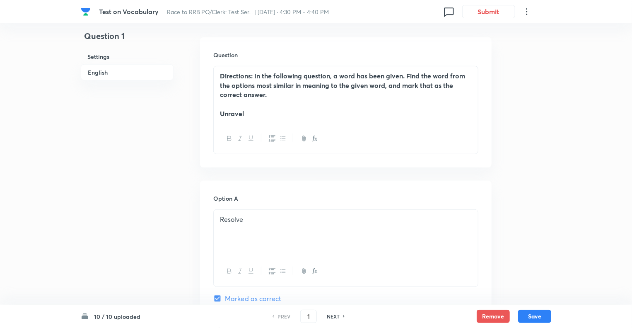
click at [331, 314] on h6 "NEXT" at bounding box center [333, 315] width 13 height 7
type input "2"
checkbox input "true"
click at [331, 314] on h6 "NEXT" at bounding box center [333, 315] width 13 height 7
type input "3"
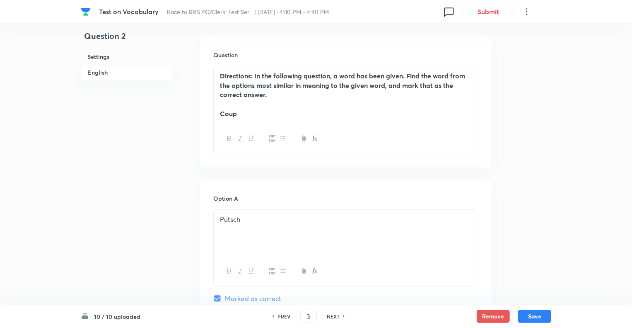
checkbox input "false"
checkbox input "true"
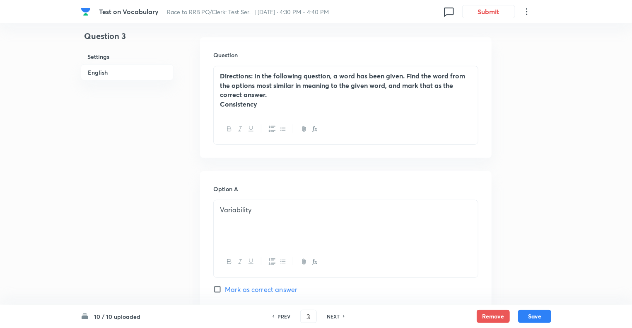
click at [331, 314] on h6 "NEXT" at bounding box center [333, 315] width 13 height 7
type input "4"
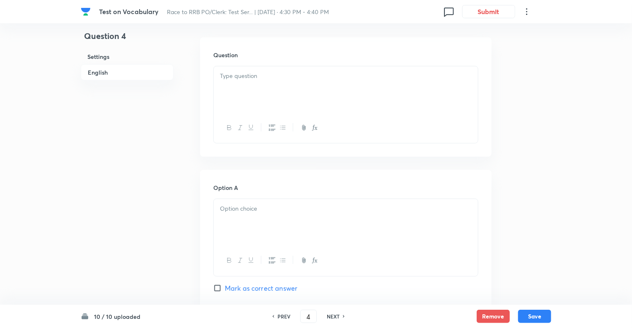
checkbox input "false"
checkbox input "true"
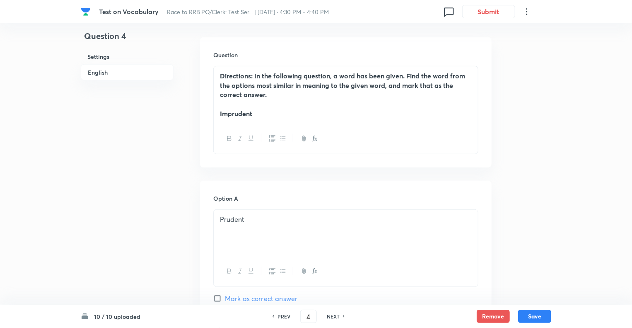
click at [331, 314] on h6 "NEXT" at bounding box center [333, 315] width 13 height 7
type input "5"
checkbox input "false"
checkbox input "true"
click at [331, 314] on h6 "NEXT" at bounding box center [333, 315] width 13 height 7
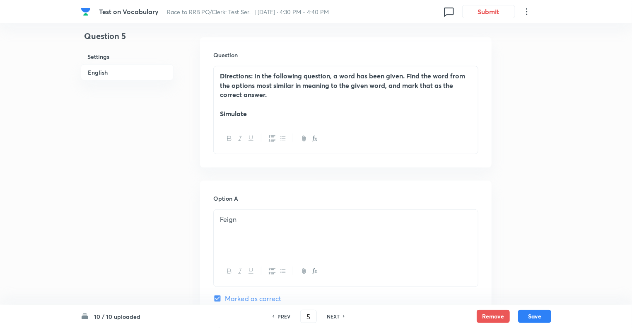
type input "6"
checkbox input "false"
checkbox input "true"
click at [331, 314] on h6 "NEXT" at bounding box center [333, 315] width 13 height 7
type input "7"
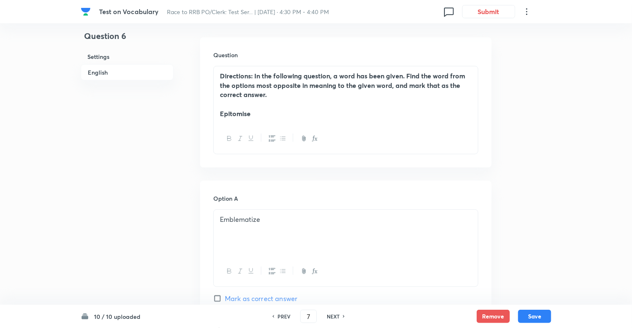
checkbox input "false"
checkbox input "true"
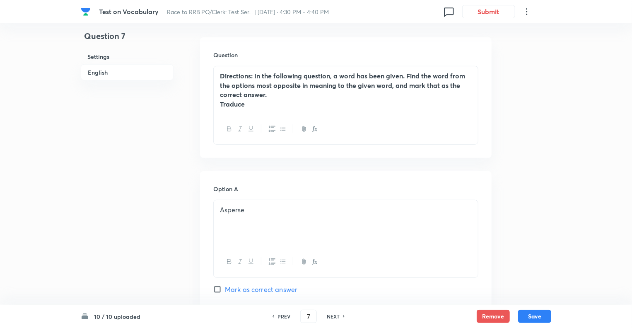
click at [331, 314] on h6 "NEXT" at bounding box center [333, 315] width 13 height 7
type input "8"
checkbox input "false"
checkbox input "true"
click at [331, 314] on h6 "NEXT" at bounding box center [333, 315] width 13 height 7
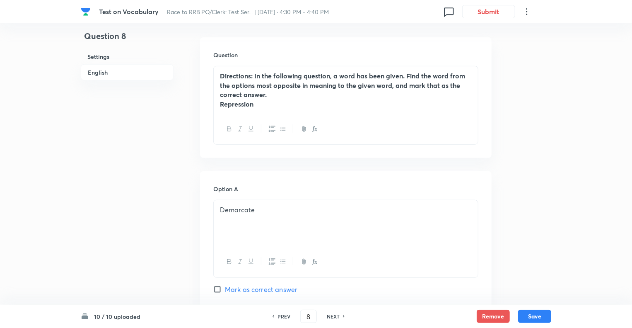
type input "9"
checkbox input "true"
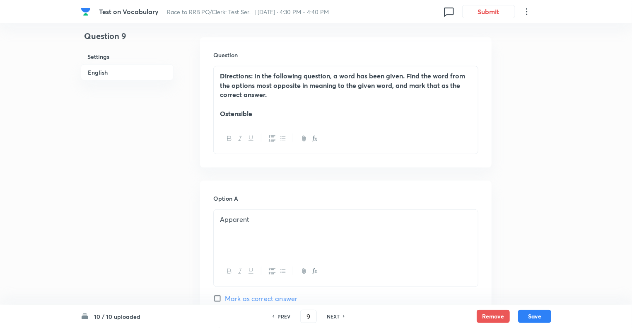
click at [331, 314] on h6 "NEXT" at bounding box center [333, 315] width 13 height 7
type input "10"
checkbox input "true"
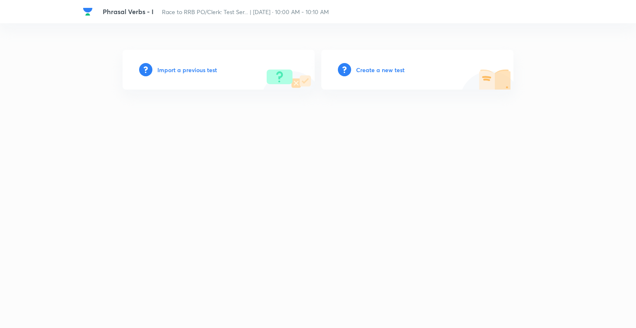
click at [168, 70] on h6 "Import a previous test" at bounding box center [187, 69] width 60 height 9
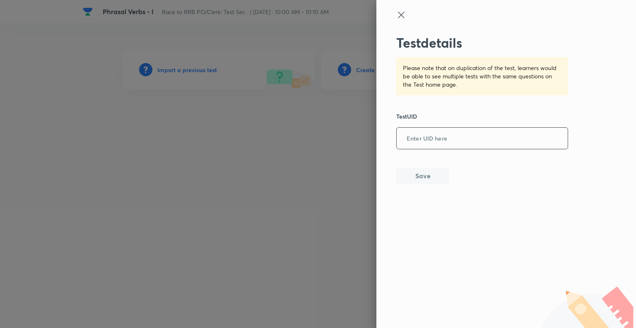
click at [431, 135] on input "text" at bounding box center [482, 138] width 171 height 20
paste input "I4208JFDYY"
type input "I4208JFDYY"
click at [426, 173] on button "Save" at bounding box center [422, 174] width 53 height 17
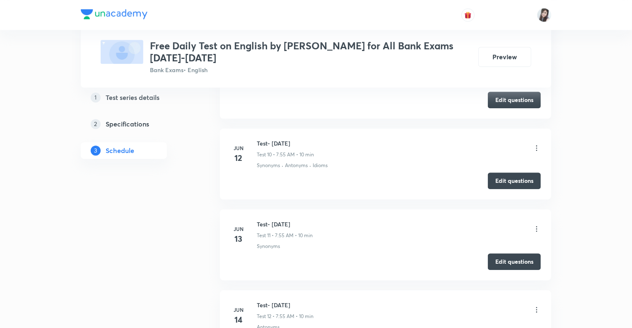
scroll to position [1110, 0]
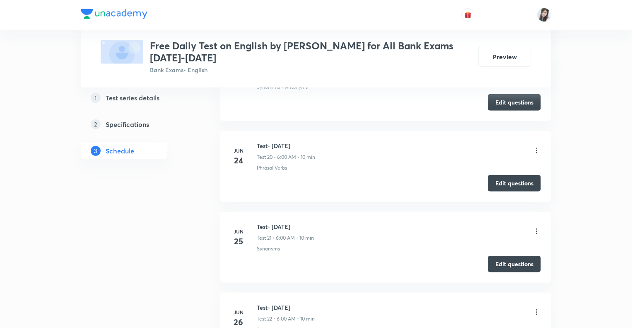
scroll to position [1922, 0]
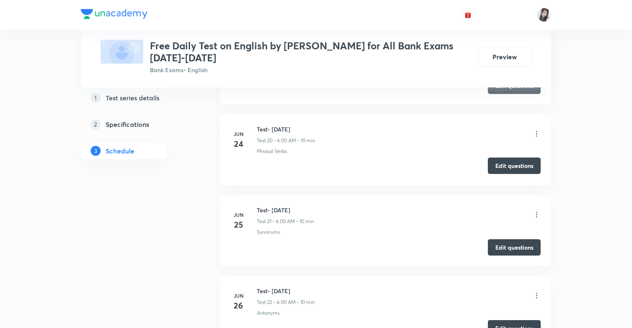
click at [499, 164] on button "Edit questions" at bounding box center [514, 165] width 53 height 17
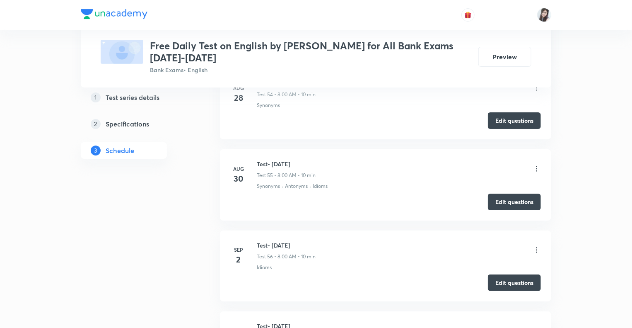
scroll to position [4771, 0]
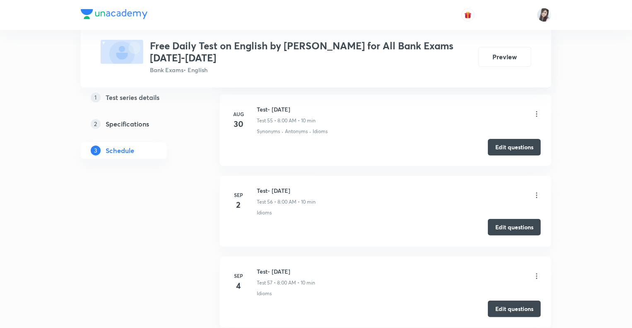
click at [510, 219] on button "Edit questions" at bounding box center [514, 227] width 53 height 17
click at [499, 303] on button "Edit questions" at bounding box center [514, 307] width 53 height 17
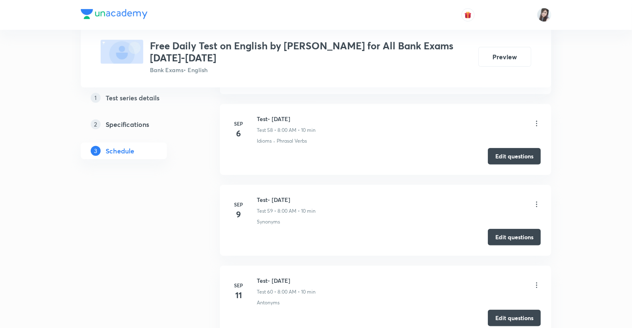
scroll to position [5020, 0]
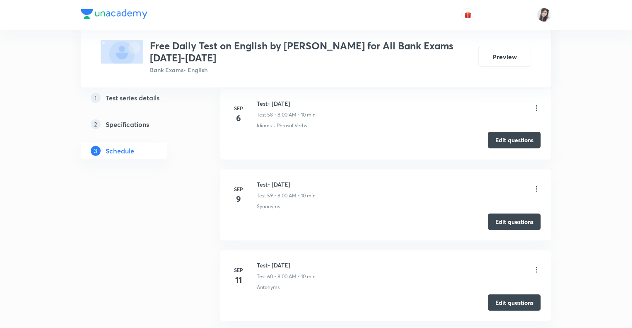
click at [496, 132] on button "Edit questions" at bounding box center [514, 140] width 53 height 17
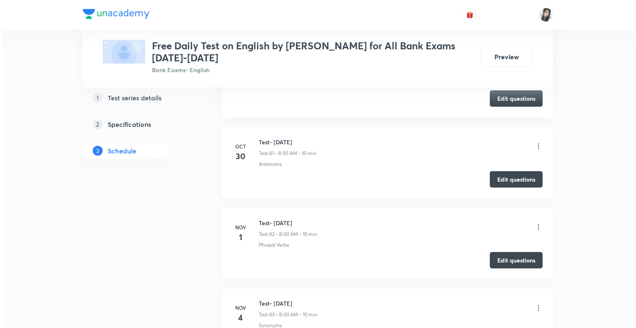
scroll to position [6842, 0]
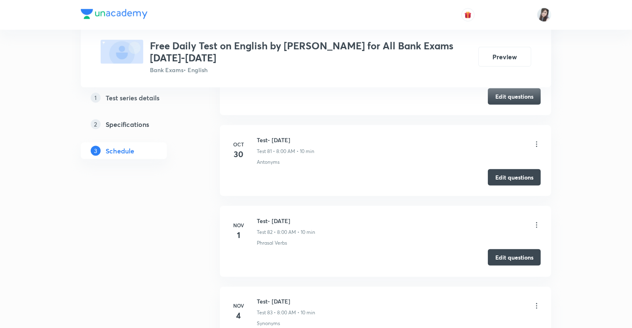
click at [504, 249] on button "Edit questions" at bounding box center [514, 257] width 53 height 17
click at [536, 221] on icon at bounding box center [537, 225] width 8 height 8
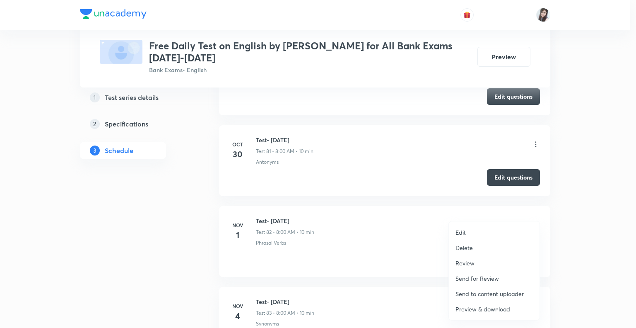
click at [198, 253] on div at bounding box center [318, 164] width 636 height 328
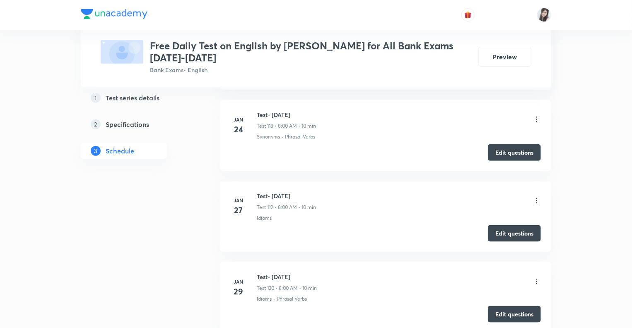
scroll to position [9857, 0]
click at [508, 305] on button "Edit questions" at bounding box center [514, 313] width 53 height 17
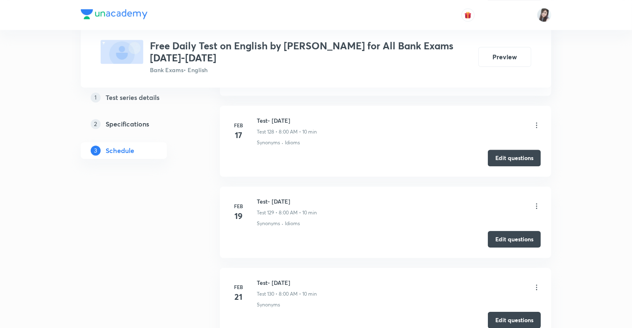
scroll to position [10719, 0]
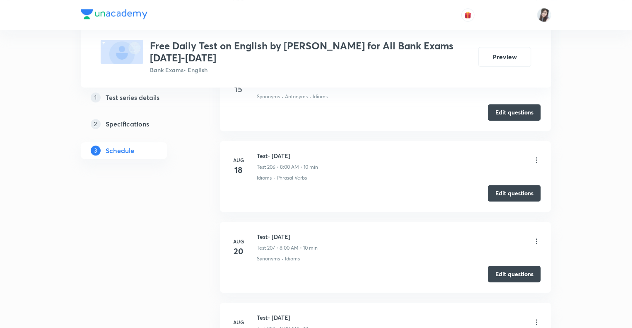
scroll to position [16948, 0]
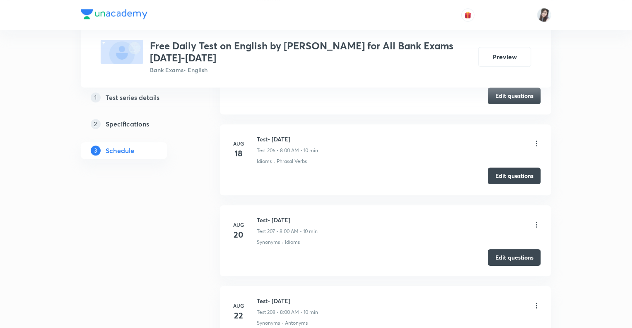
click at [499, 167] on button "Edit questions" at bounding box center [514, 175] width 53 height 17
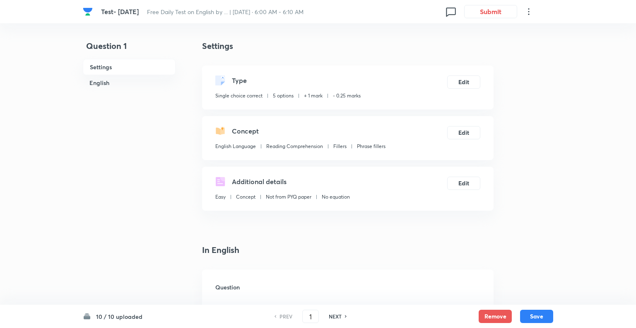
checkbox input "true"
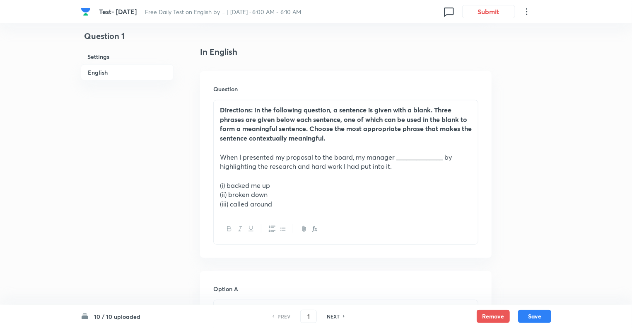
scroll to position [199, 0]
click at [331, 316] on h6 "NEXT" at bounding box center [333, 315] width 13 height 7
type input "2"
checkbox input "true"
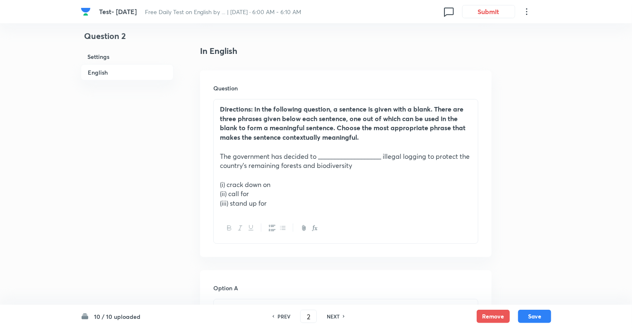
click at [331, 316] on h6 "NEXT" at bounding box center [333, 315] width 13 height 7
type input "3"
checkbox input "true"
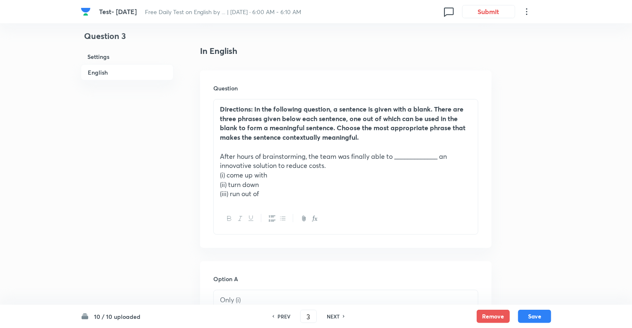
click at [331, 316] on h6 "NEXT" at bounding box center [333, 315] width 13 height 7
type input "4"
checkbox input "true"
click at [331, 316] on h6 "NEXT" at bounding box center [333, 315] width 13 height 7
type input "5"
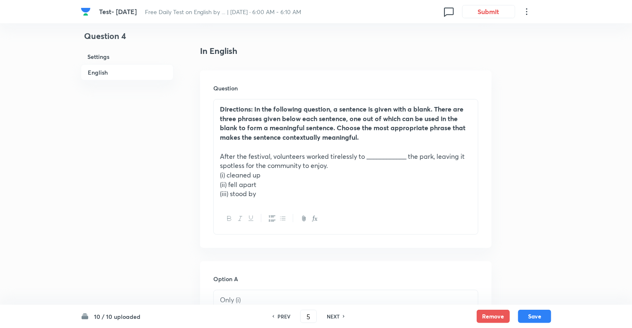
checkbox input "false"
checkbox input "true"
click at [331, 316] on h6 "NEXT" at bounding box center [333, 315] width 13 height 7
type input "6"
checkbox input "false"
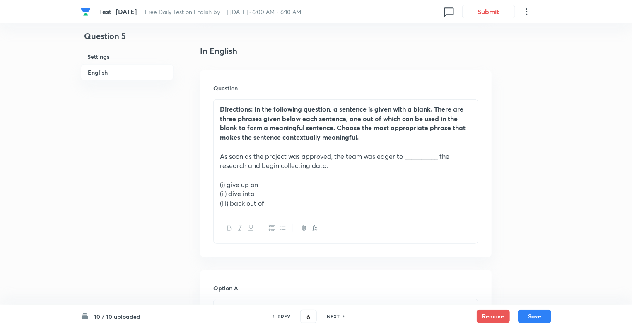
checkbox input "true"
click at [331, 316] on h6 "NEXT" at bounding box center [333, 315] width 13 height 7
type input "7"
checkbox input "false"
checkbox input "true"
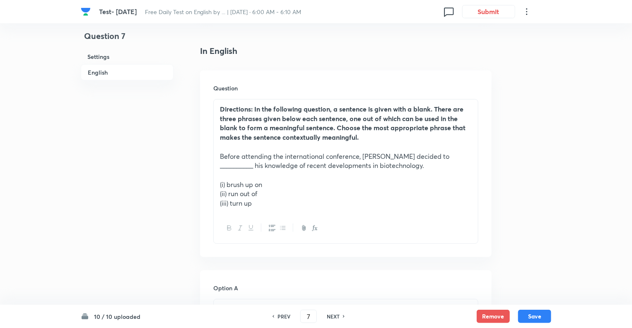
click at [331, 316] on h6 "NEXT" at bounding box center [333, 315] width 13 height 7
type input "8"
checkbox input "false"
checkbox input "true"
click at [331, 316] on h6 "NEXT" at bounding box center [333, 315] width 13 height 7
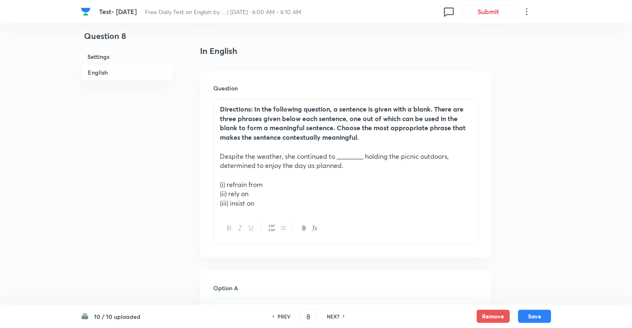
type input "9"
checkbox input "false"
checkbox input "true"
click at [331, 316] on h6 "NEXT" at bounding box center [333, 315] width 13 height 7
type input "10"
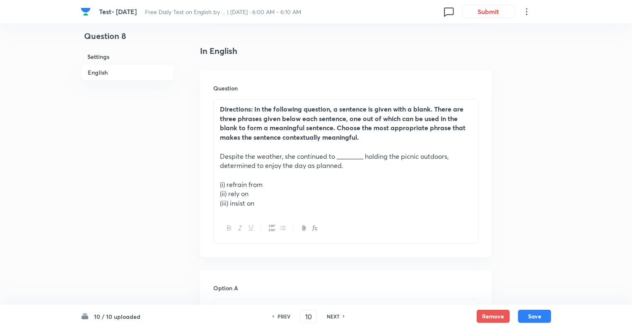
checkbox input "false"
checkbox input "true"
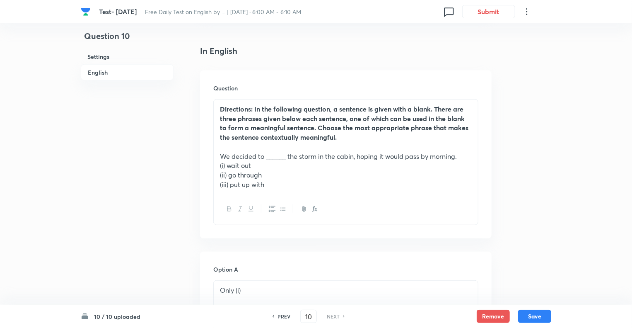
click at [331, 316] on h6 "NEXT" at bounding box center [333, 315] width 13 height 7
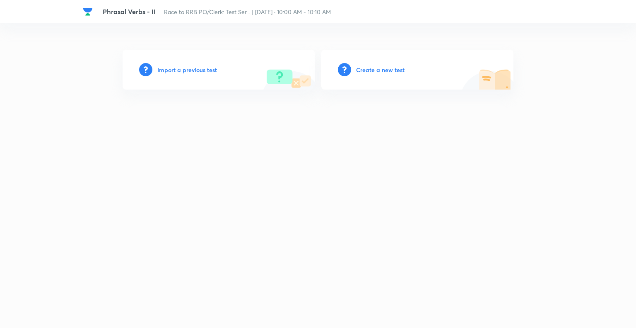
click at [175, 69] on h6 "Import a previous test" at bounding box center [187, 69] width 60 height 9
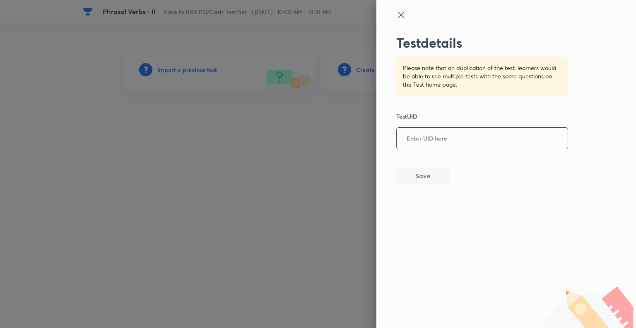
click at [419, 137] on input "text" at bounding box center [482, 138] width 171 height 20
paste input "I4208JFDYY"
type input "I4208JFDYY"
click at [429, 172] on button "Save" at bounding box center [422, 174] width 53 height 17
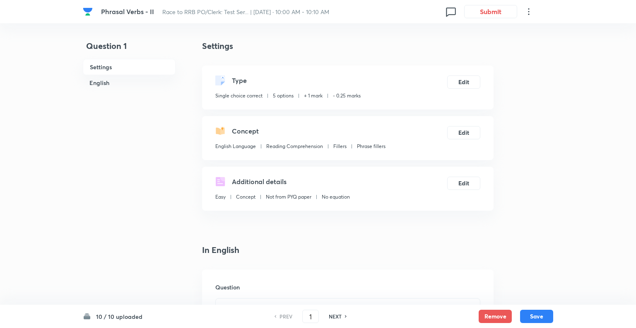
checkbox input "true"
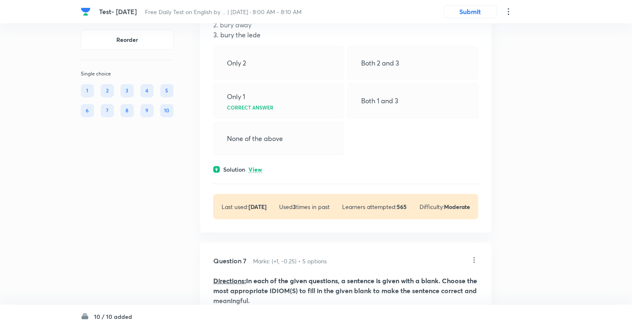
scroll to position [1590, 0]
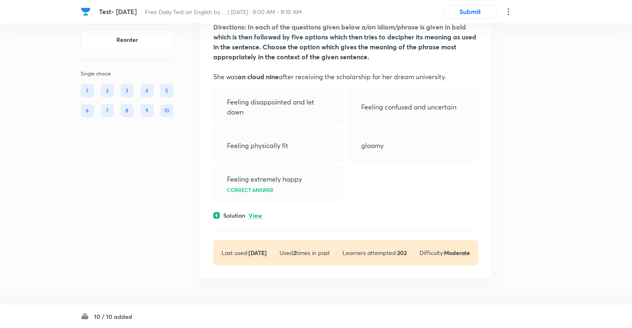
scroll to position [941, 0]
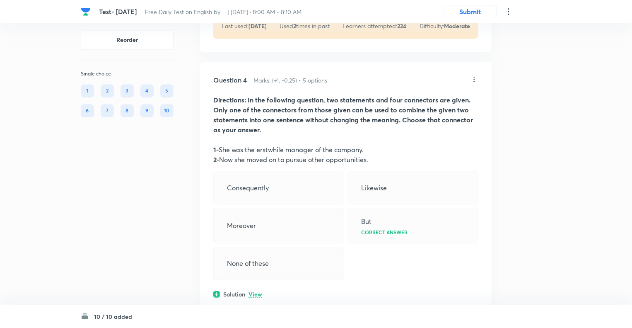
scroll to position [944, 0]
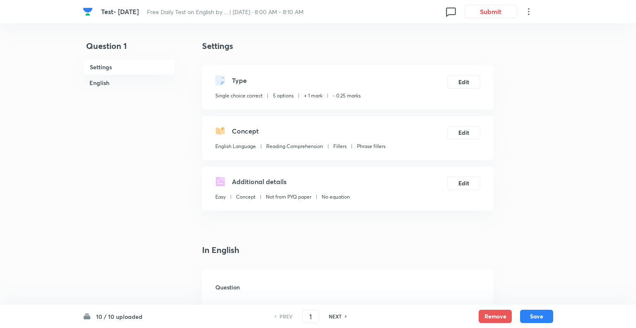
checkbox input "true"
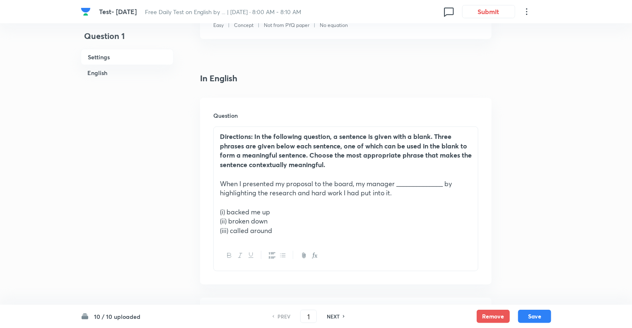
scroll to position [182, 0]
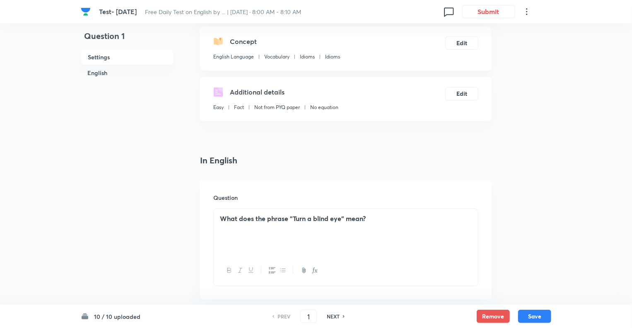
scroll to position [149, 0]
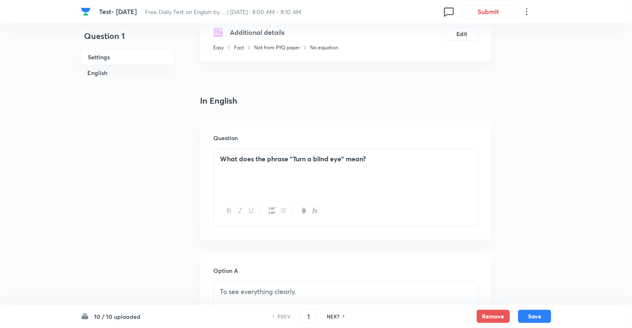
click at [331, 314] on h6 "NEXT" at bounding box center [333, 315] width 13 height 7
type input "2"
checkbox input "false"
checkbox input "true"
click at [331, 314] on h6 "NEXT" at bounding box center [333, 315] width 13 height 7
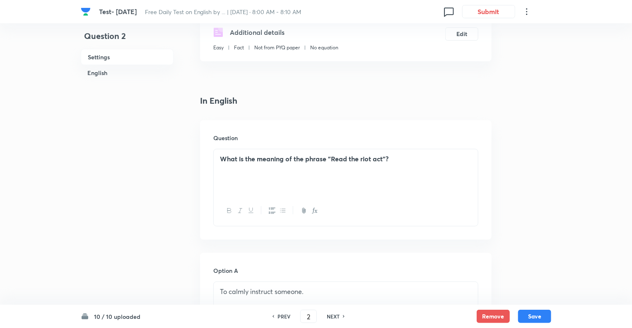
type input "3"
checkbox input "false"
checkbox input "true"
click at [331, 314] on h6 "NEXT" at bounding box center [333, 315] width 13 height 7
type input "4"
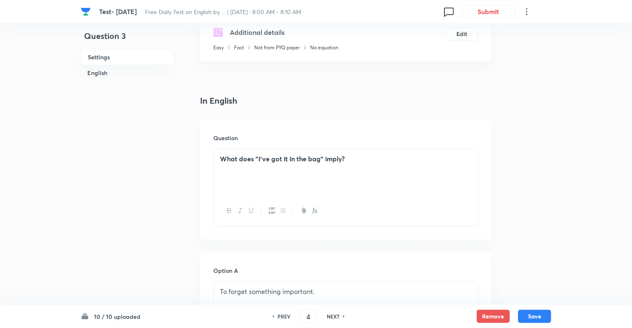
checkbox input "false"
checkbox input "true"
click at [331, 314] on h6 "NEXT" at bounding box center [333, 315] width 13 height 7
type input "5"
checkbox input "false"
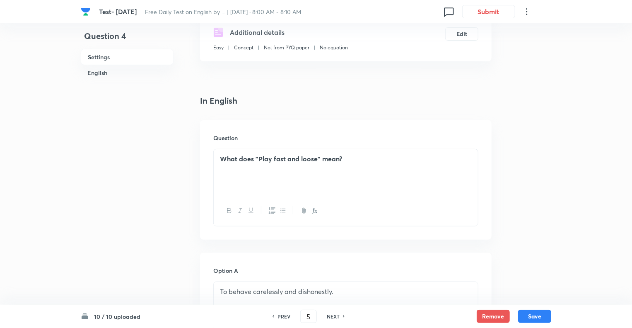
checkbox input "true"
click at [331, 314] on h6 "NEXT" at bounding box center [333, 315] width 13 height 7
type input "6"
checkbox input "true"
click at [331, 314] on h6 "NEXT" at bounding box center [333, 315] width 13 height 7
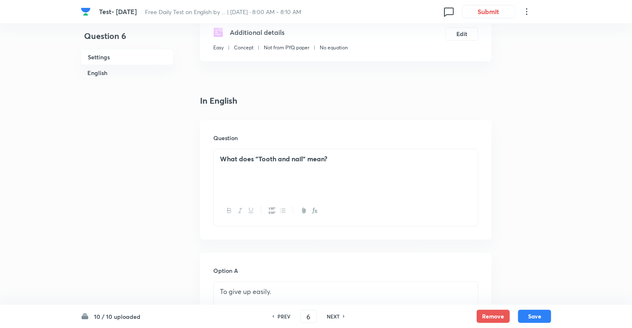
type input "7"
checkbox input "true"
click at [331, 314] on h6 "NEXT" at bounding box center [333, 315] width 13 height 7
type input "8"
checkbox input "true"
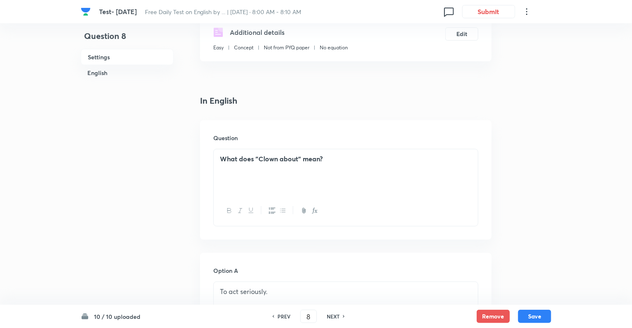
click at [331, 314] on h6 "NEXT" at bounding box center [333, 315] width 13 height 7
type input "9"
checkbox input "true"
click at [331, 314] on h6 "NEXT" at bounding box center [333, 315] width 13 height 7
type input "10"
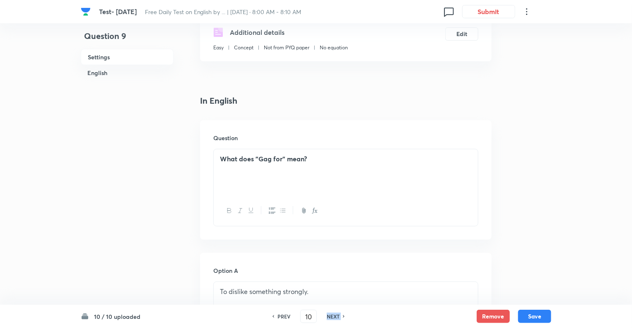
checkbox input "false"
checkbox input "true"
click at [331, 314] on h6 "NEXT" at bounding box center [333, 315] width 13 height 7
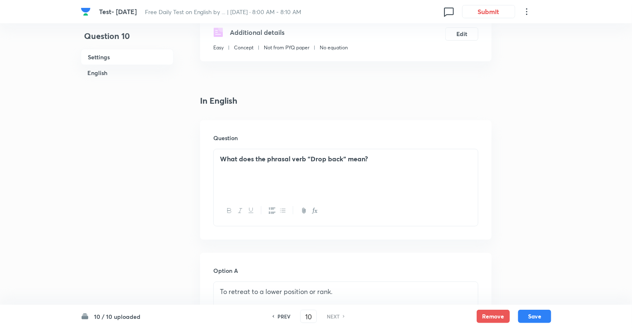
click at [278, 317] on h6 "PREV" at bounding box center [283, 315] width 13 height 7
type input "9"
checkbox input "false"
checkbox input "true"
click at [278, 317] on h6 "PREV" at bounding box center [283, 315] width 13 height 7
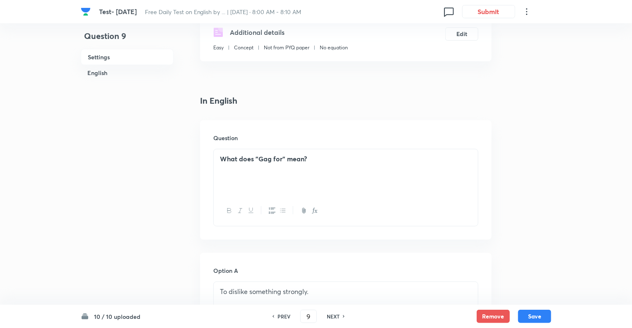
type input "8"
checkbox input "true"
click at [278, 317] on h6 "PREV" at bounding box center [283, 315] width 13 height 7
type input "7"
checkbox input "true"
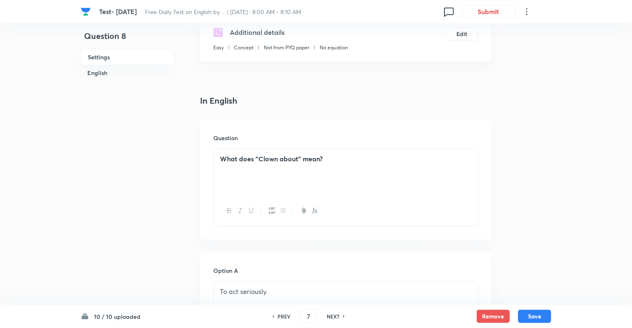
click at [278, 317] on h6 "PREV" at bounding box center [283, 315] width 13 height 7
type input "6"
checkbox input "true"
click at [278, 317] on h6 "PREV" at bounding box center [283, 315] width 13 height 7
type input "5"
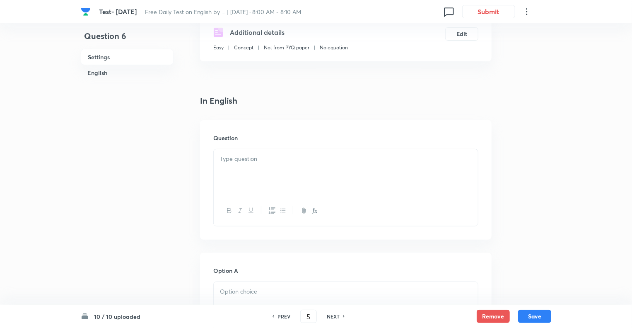
checkbox input "true"
click at [278, 317] on h6 "PREV" at bounding box center [283, 315] width 13 height 7
type input "4"
checkbox input "false"
checkbox input "true"
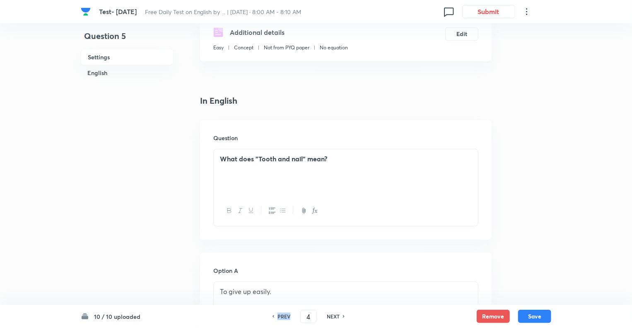
click at [278, 317] on h6 "PREV" at bounding box center [283, 315] width 13 height 7
type input "3"
checkbox input "false"
checkbox input "true"
click at [278, 317] on h6 "PREV" at bounding box center [283, 315] width 13 height 7
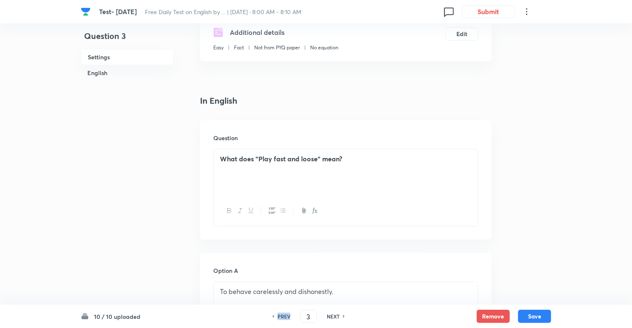
type input "2"
checkbox input "false"
checkbox input "true"
click at [278, 317] on h6 "PREV" at bounding box center [283, 315] width 13 height 7
type input "1"
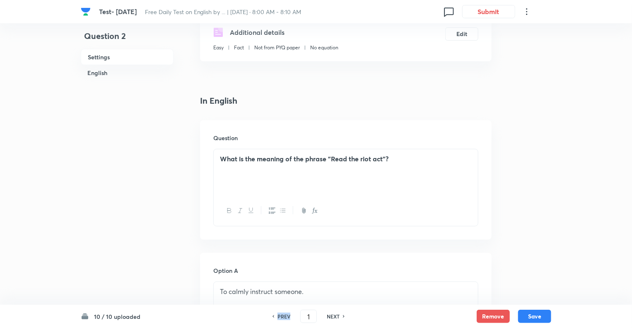
checkbox input "false"
checkbox input "true"
click at [278, 317] on h6 "PREV" at bounding box center [283, 315] width 13 height 7
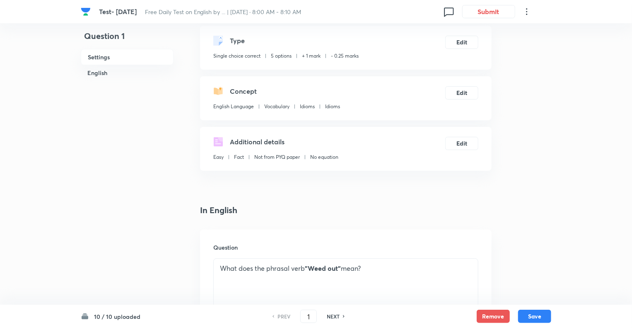
scroll to position [66, 0]
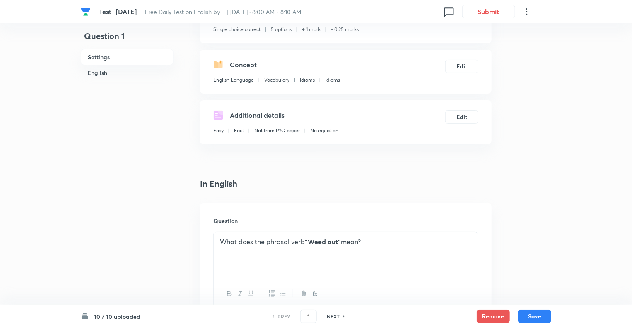
click at [333, 317] on h6 "NEXT" at bounding box center [333, 315] width 13 height 7
type input "4"
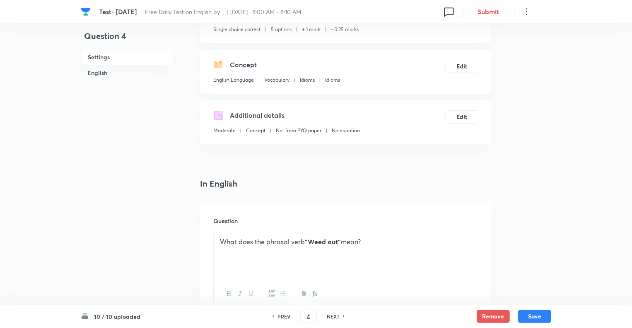
checkbox input "false"
type input "5"
click at [333, 317] on h6 "NEXT" at bounding box center [333, 315] width 13 height 7
checkbox input "true"
type input "6"
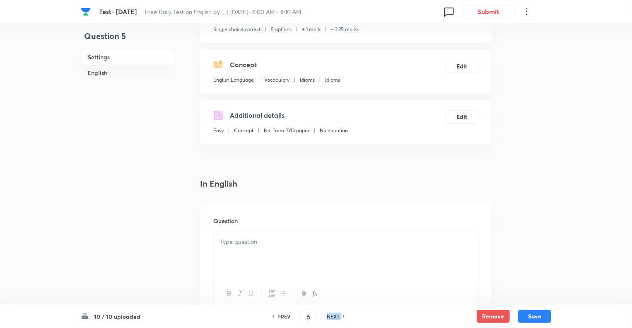
checkbox input "false"
checkbox input "true"
click at [333, 317] on h6 "NEXT" at bounding box center [333, 315] width 13 height 7
type input "8"
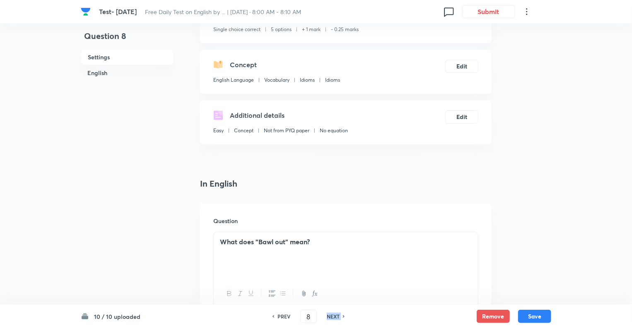
checkbox input "false"
click at [333, 317] on h6 "NEXT" at bounding box center [333, 315] width 13 height 7
checkbox input "true"
type input "9"
checkbox input "false"
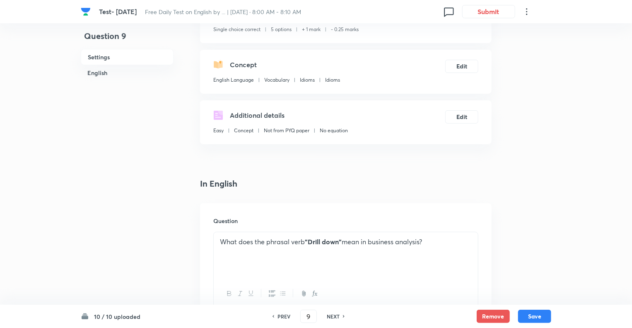
checkbox input "true"
click at [333, 317] on h6 "NEXT" at bounding box center [333, 315] width 13 height 7
type input "10"
click at [333, 317] on h6 "NEXT" at bounding box center [333, 315] width 13 height 7
checkbox input "false"
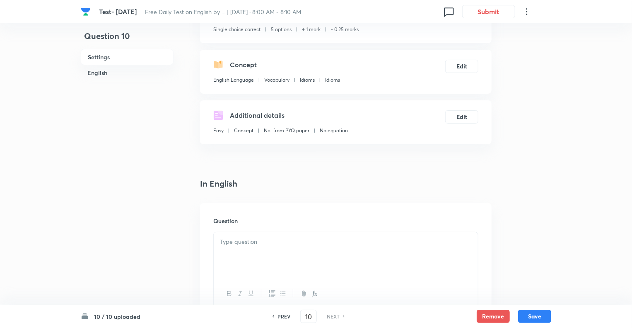
checkbox input "true"
click at [333, 317] on h6 "NEXT" at bounding box center [333, 315] width 13 height 7
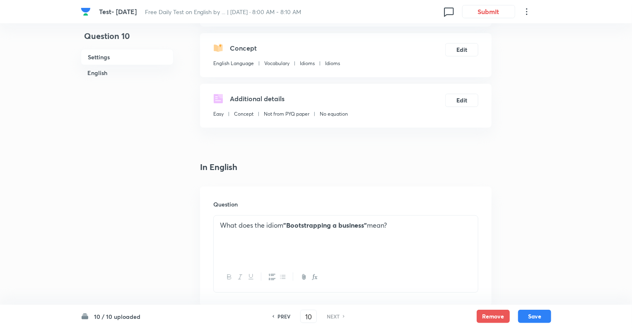
scroll to position [116, 0]
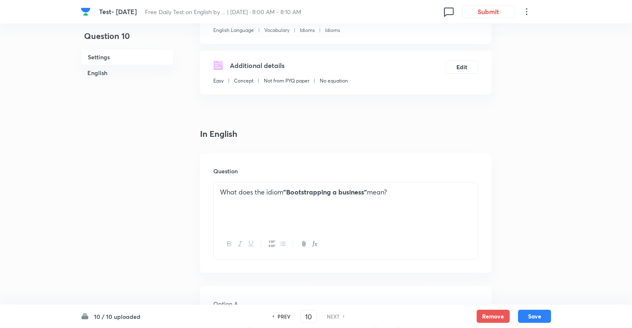
click at [280, 315] on h6 "PREV" at bounding box center [283, 315] width 13 height 7
type input "9"
checkbox input "false"
checkbox input "true"
click at [280, 315] on h6 "PREV" at bounding box center [283, 315] width 13 height 7
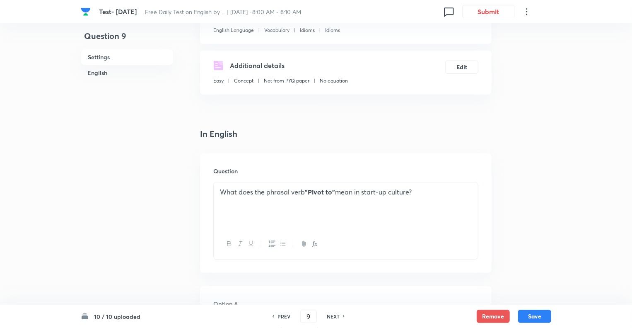
type input "8"
checkbox input "false"
checkbox input "true"
click at [280, 315] on h6 "PREV" at bounding box center [283, 315] width 13 height 7
type input "7"
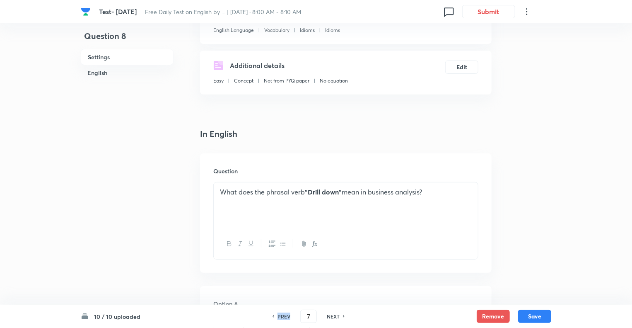
checkbox input "false"
checkbox input "true"
click at [280, 315] on h6 "PREV" at bounding box center [283, 315] width 13 height 7
type input "6"
checkbox input "true"
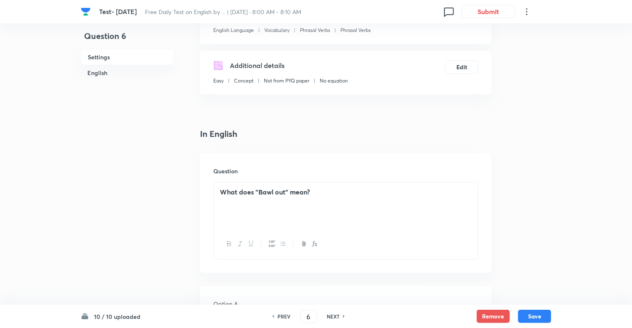
click at [280, 315] on h6 "PREV" at bounding box center [283, 315] width 13 height 7
type input "5"
checkbox input "false"
checkbox input "true"
click at [280, 315] on h6 "PREV" at bounding box center [283, 315] width 13 height 7
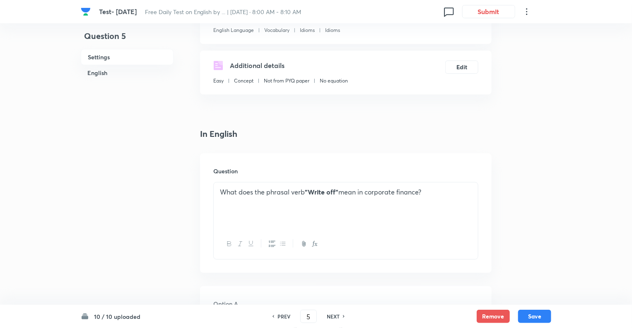
type input "4"
checkbox input "true"
click at [280, 315] on h6 "PREV" at bounding box center [283, 315] width 13 height 7
type input "3"
checkbox input "true"
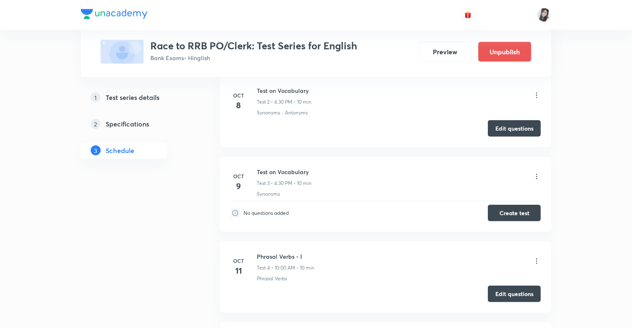
scroll to position [472, 0]
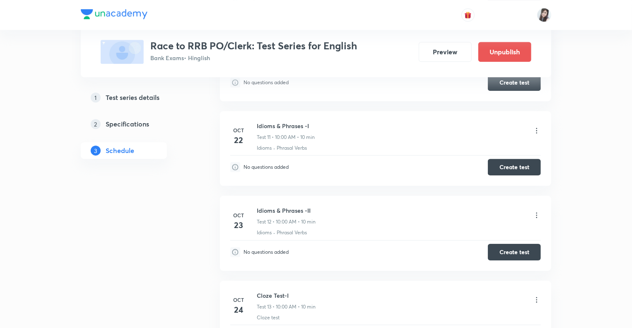
scroll to position [1250, 0]
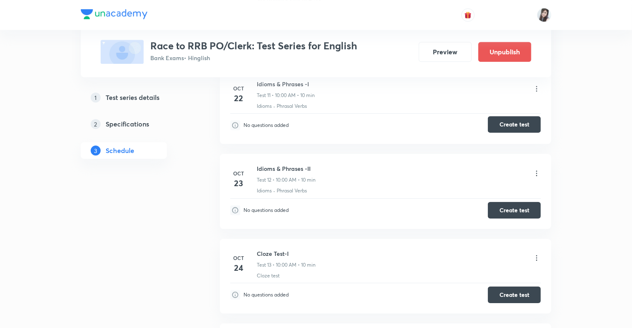
click at [511, 119] on button "Create test" at bounding box center [514, 124] width 53 height 17
click at [205, 216] on div "Test Series Race to RRB PO/Clerk: Test Series for English Bank Exams • Hinglish…" at bounding box center [316, 51] width 471 height 2510
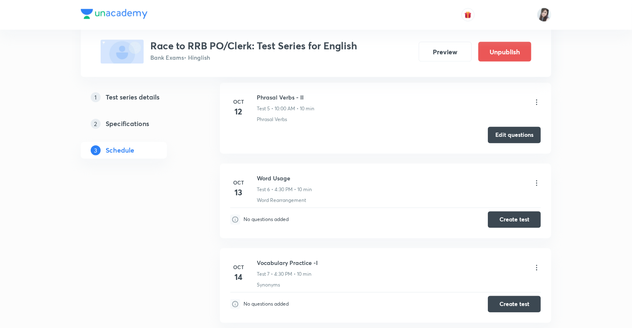
scroll to position [738, 0]
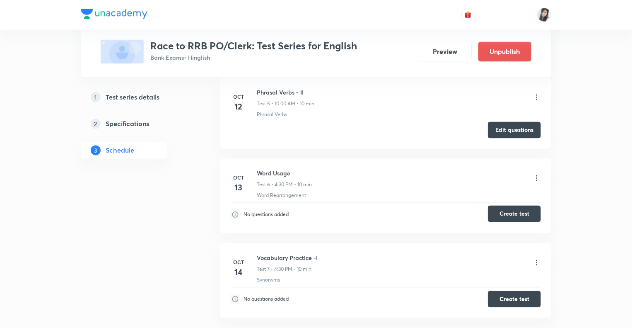
click at [514, 213] on button "Create test" at bounding box center [514, 213] width 53 height 17
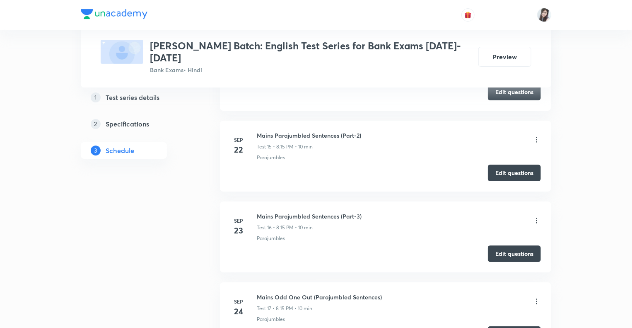
scroll to position [154, 0]
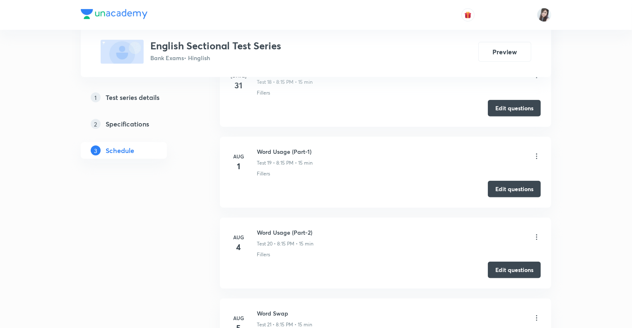
scroll to position [1821, 0]
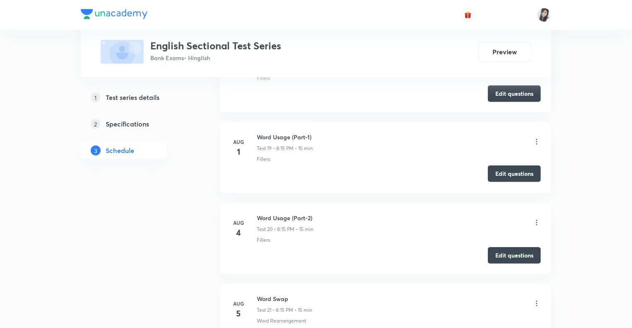
click at [509, 170] on button "Edit questions" at bounding box center [514, 173] width 53 height 17
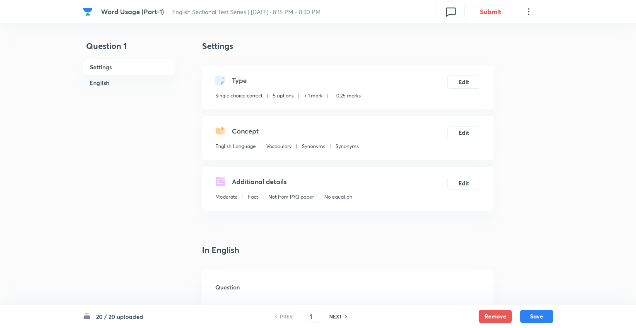
checkbox input "true"
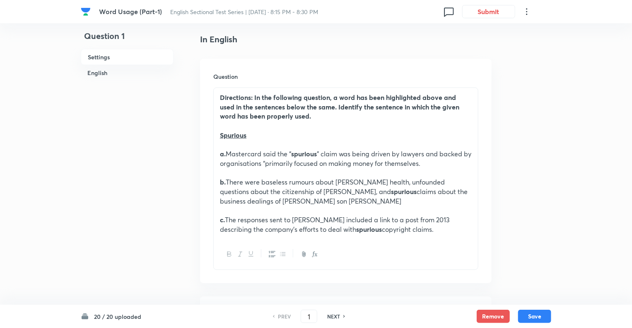
scroll to position [232, 0]
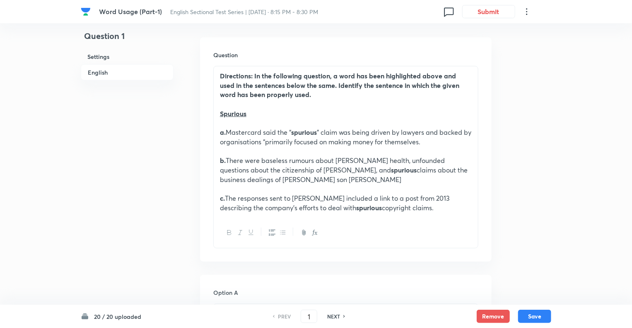
click at [331, 316] on h6 "NEXT" at bounding box center [333, 315] width 13 height 7
type input "2"
checkbox input "false"
checkbox input "true"
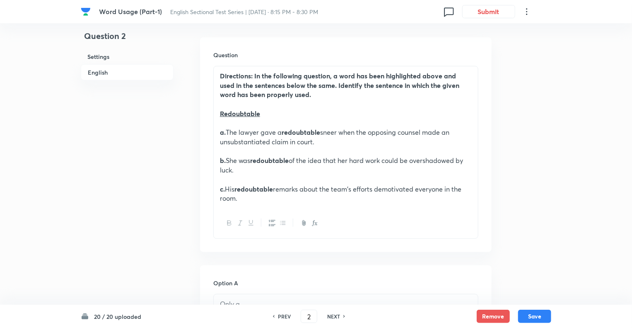
click at [331, 316] on h6 "NEXT" at bounding box center [333, 315] width 13 height 7
type input "3"
checkbox input "false"
checkbox input "true"
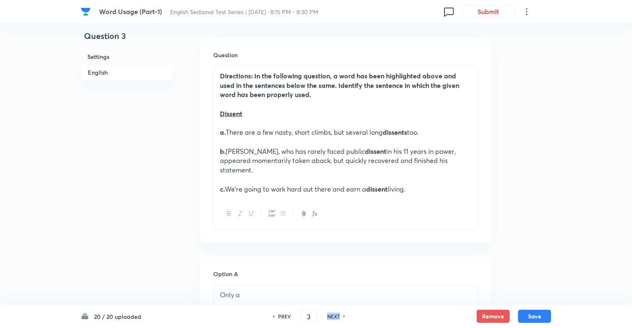
click at [331, 316] on h6 "NEXT" at bounding box center [333, 315] width 13 height 7
type input "4"
checkbox input "false"
checkbox input "true"
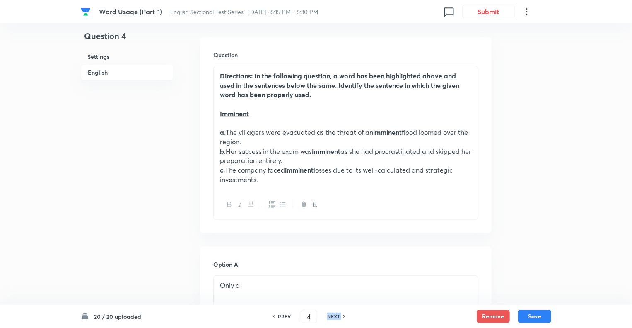
click at [331, 316] on h6 "NEXT" at bounding box center [333, 315] width 13 height 7
type input "5"
checkbox input "false"
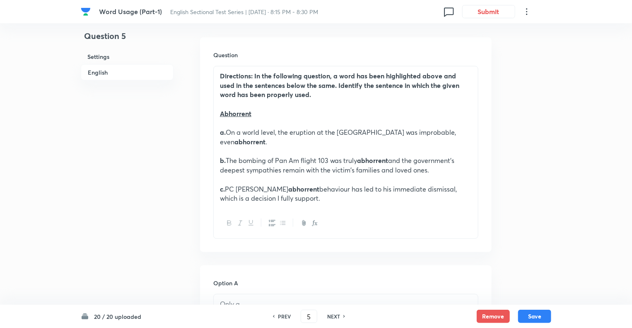
checkbox input "true"
click at [331, 316] on h6 "NEXT" at bounding box center [333, 315] width 13 height 7
type input "6"
checkbox input "false"
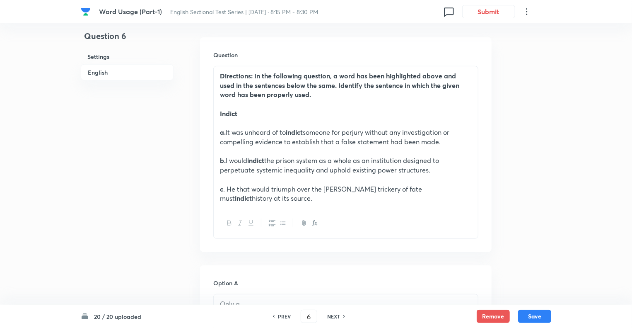
checkbox input "true"
click at [331, 316] on h6 "NEXT" at bounding box center [333, 315] width 13 height 7
type input "7"
checkbox input "false"
checkbox input "true"
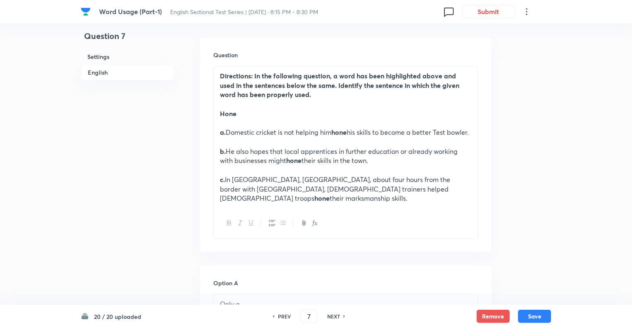
click at [331, 316] on h6 "NEXT" at bounding box center [333, 315] width 13 height 7
type input "8"
checkbox input "false"
checkbox input "true"
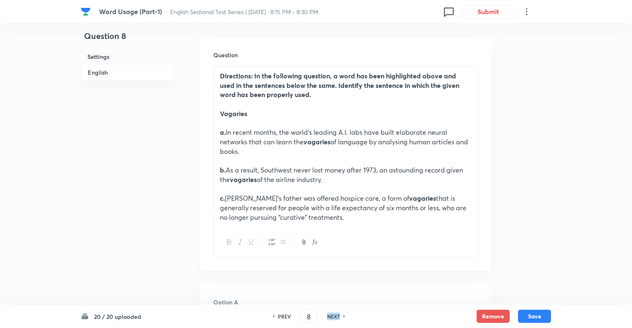
click at [331, 316] on h6 "NEXT" at bounding box center [333, 315] width 13 height 7
type input "9"
checkbox input "false"
checkbox input "true"
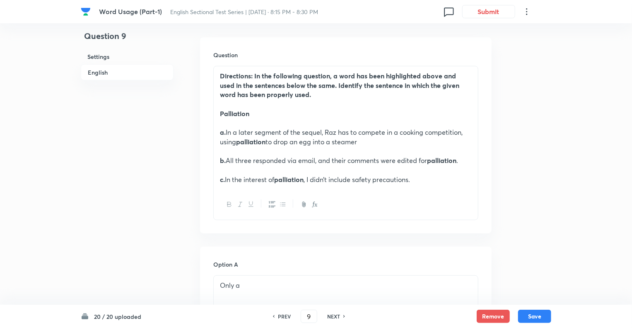
click at [331, 316] on h6 "NEXT" at bounding box center [333, 315] width 13 height 7
type input "10"
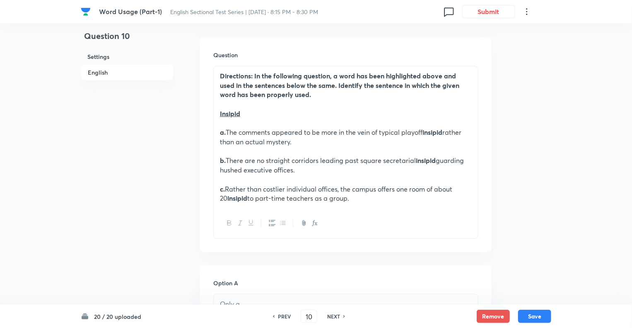
checkbox input "true"
click at [331, 316] on h6 "NEXT" at bounding box center [333, 315] width 13 height 7
type input "11"
checkbox input "false"
checkbox input "true"
